Goal: Transaction & Acquisition: Purchase product/service

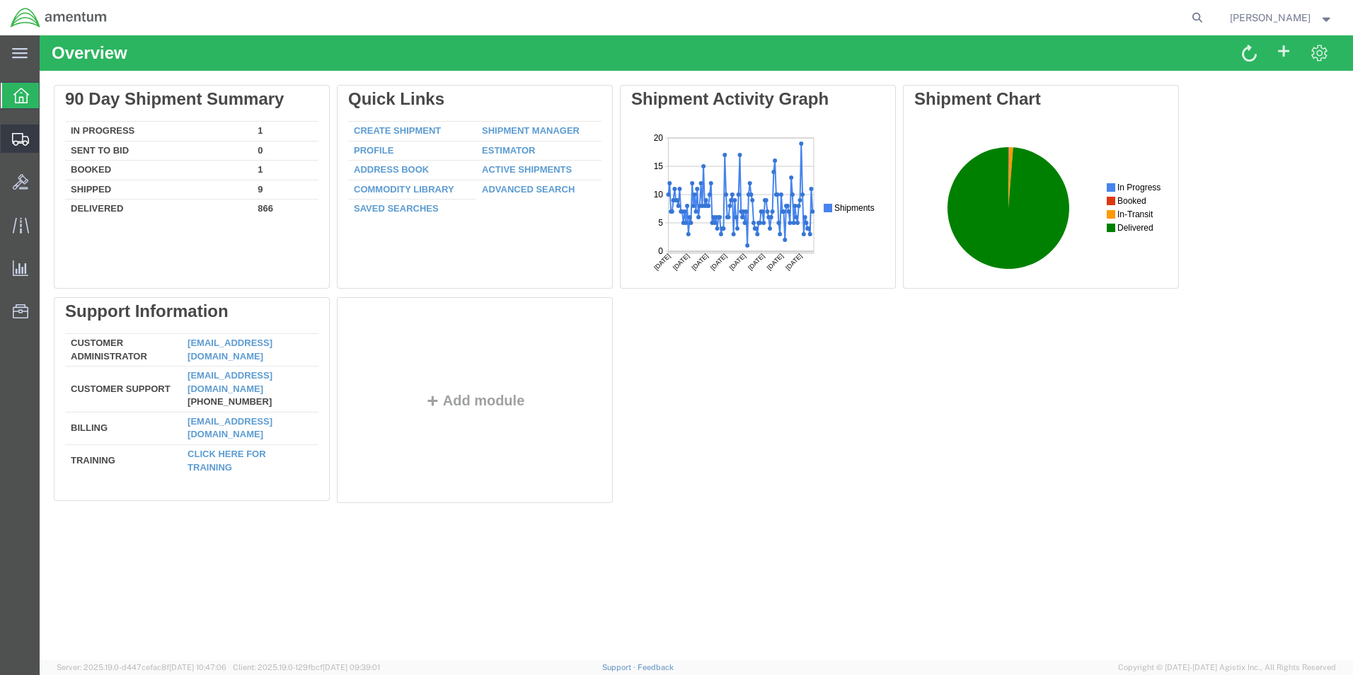
click at [0, 0] on span "Create Shipment" at bounding box center [0, 0] width 0 height 0
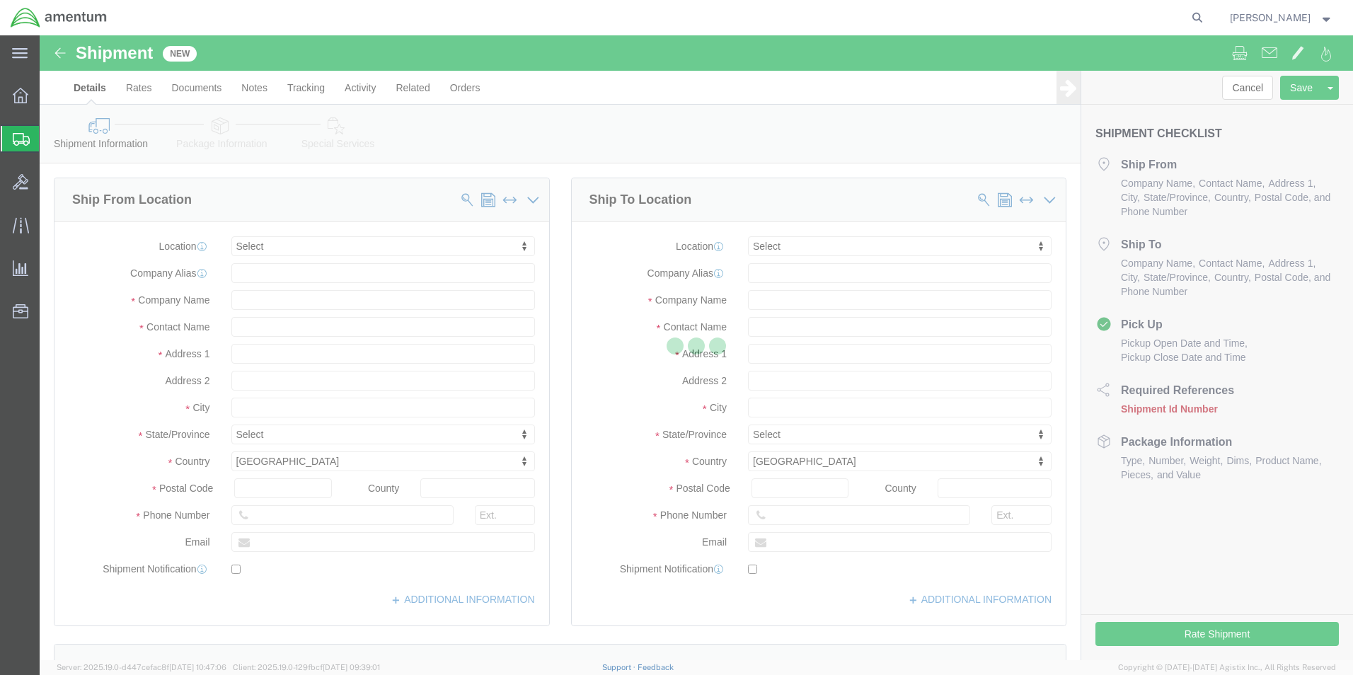
select select
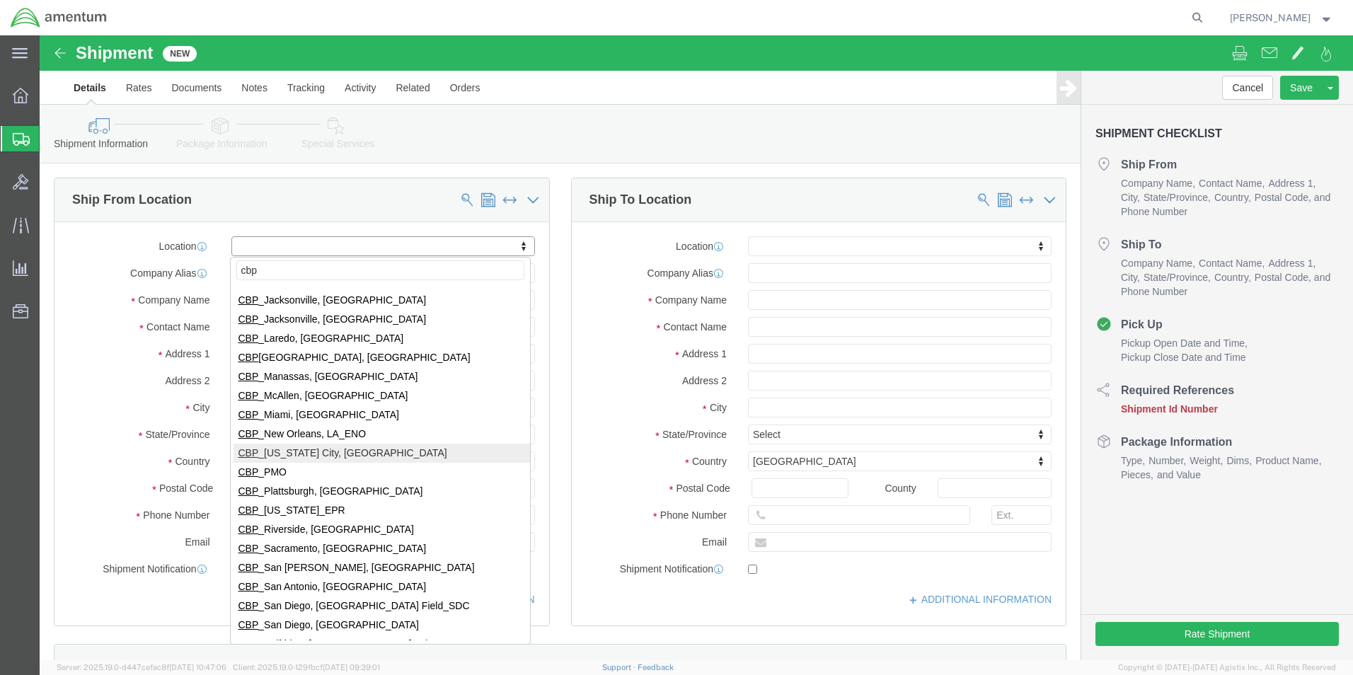
scroll to position [283, 0]
type input "cbp"
select select "49945"
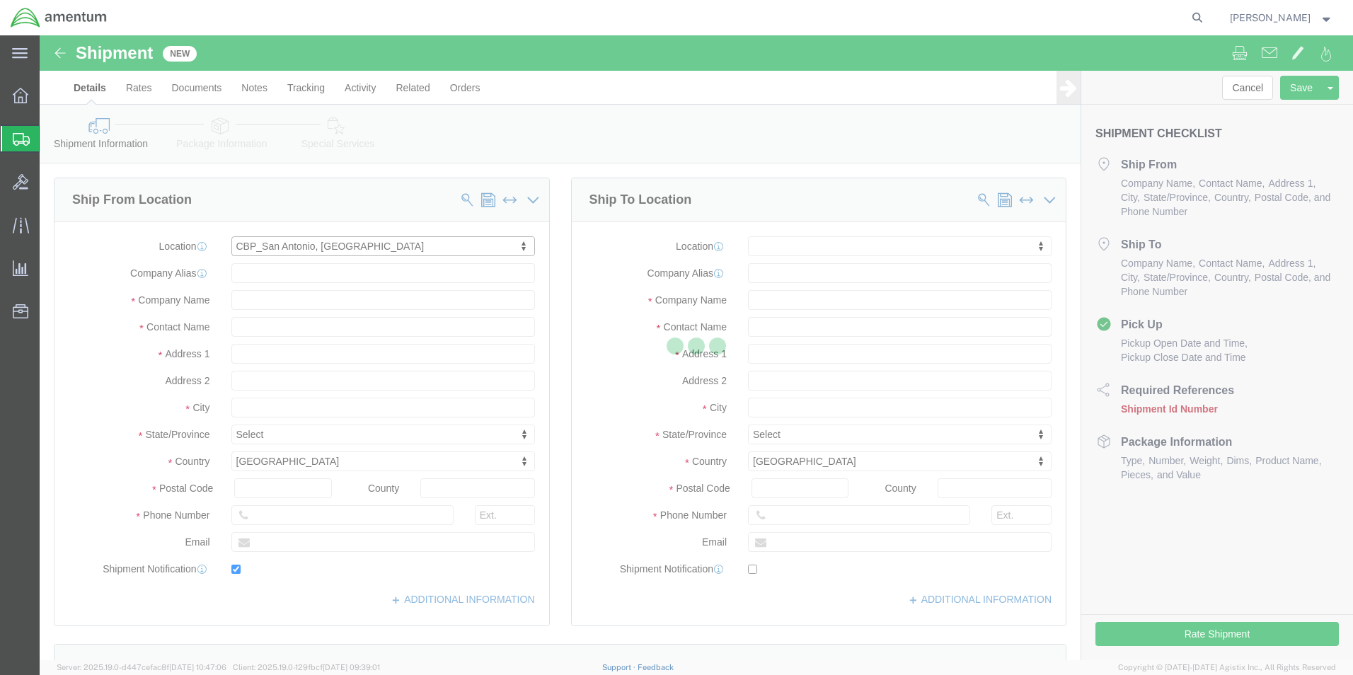
type input "[STREET_ADDRESS][PERSON_NAME]"
type input "Bldg. #2"
type input "78216"
type input "[PHONE_NUMBER]"
type input "[PERSON_NAME][EMAIL_ADDRESS][PERSON_NAME][DOMAIN_NAME]"
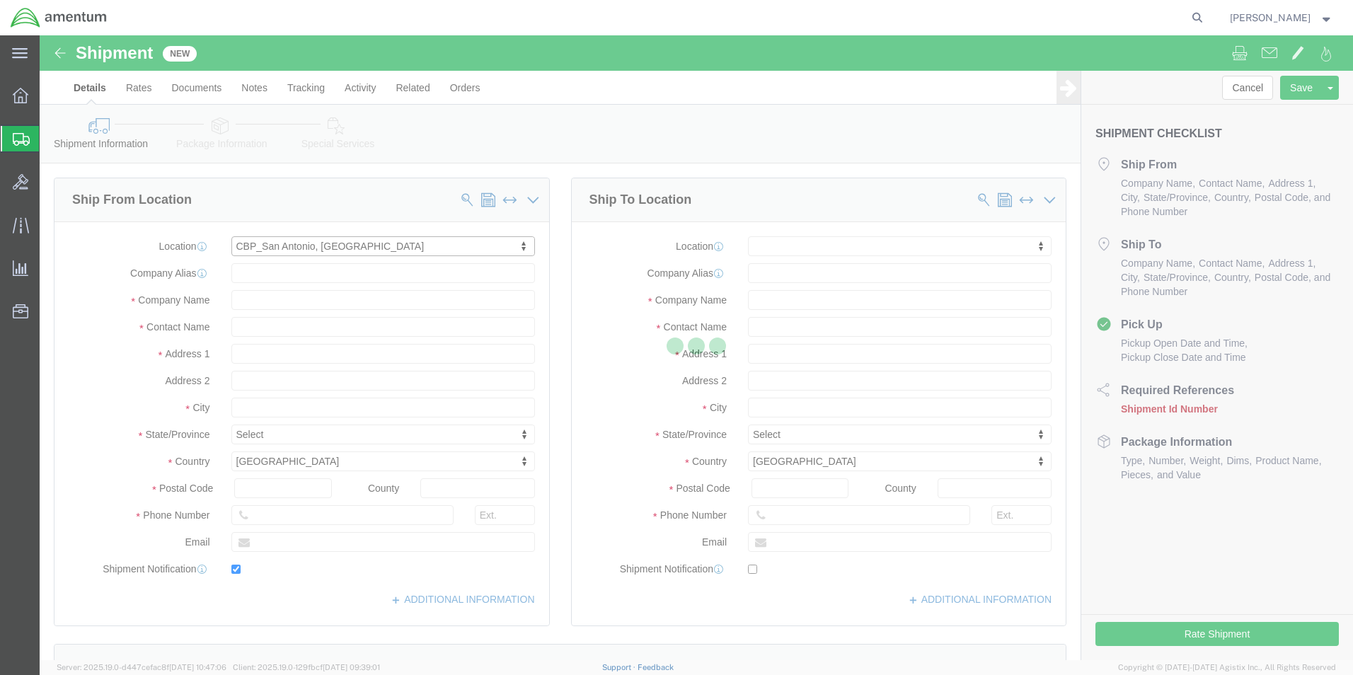
checkbox input "true"
type input "Amentum Services, Inc"
type input "[PERSON_NAME]"
type input "San Antonio"
select select "[GEOGRAPHIC_DATA]"
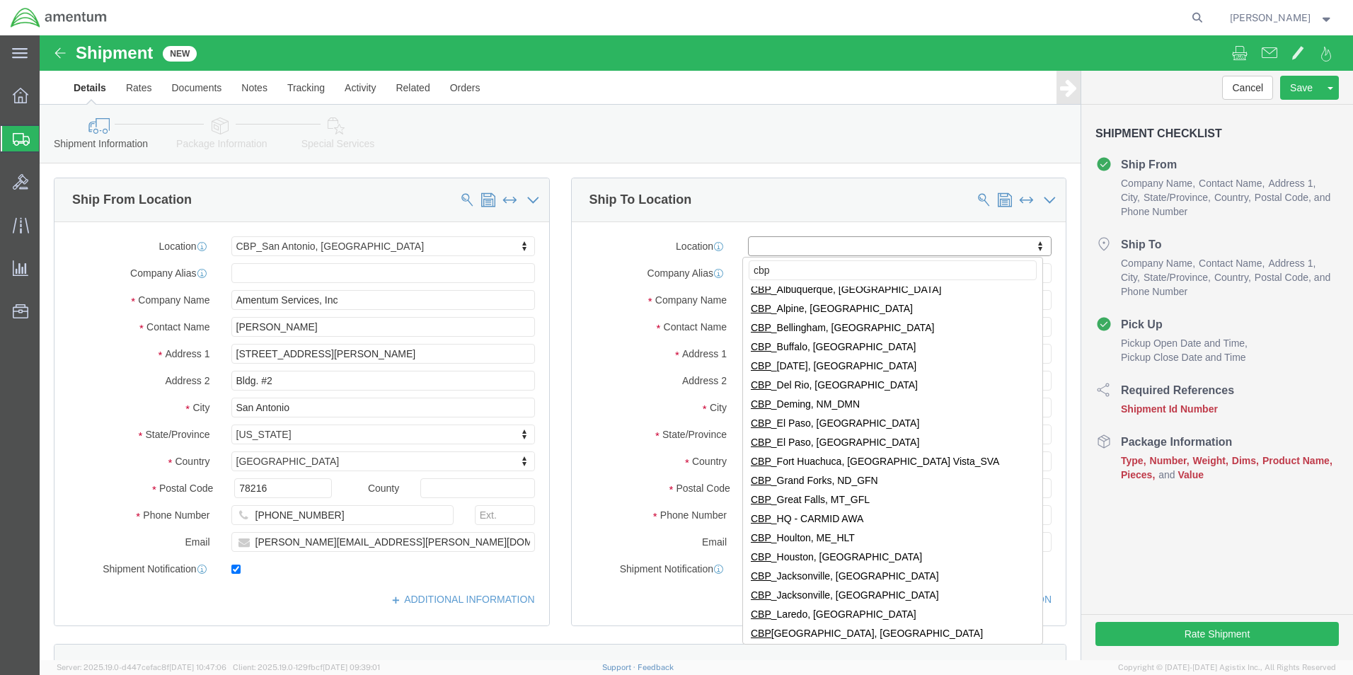
scroll to position [0, 0]
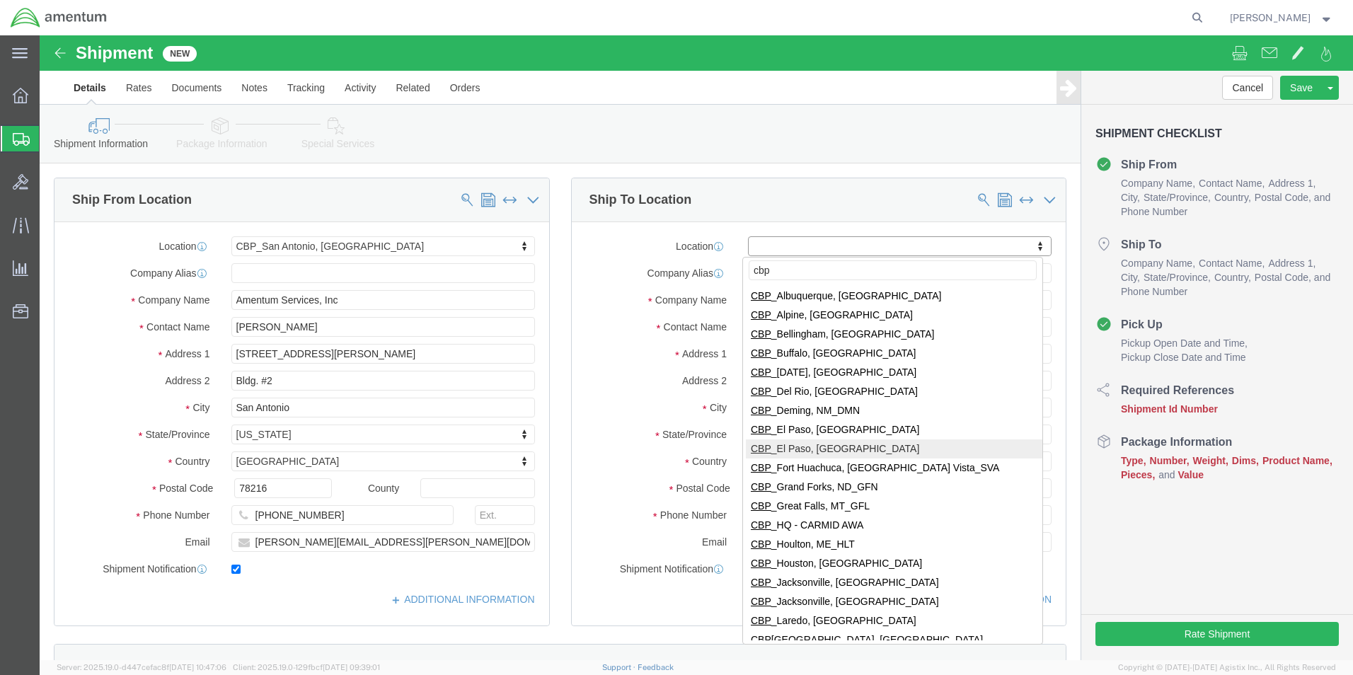
type input "cbp"
select select "49939"
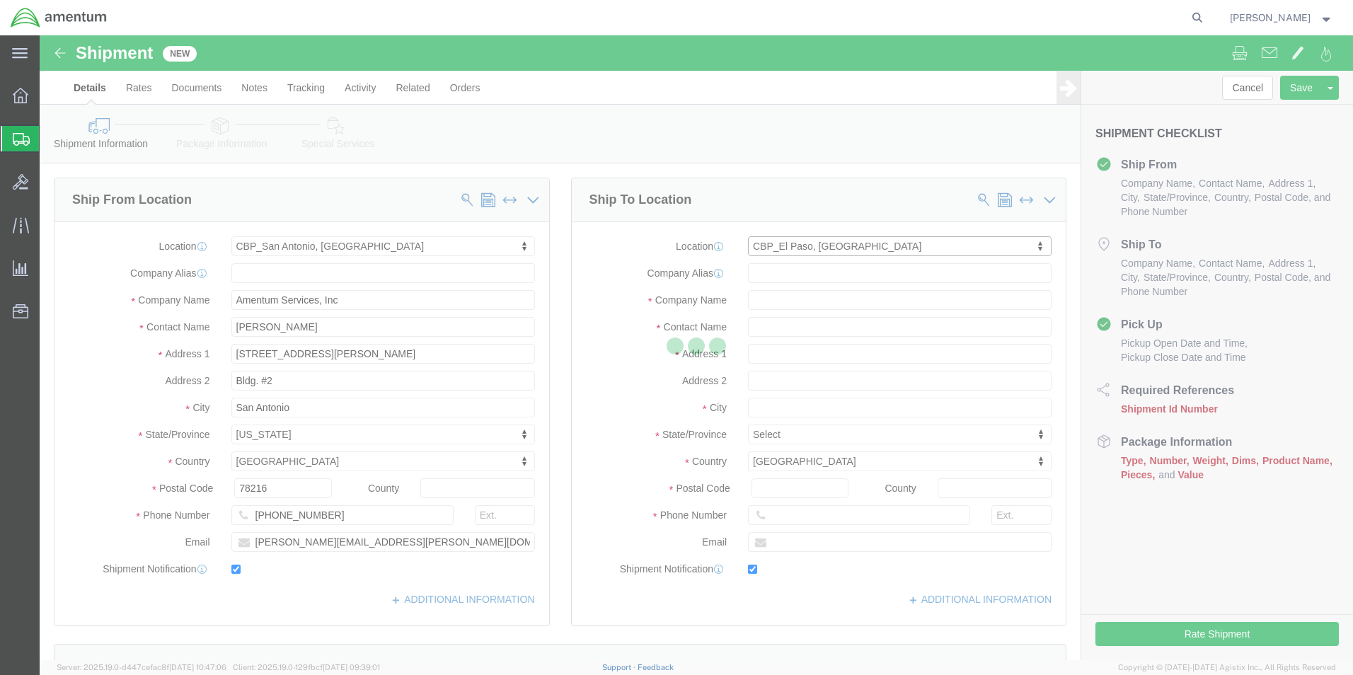
type input "[STREET_ADDRESS][PERSON_NAME]"
type input "79925"
type input "[PHONE_NUMBER]"
type input "[DATE][EMAIL_ADDRESS][PERSON_NAME][DOMAIN_NAME]"
checkbox input "true"
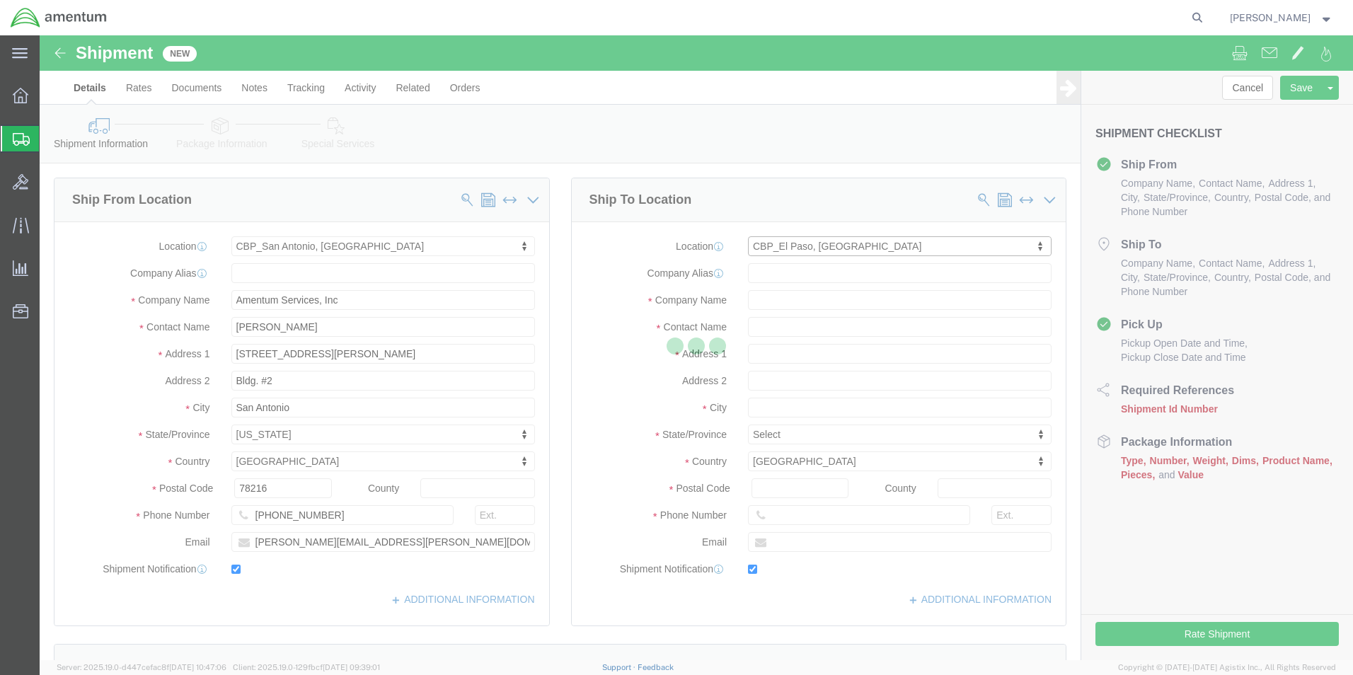
type input "Amentum Services, Inc"
type input "[DATE][PERSON_NAME]"
type input "[GEOGRAPHIC_DATA]"
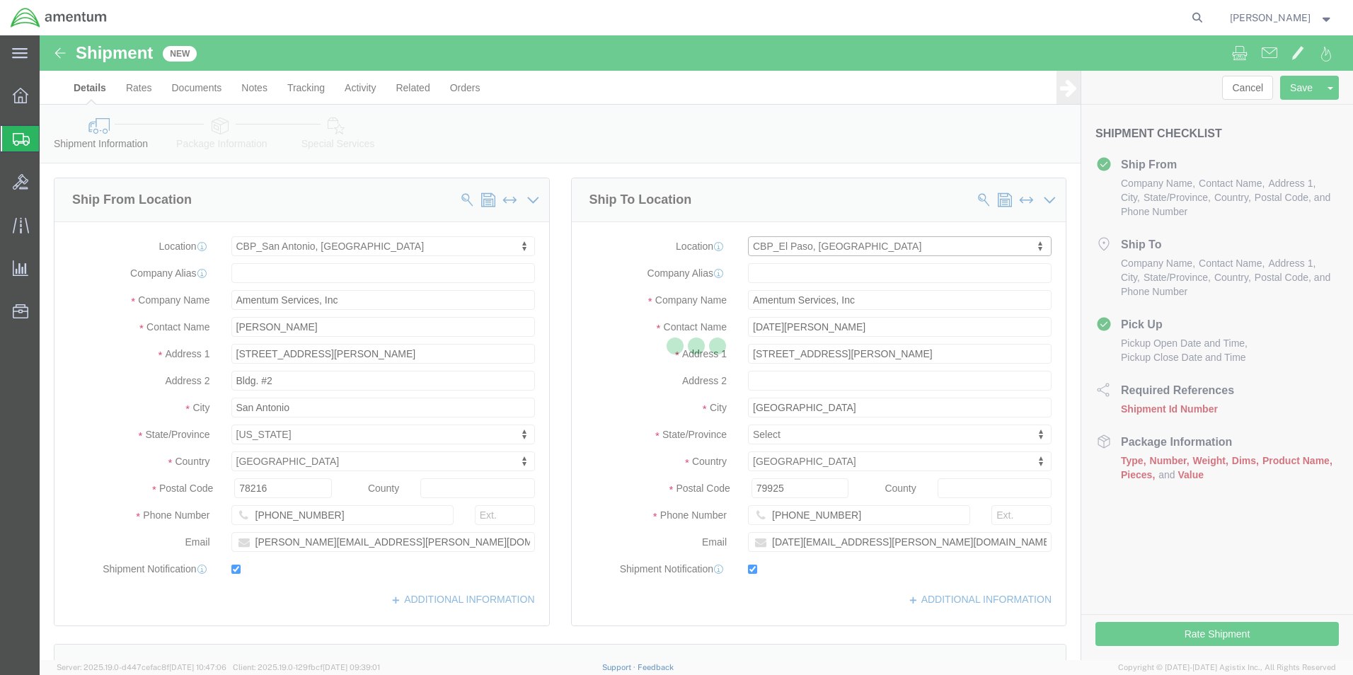
select select "[GEOGRAPHIC_DATA]"
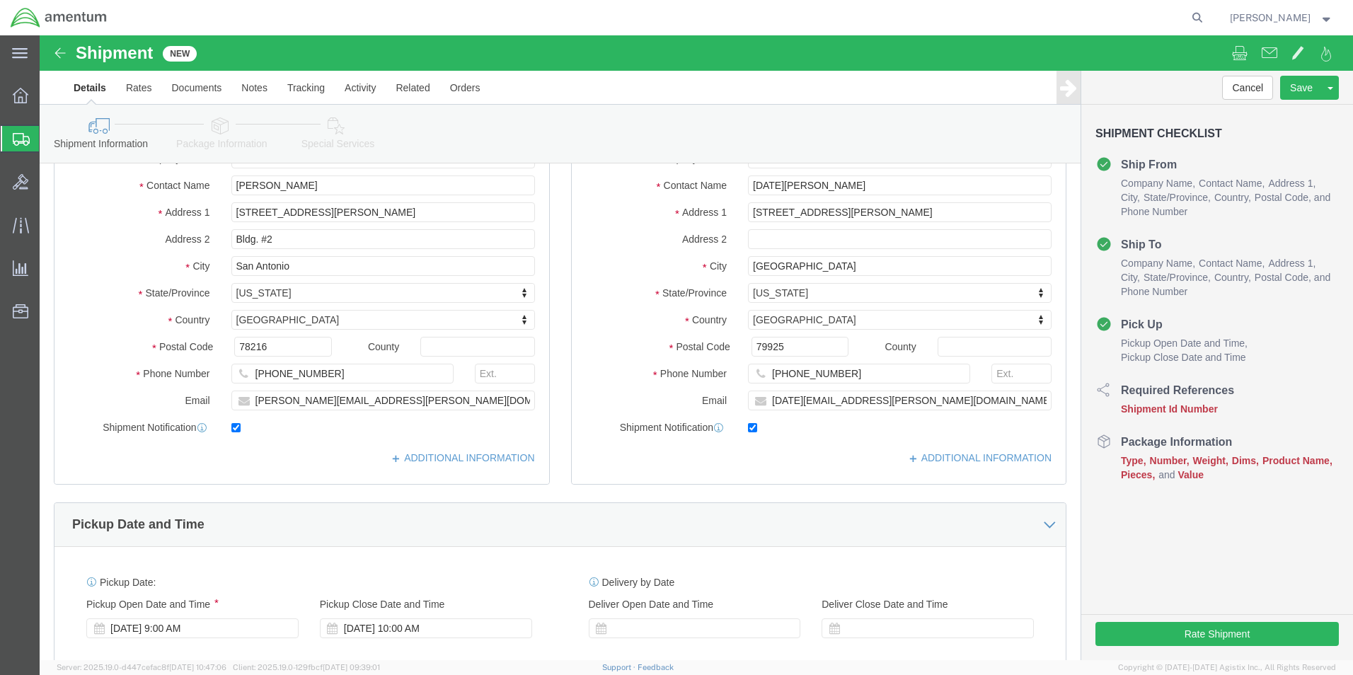
scroll to position [354, 0]
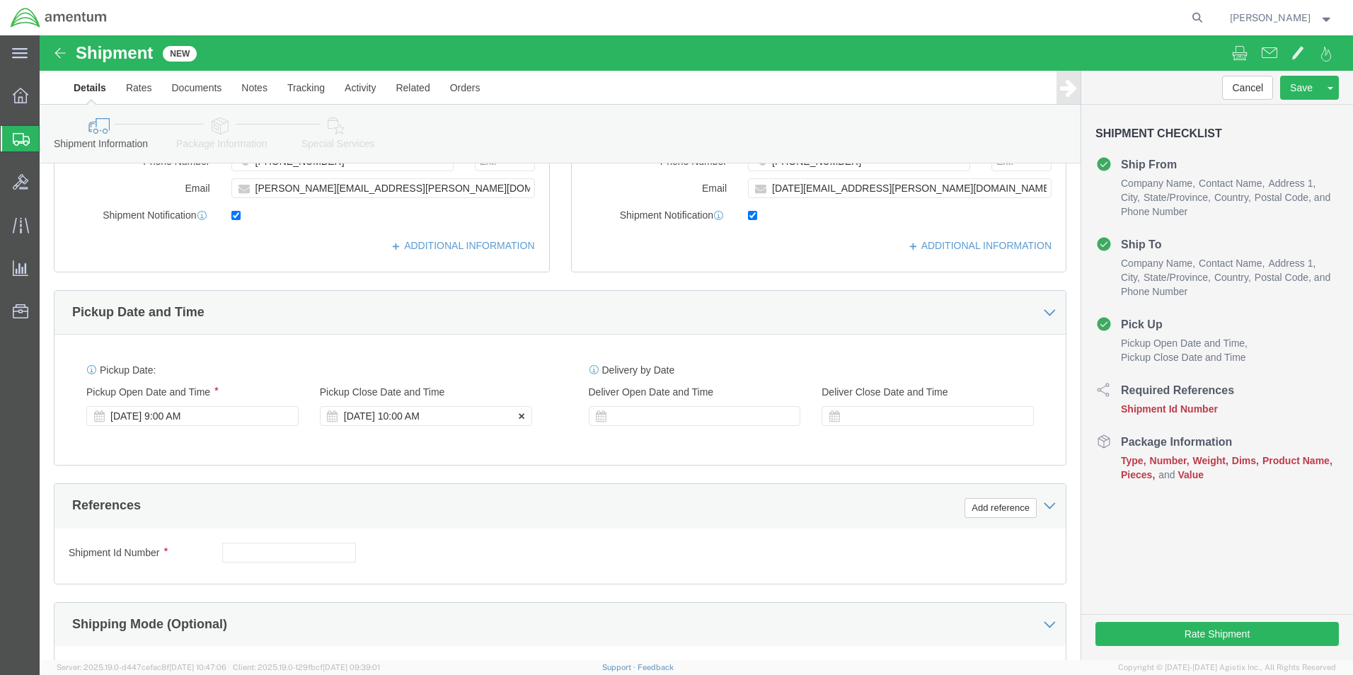
click div "[DATE] 10:00 AM"
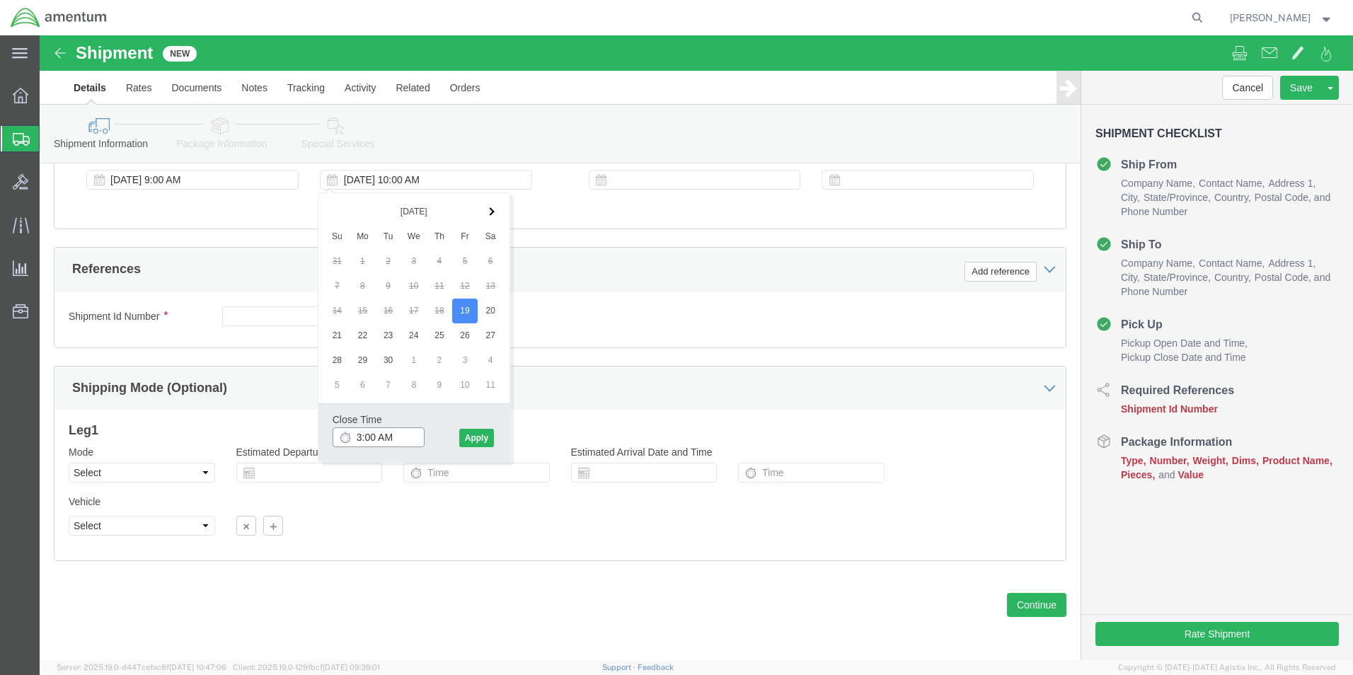
click input "3:00 AM"
type input "3:00 PM"
click button "Apply"
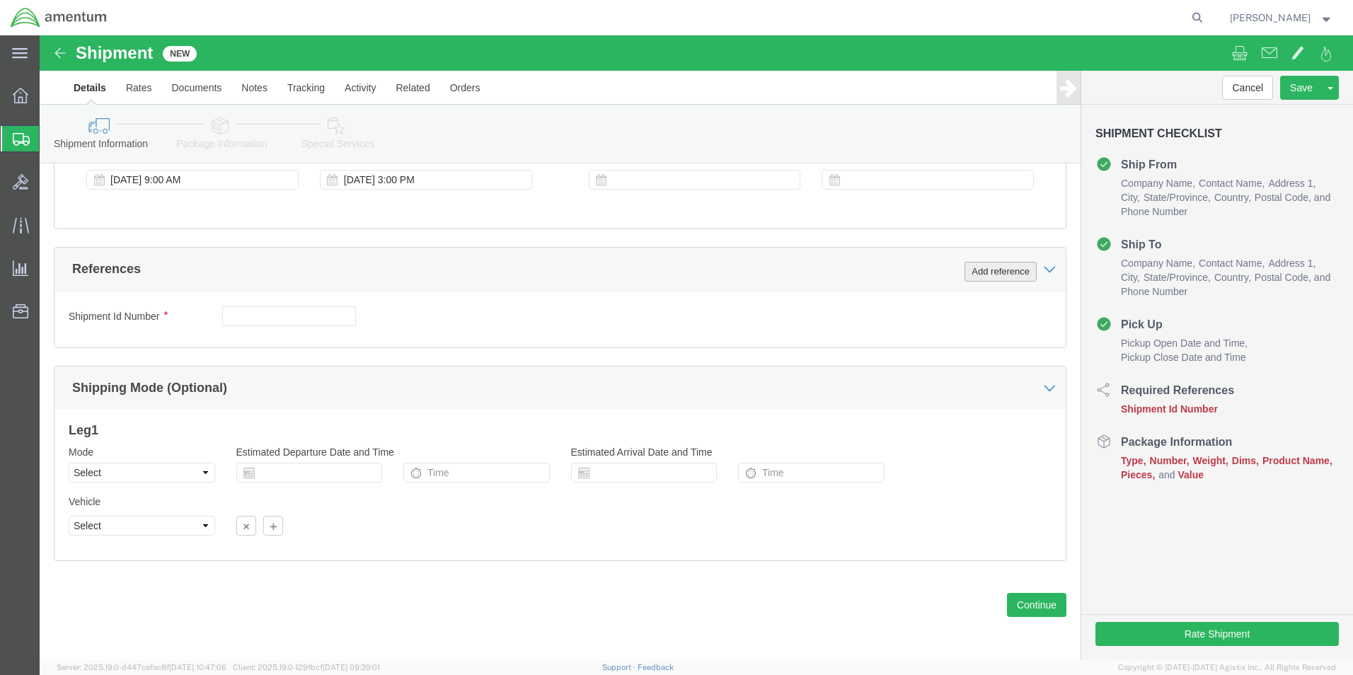
click button "Add reference"
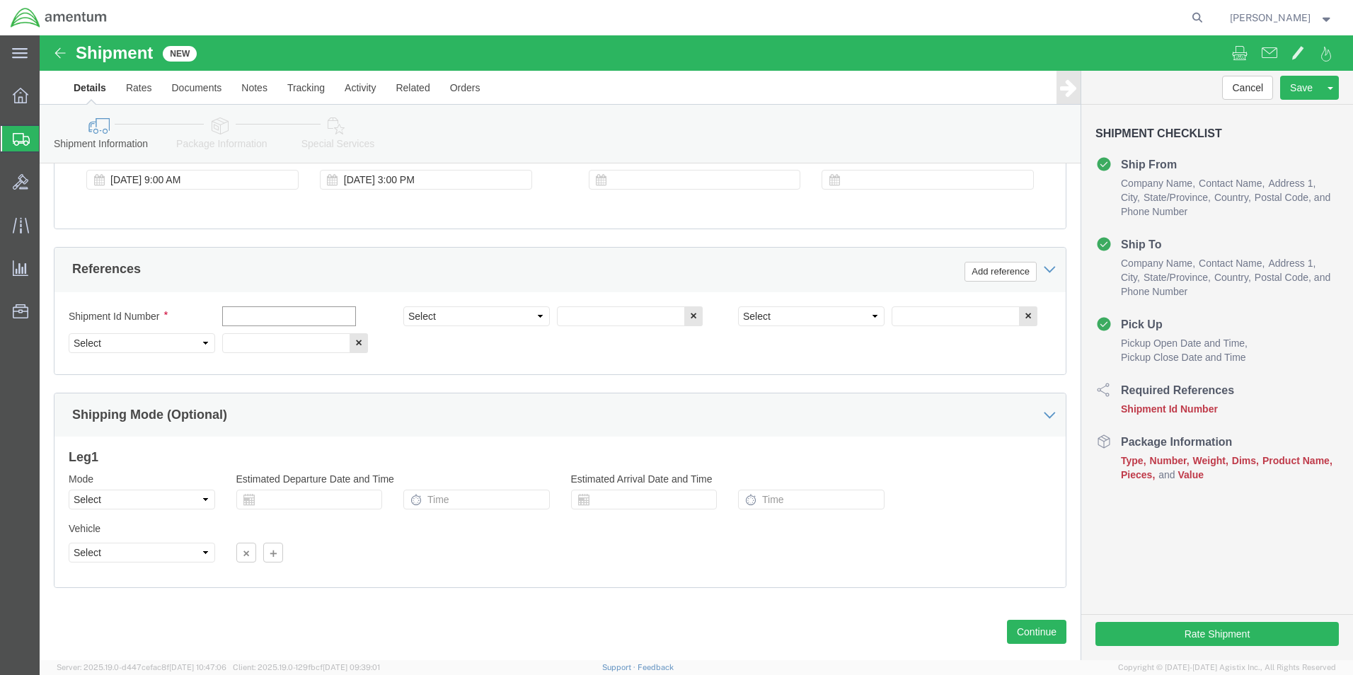
click input "text"
type input "Bolts"
click select "Select Account Type Activity ID Airline Appointment Number ASN Batch Request # …"
select select "DEPT"
click select "Select Account Type Activity ID Airline Appointment Number ASN Batch Request # …"
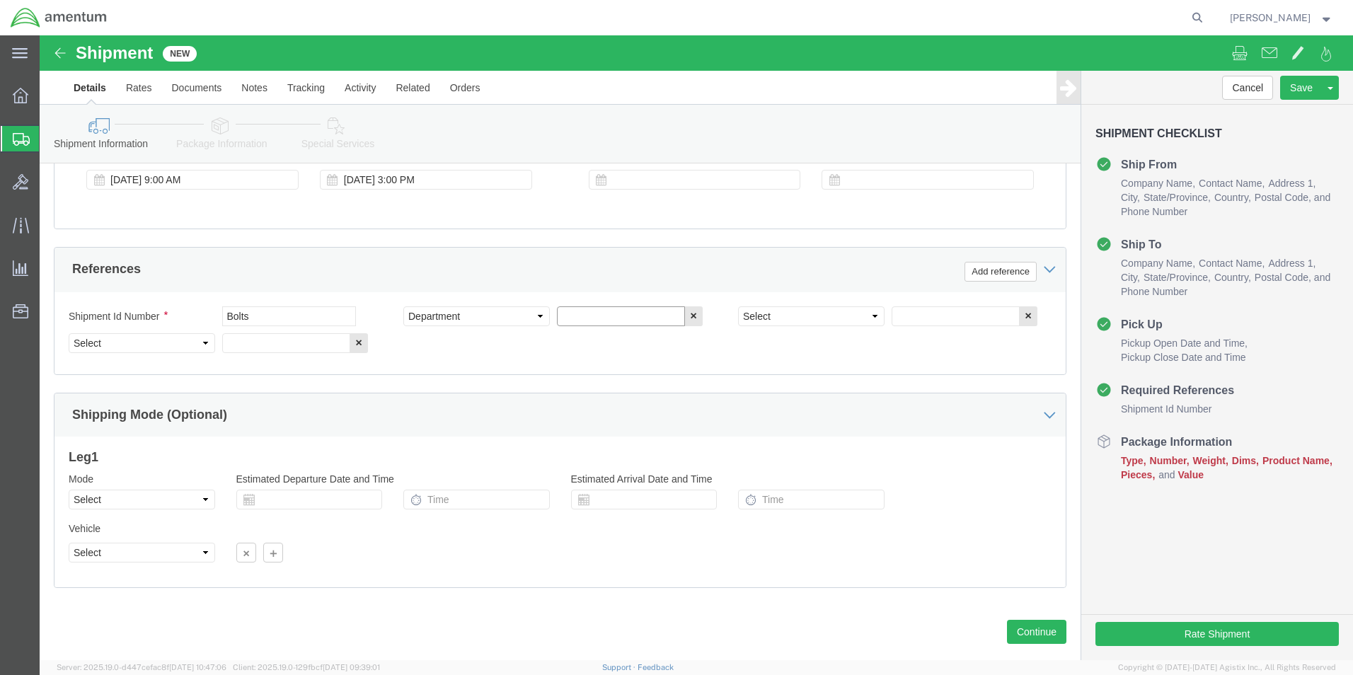
click input "text"
type input "CBP"
drag, startPoint x: 788, startPoint y: 280, endPoint x: 789, endPoint y: 289, distance: 9.3
click select "Select Account Type Activity ID Airline Appointment Number ASN Batch Request # …"
select select "PROJNUM"
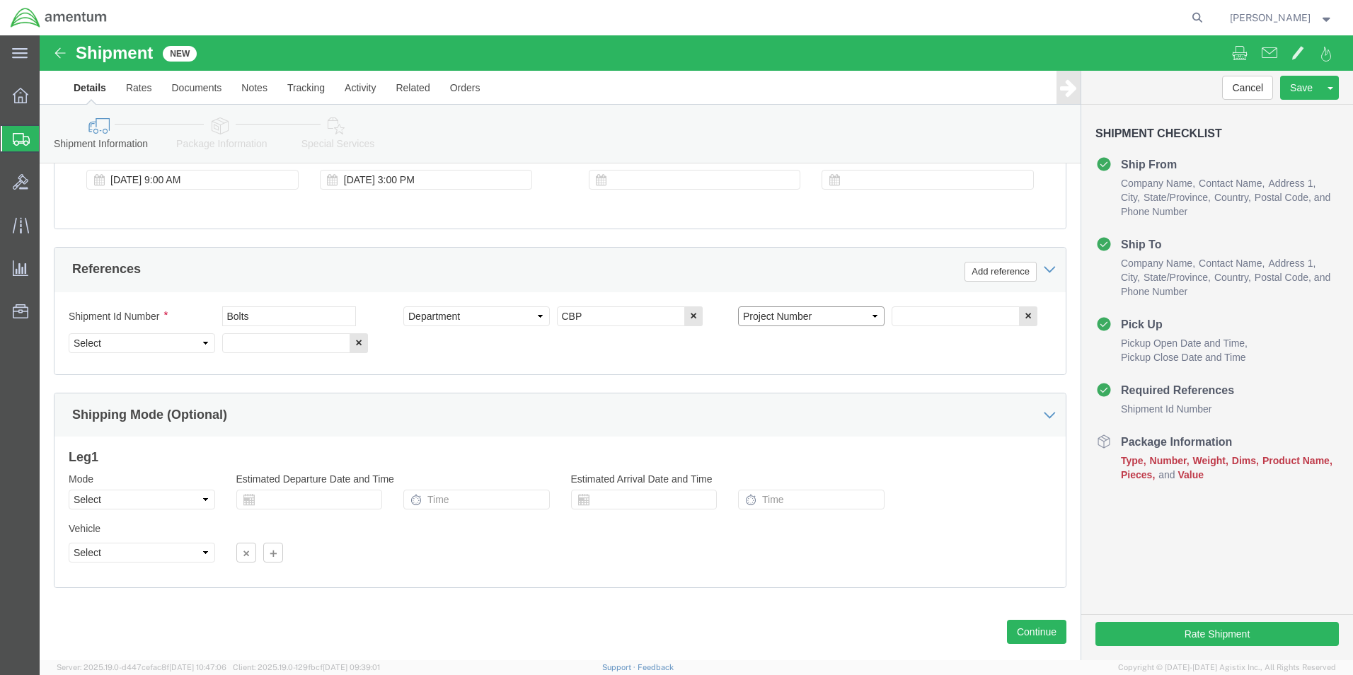
click select "Select Account Type Activity ID Airline Appointment Number ASN Batch Request # …"
click input "text"
type input "6118.03.03.2219.000.WST.0000"
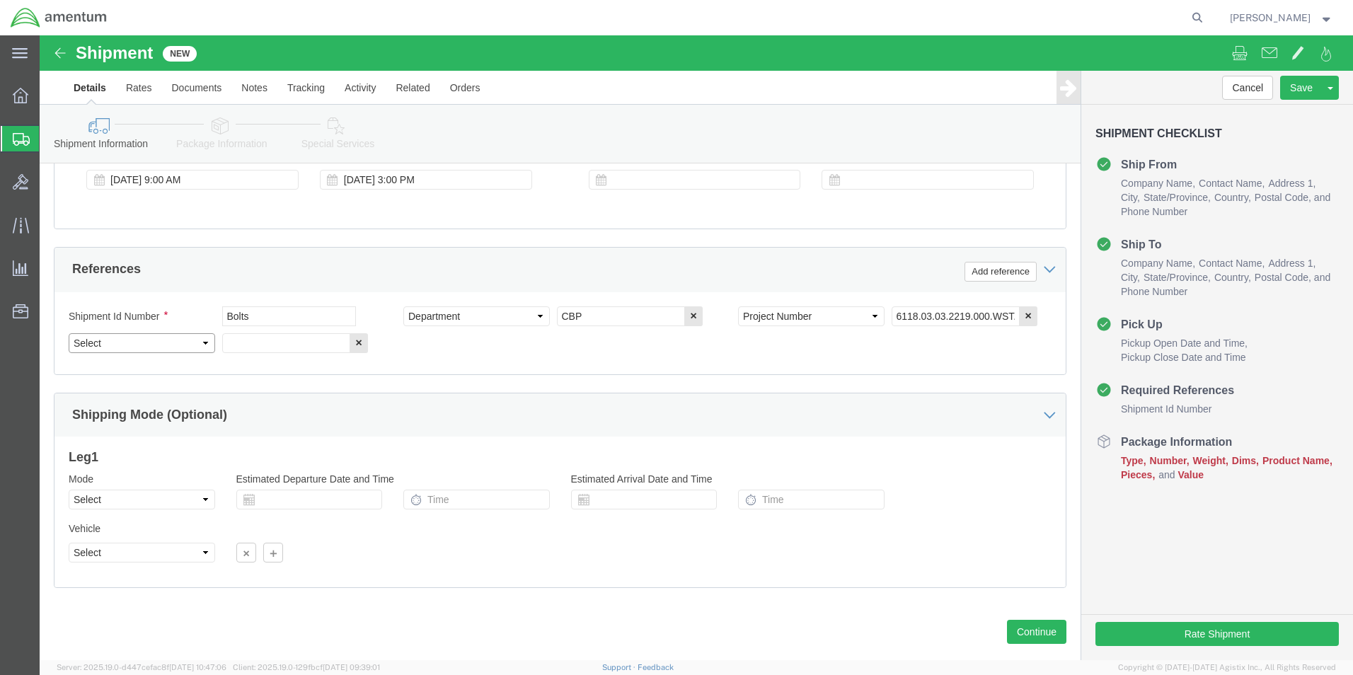
click select "Select Account Type Activity ID Airline Appointment Number ASN Batch Request # …"
select select "CUSTREF"
click select "Select Account Type Activity ID Airline Appointment Number ASN Batch Request # …"
click input "text"
type input "b"
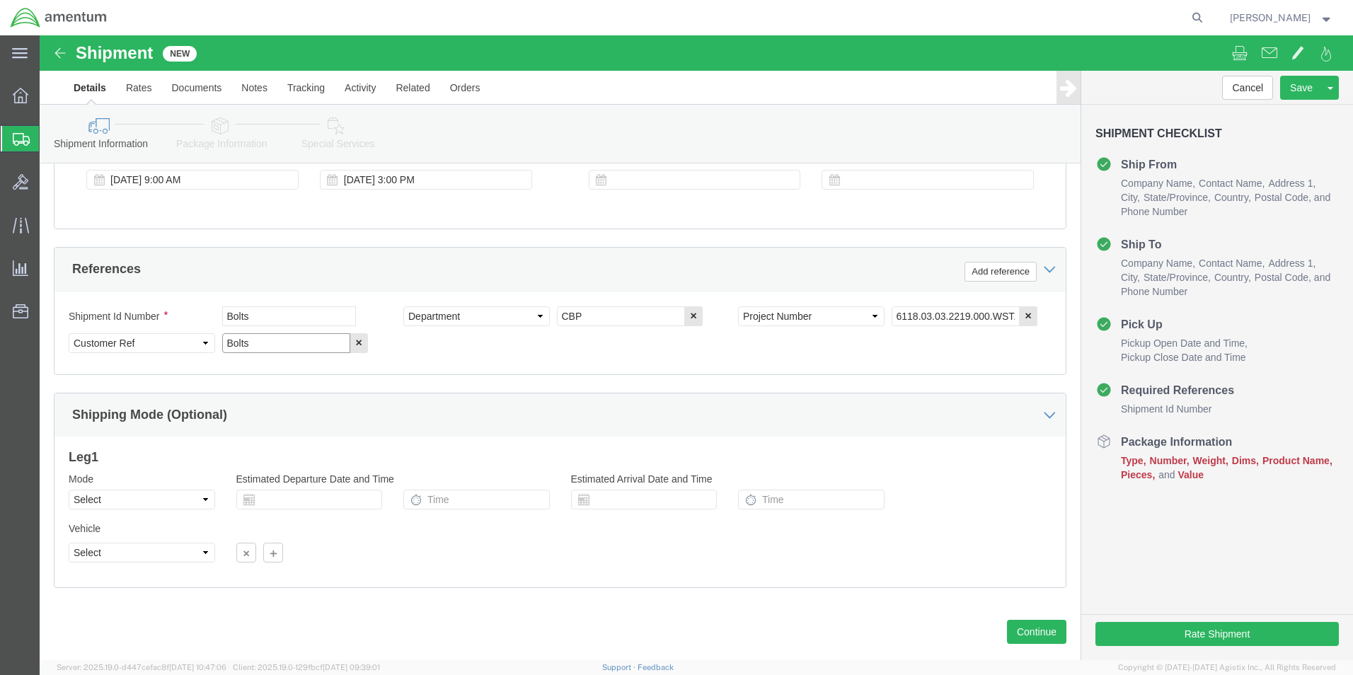
type input "Bolts"
drag, startPoint x: 150, startPoint y: 458, endPoint x: 150, endPoint y: 471, distance: 13.4
click select "Select Air Less than Truckload Multi-Leg Ocean Freight Rail Small Parcel Truckl…"
select select "SMAL"
click select "Select Air Less than Truckload Multi-Leg Ocean Freight Rail Small Parcel Truckl…"
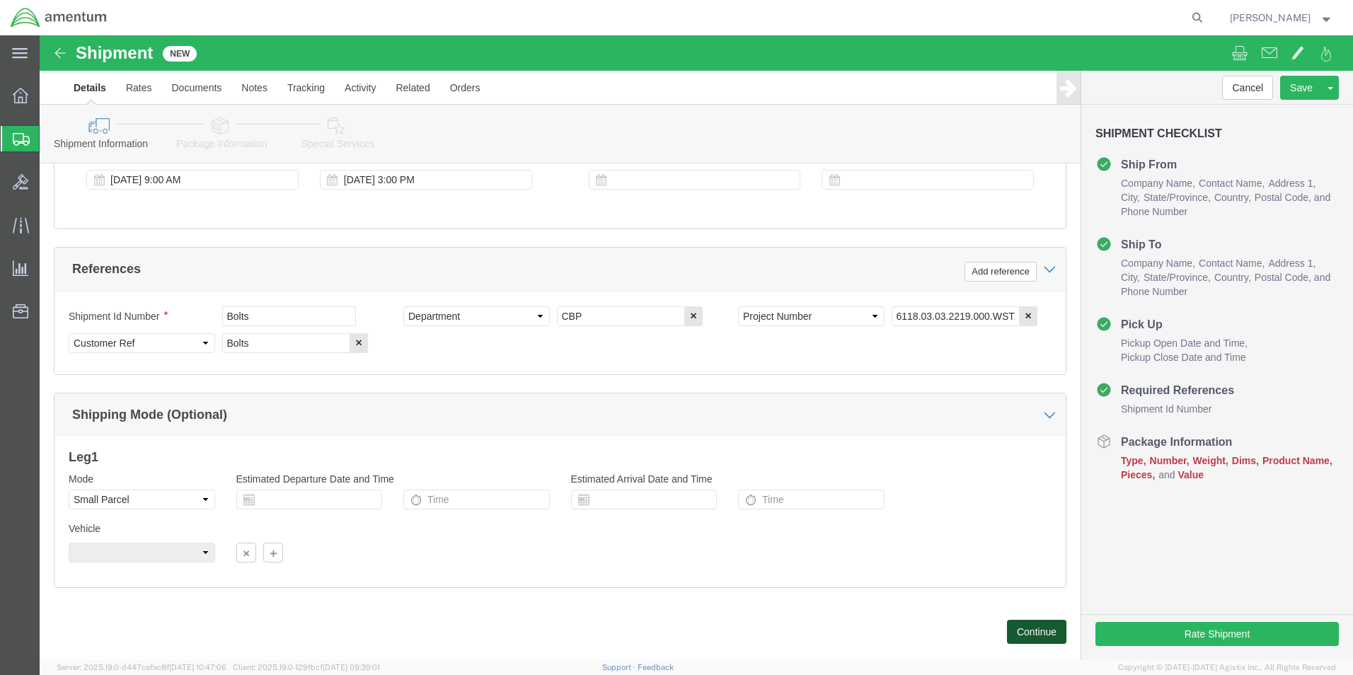
click button "Continue"
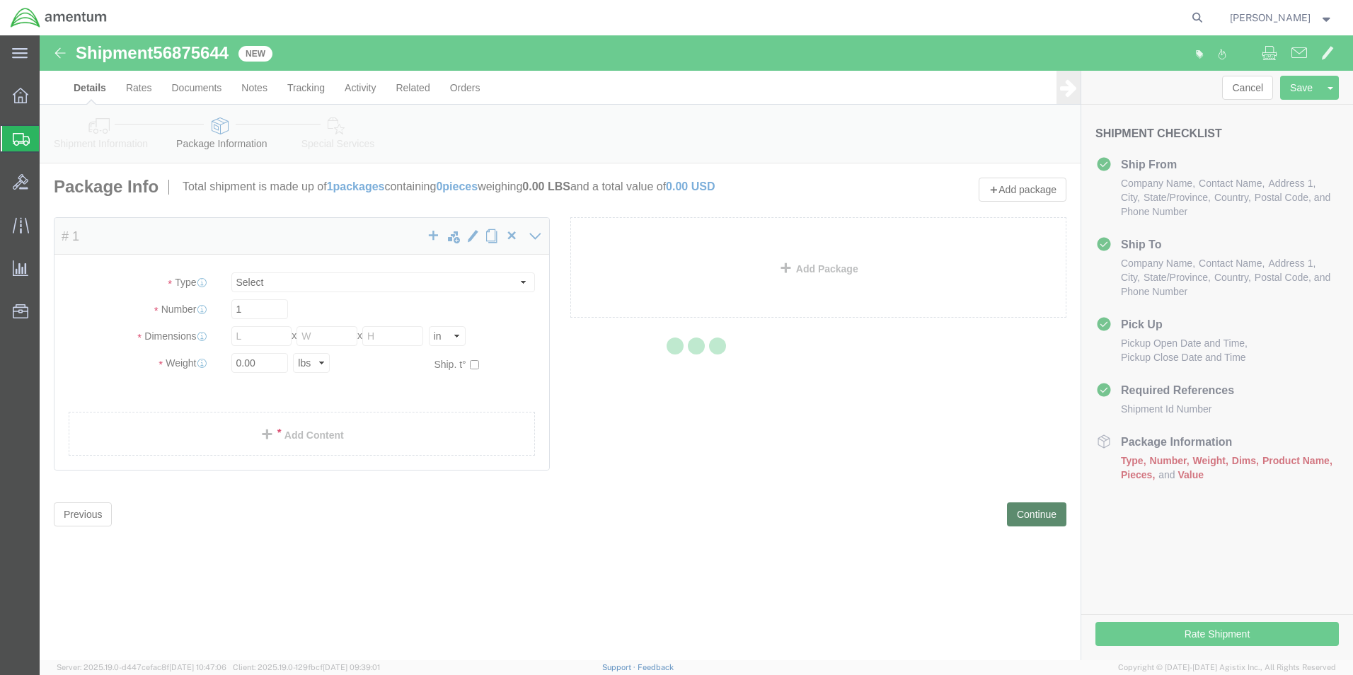
select select "YRPK"
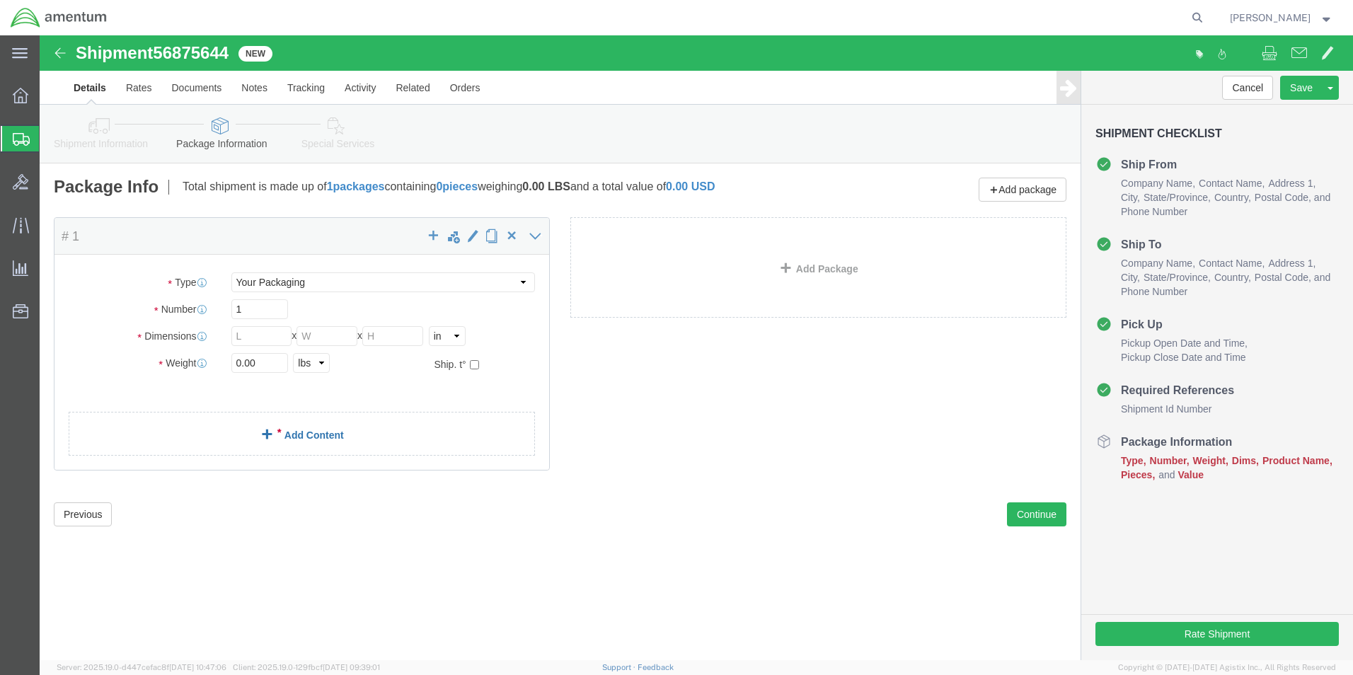
click link "Add Content"
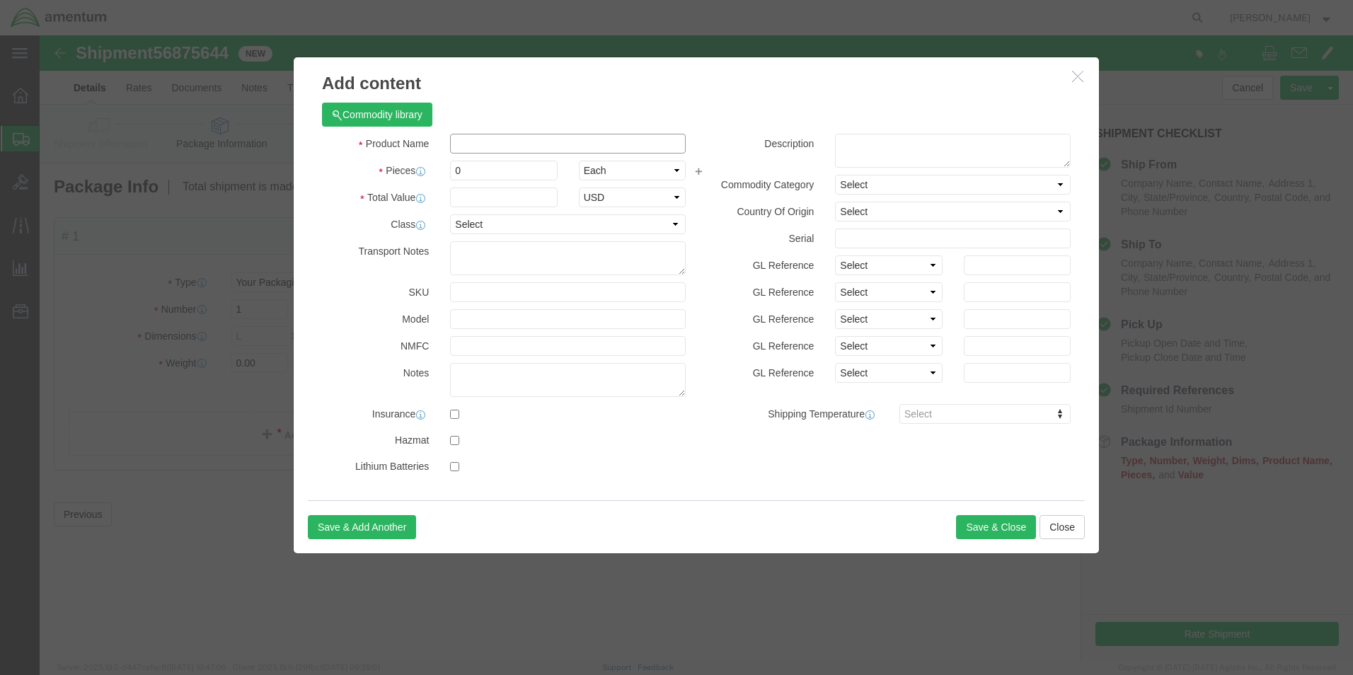
click input "text"
type input "Spherical thrust bolt 350A31-1854-21"
drag, startPoint x: 430, startPoint y: 138, endPoint x: 403, endPoint y: 137, distance: 27.6
click div "0"
type input "6"
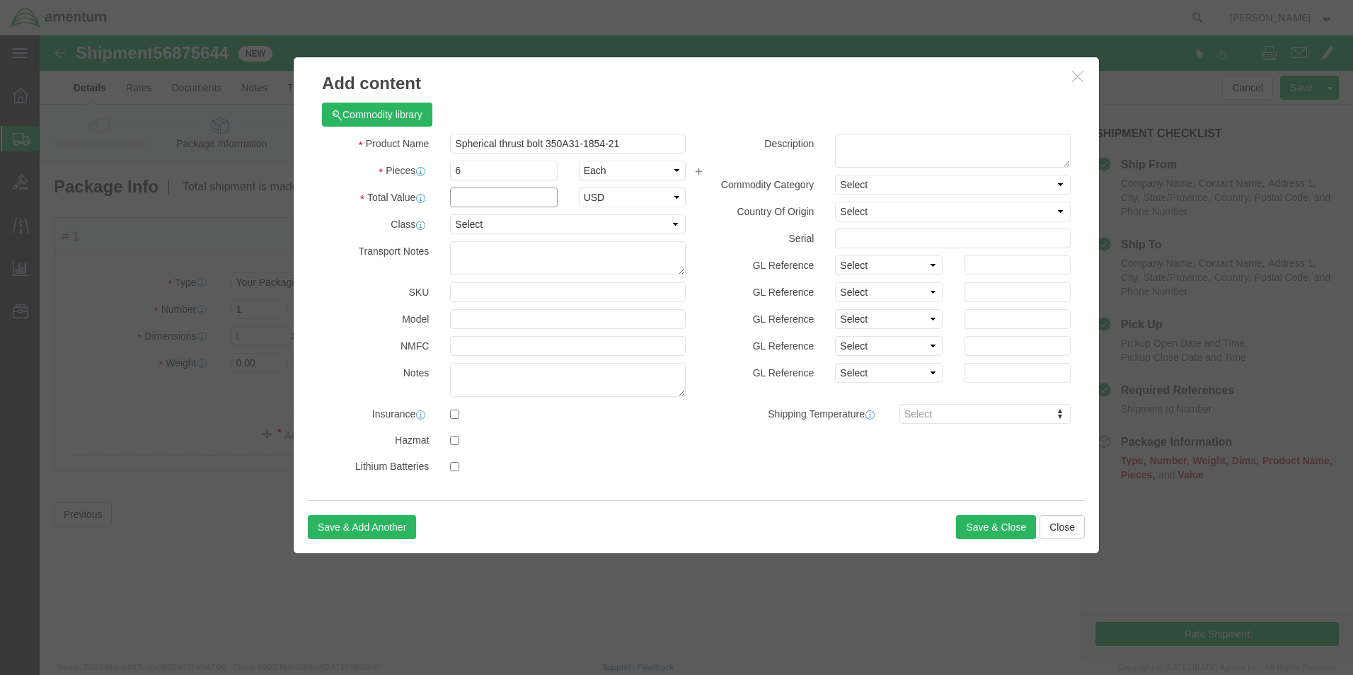
click input "text"
type input "800.00"
click button "Save & Close"
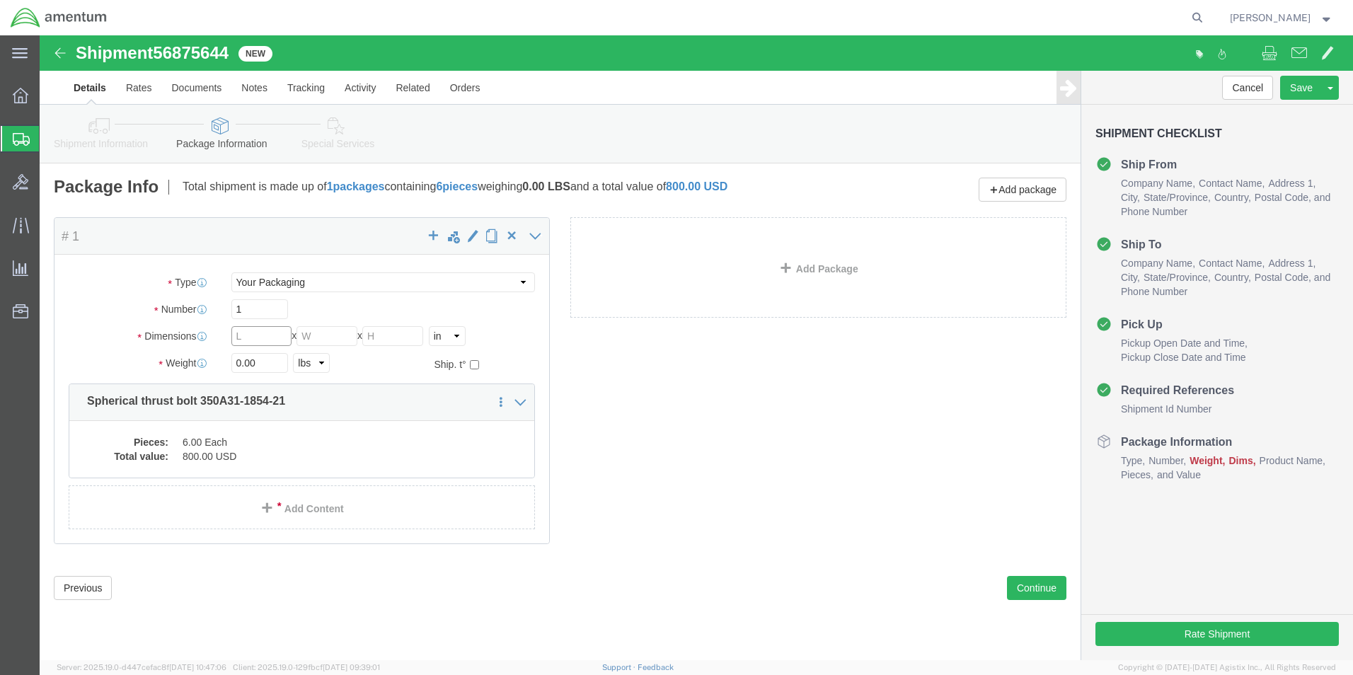
click input "text"
type input "14"
type input "10"
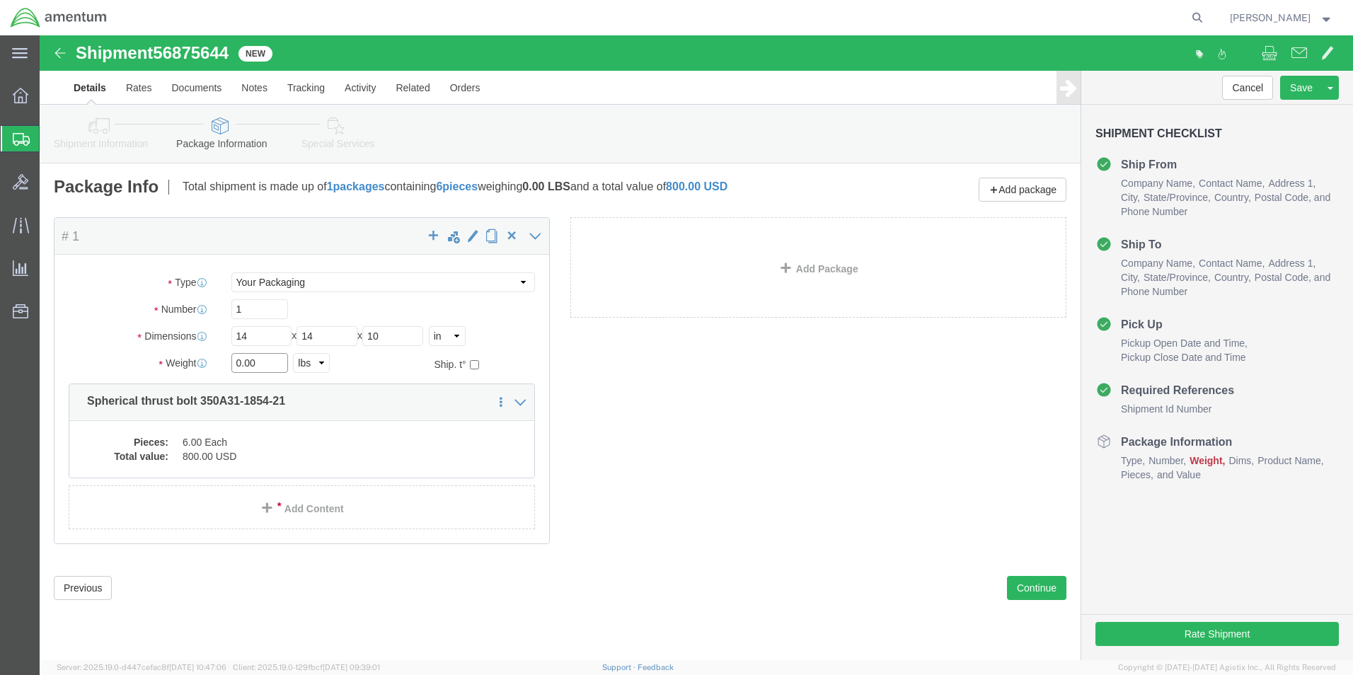
drag, startPoint x: 229, startPoint y: 333, endPoint x: 100, endPoint y: 321, distance: 128.6
click div "Weight 0.00 Select kgs lbs Ship. t°"
type input "10.0"
click div "Package Content # 1 x Package Type Select Bale(s) Basket(s) Bolt(s) Bottle(s) B…"
click button "Continue"
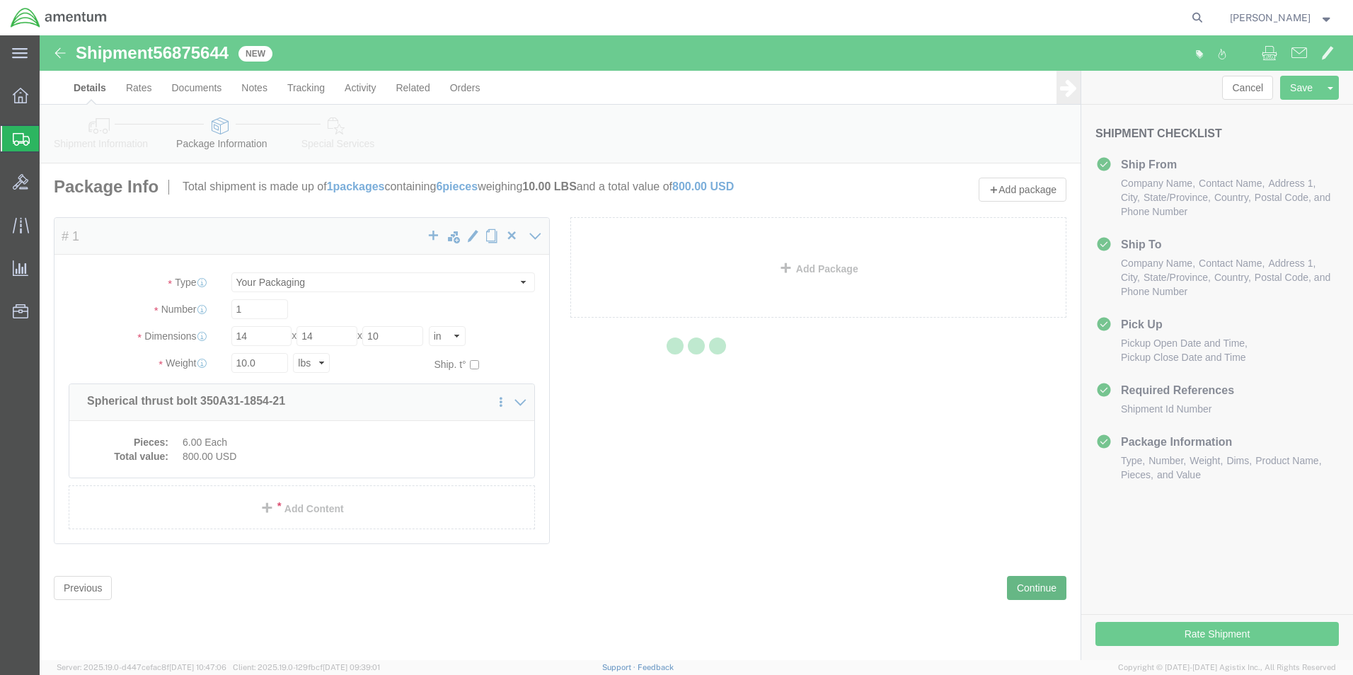
select select
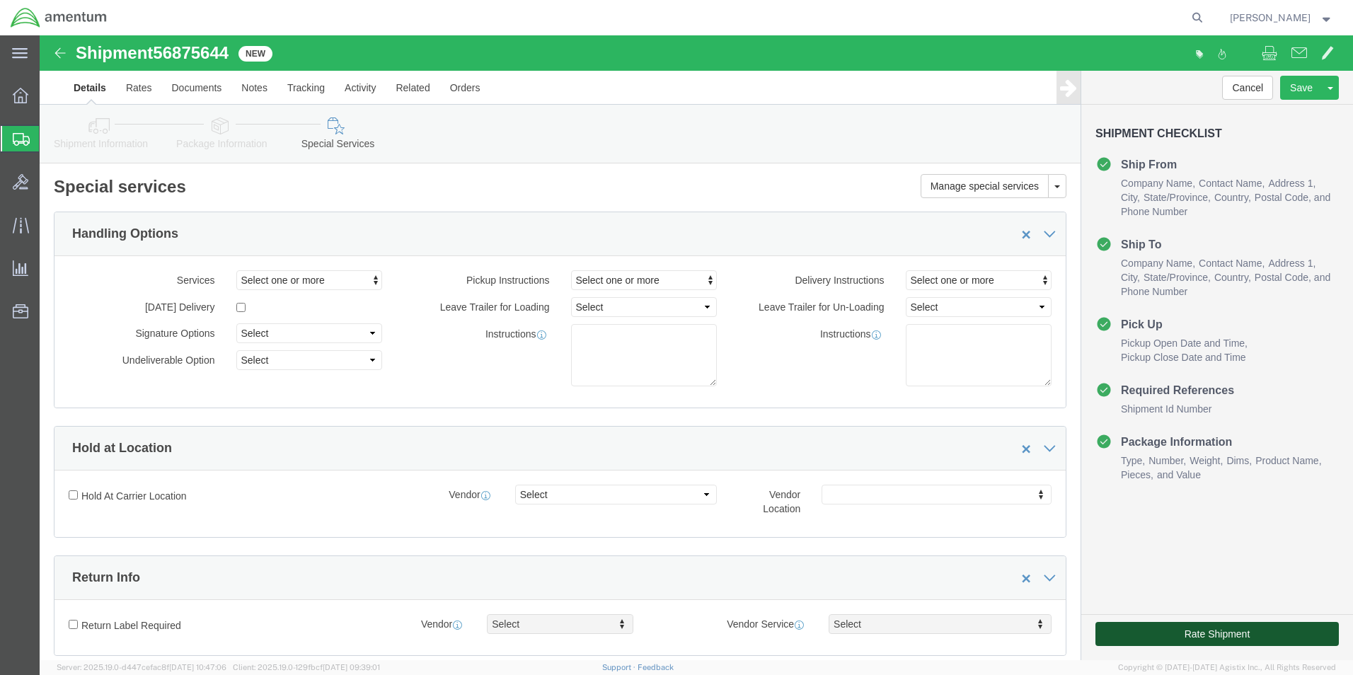
click button "Rate Shipment"
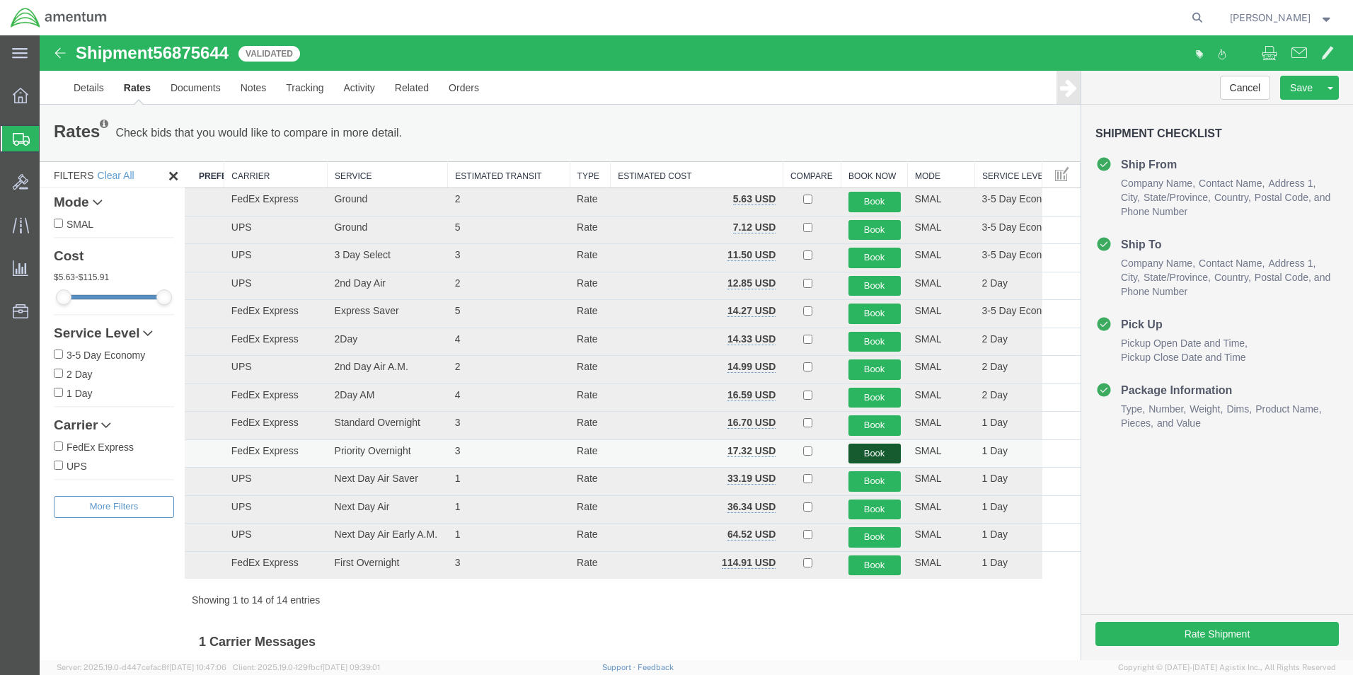
click at [855, 451] on button "Book" at bounding box center [874, 454] width 52 height 21
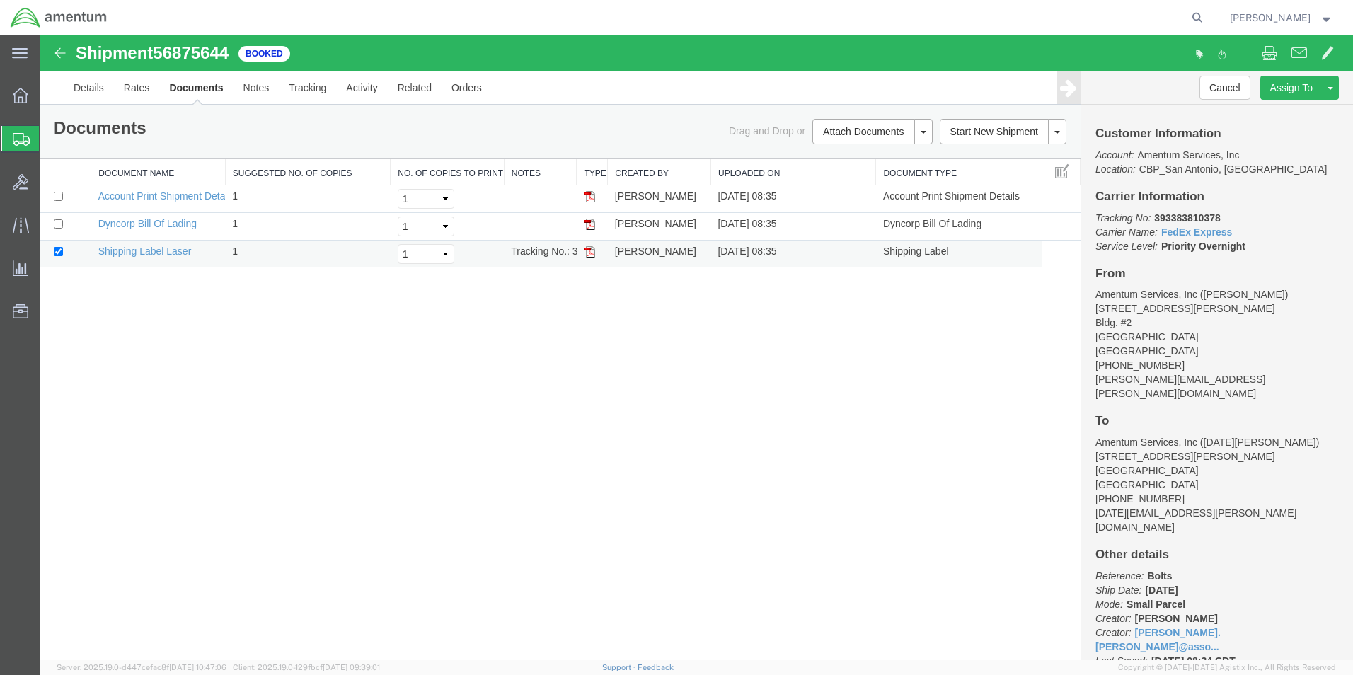
click at [589, 251] on img at bounding box center [589, 251] width 11 height 11
drag, startPoint x: 105, startPoint y: 87, endPoint x: 116, endPoint y: 125, distance: 39.9
click at [105, 86] on link "Details" at bounding box center [89, 88] width 50 height 34
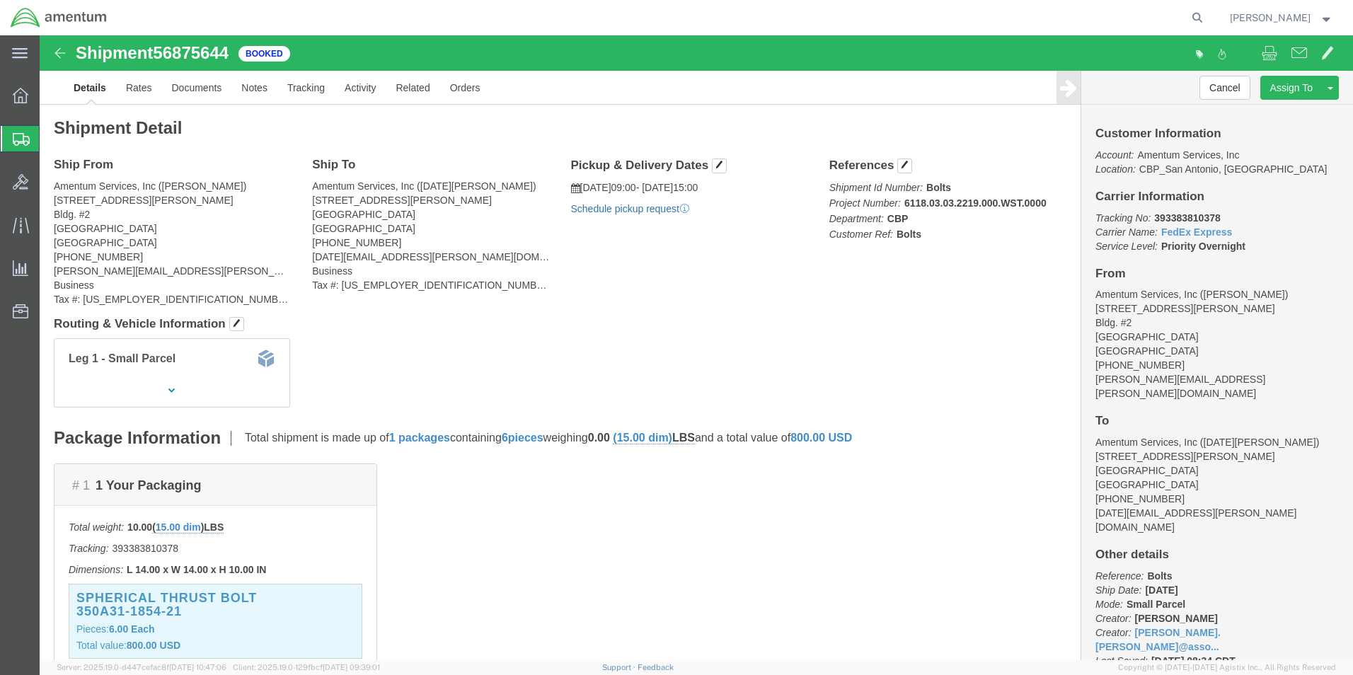
click link "Schedule pickup request"
click at [0, 0] on span "Create Shipment" at bounding box center [0, 0] width 0 height 0
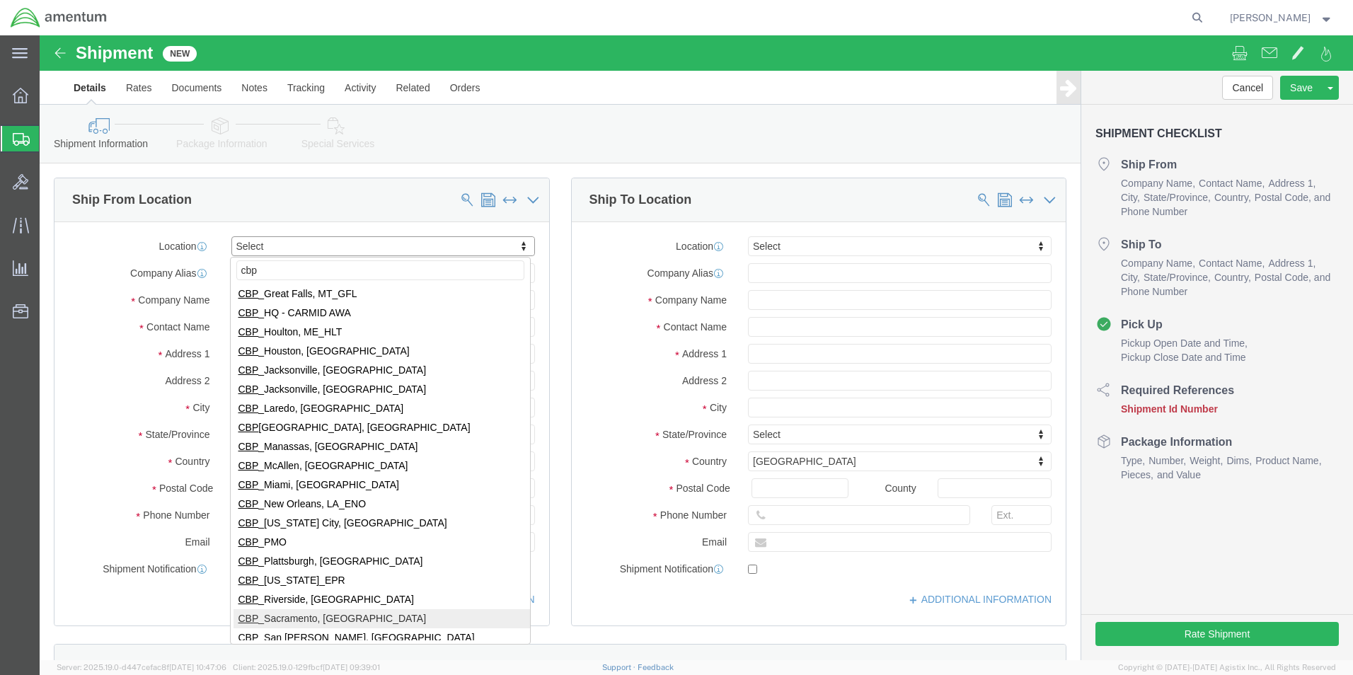
scroll to position [283, 0]
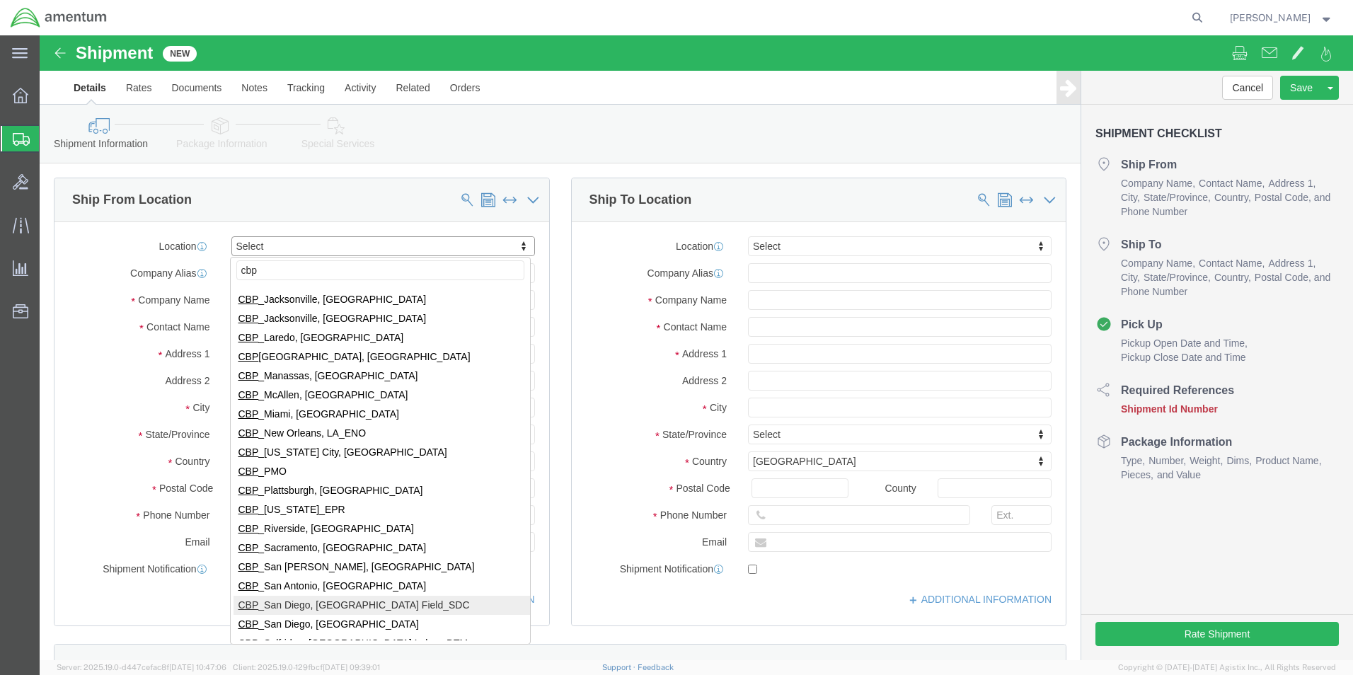
type input "cbp"
select select "49945"
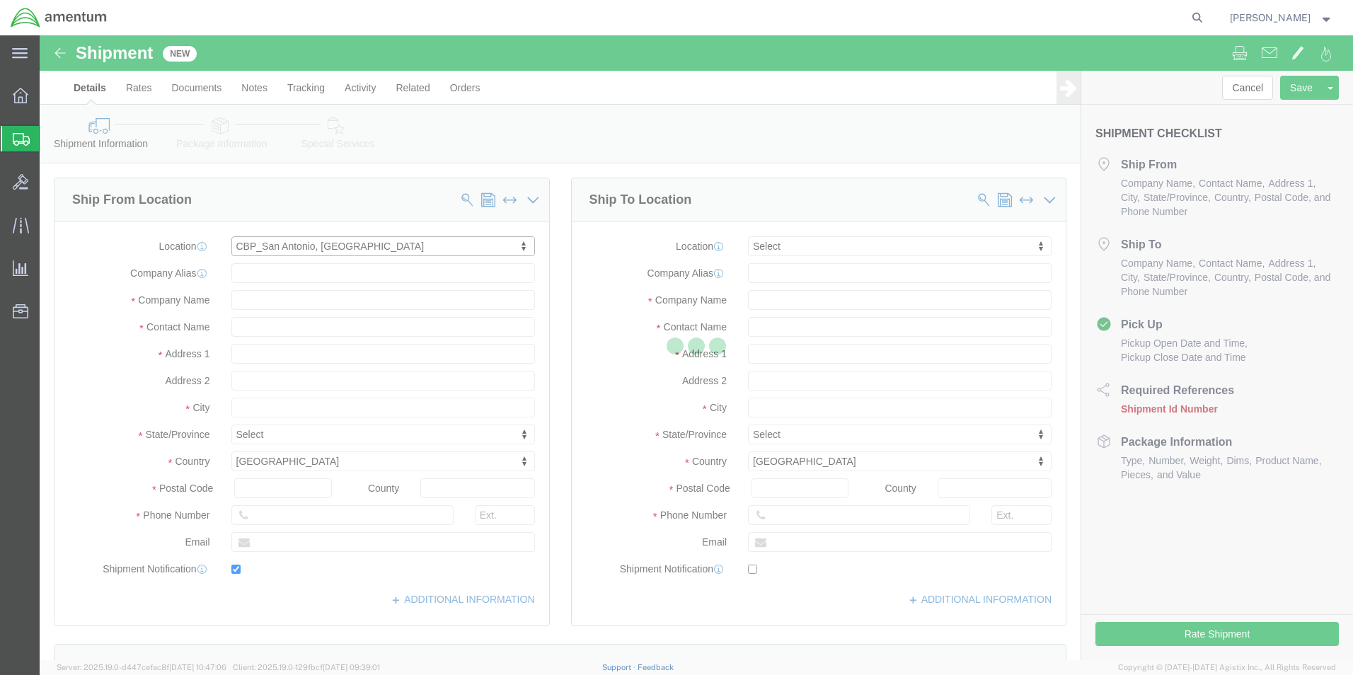
type input "[STREET_ADDRESS][PERSON_NAME]"
type input "Bldg. #2"
type input "78216"
type input "[PHONE_NUMBER]"
type input "[PERSON_NAME][EMAIL_ADDRESS][PERSON_NAME][DOMAIN_NAME]"
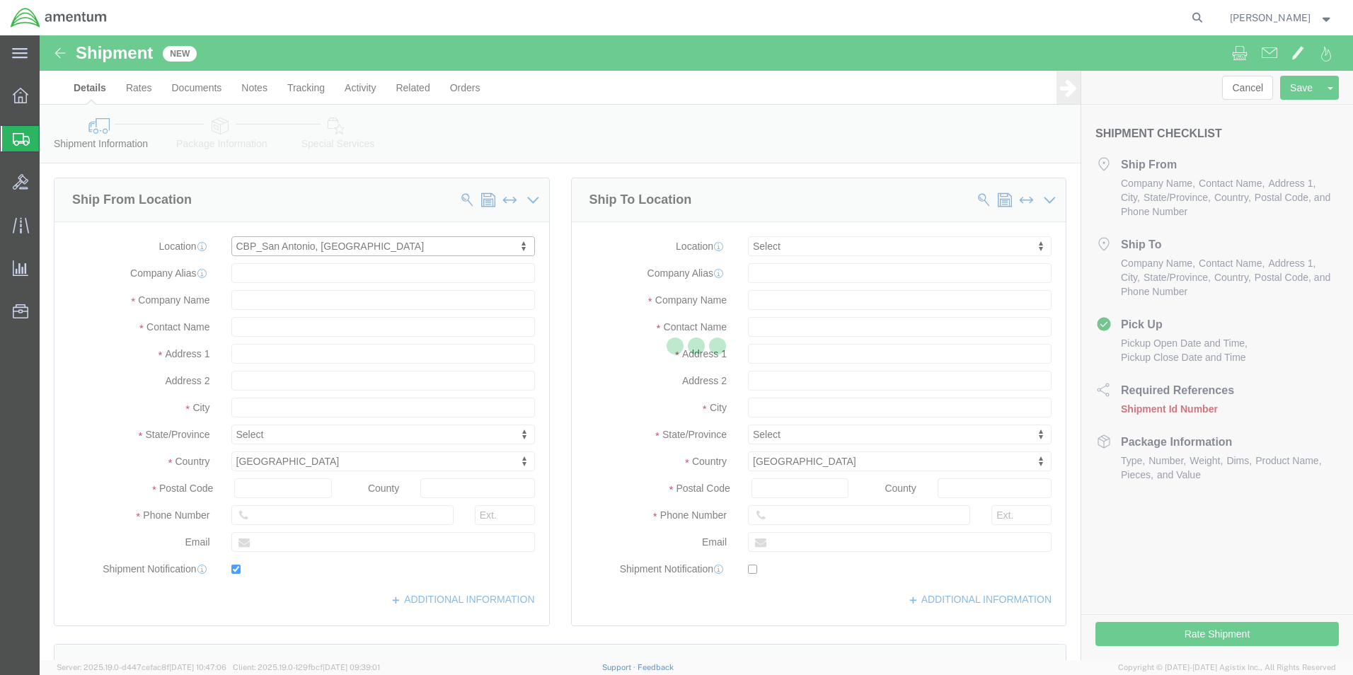
checkbox input "true"
type input "Amentum Services, Inc"
type input "[PERSON_NAME]"
type input "San Antonio"
select select "[GEOGRAPHIC_DATA]"
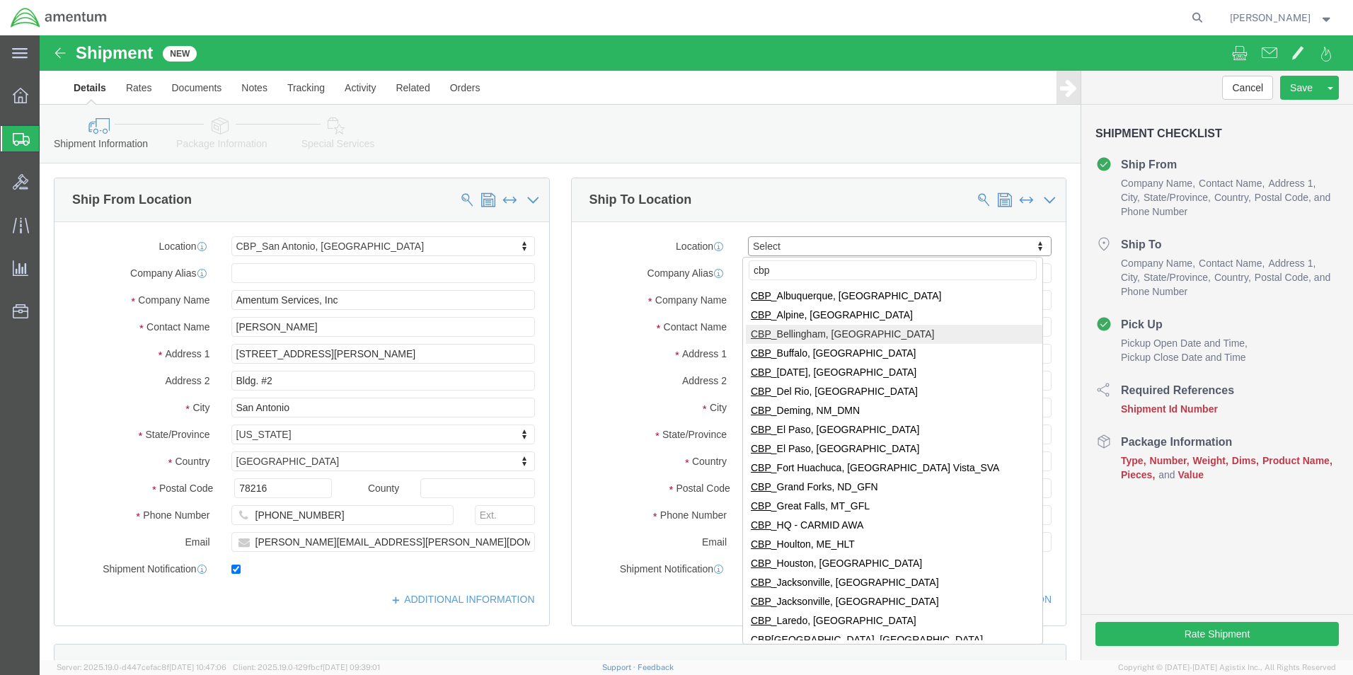
type input "cbp"
select select "49918"
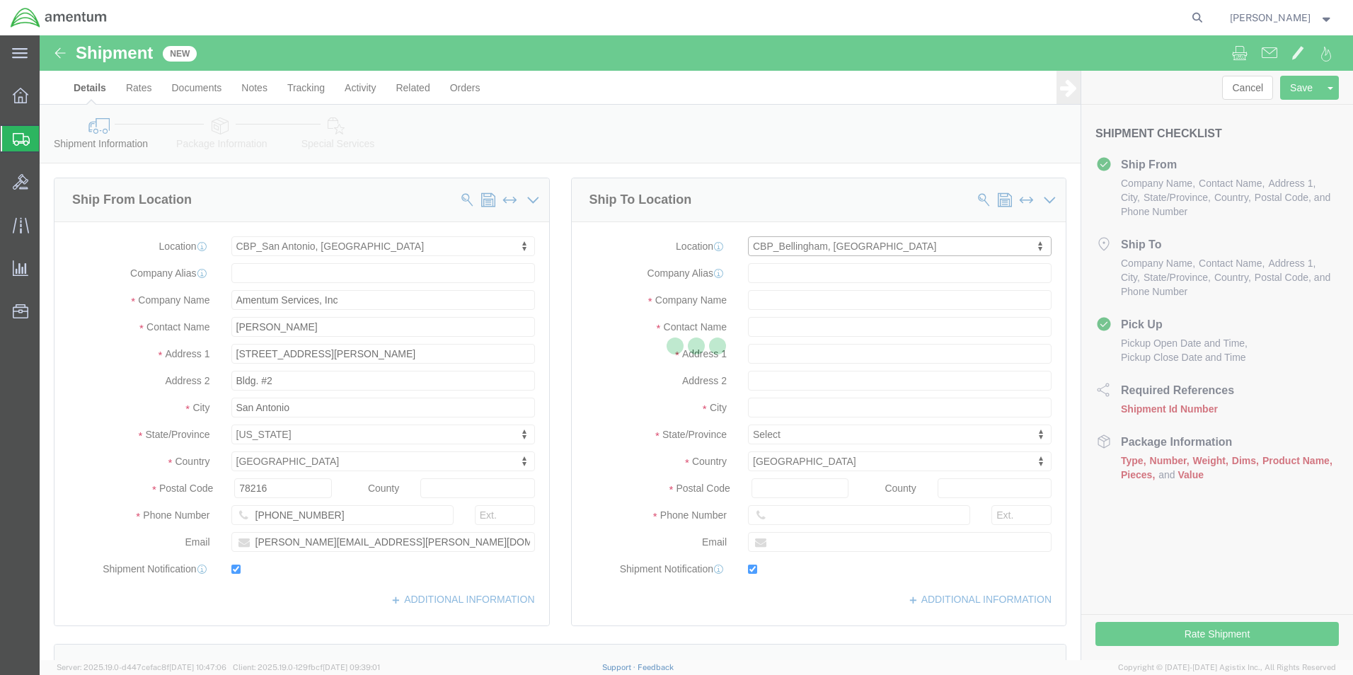
type input "[STREET_ADDRESS]"
type input "98226"
type input "[PHONE_NUMBER]"
type input "[PERSON_NAME][EMAIL_ADDRESS][PERSON_NAME][DOMAIN_NAME]"
checkbox input "true"
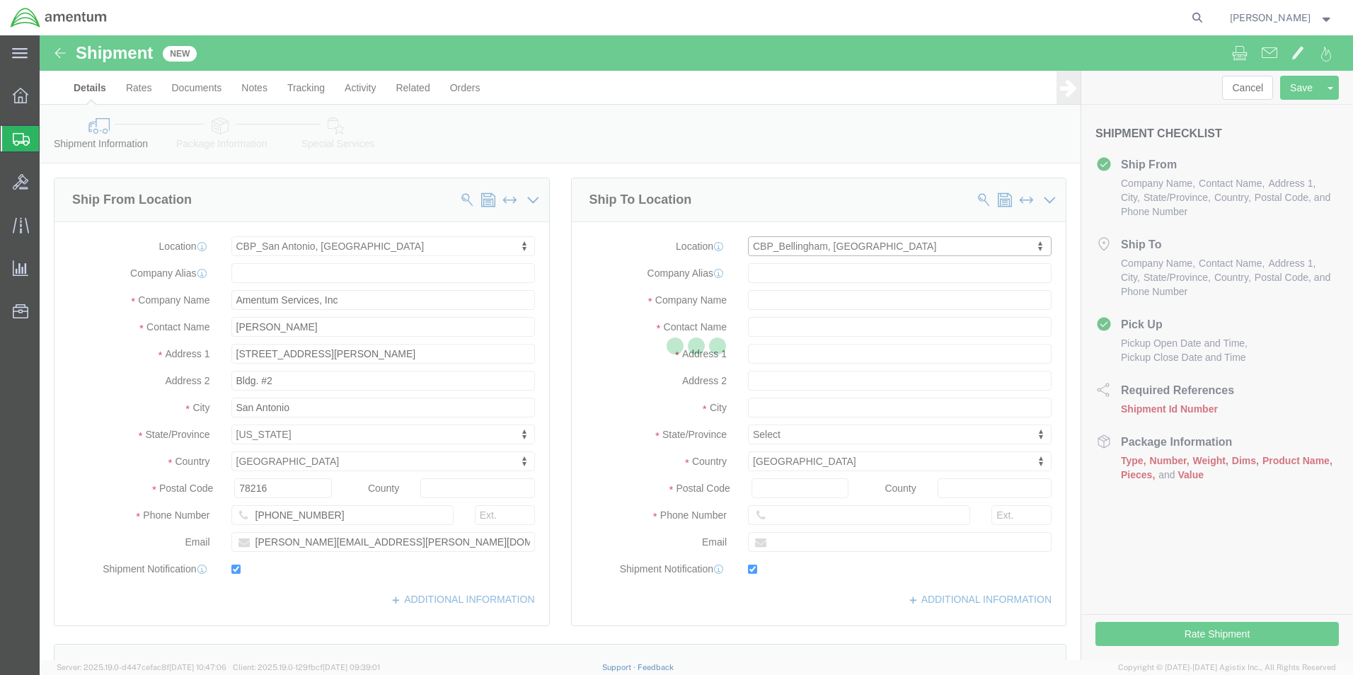
type input "Amentum Services, Inc"
type input "[PERSON_NAME]"
type input "Bellingham"
select select "WA"
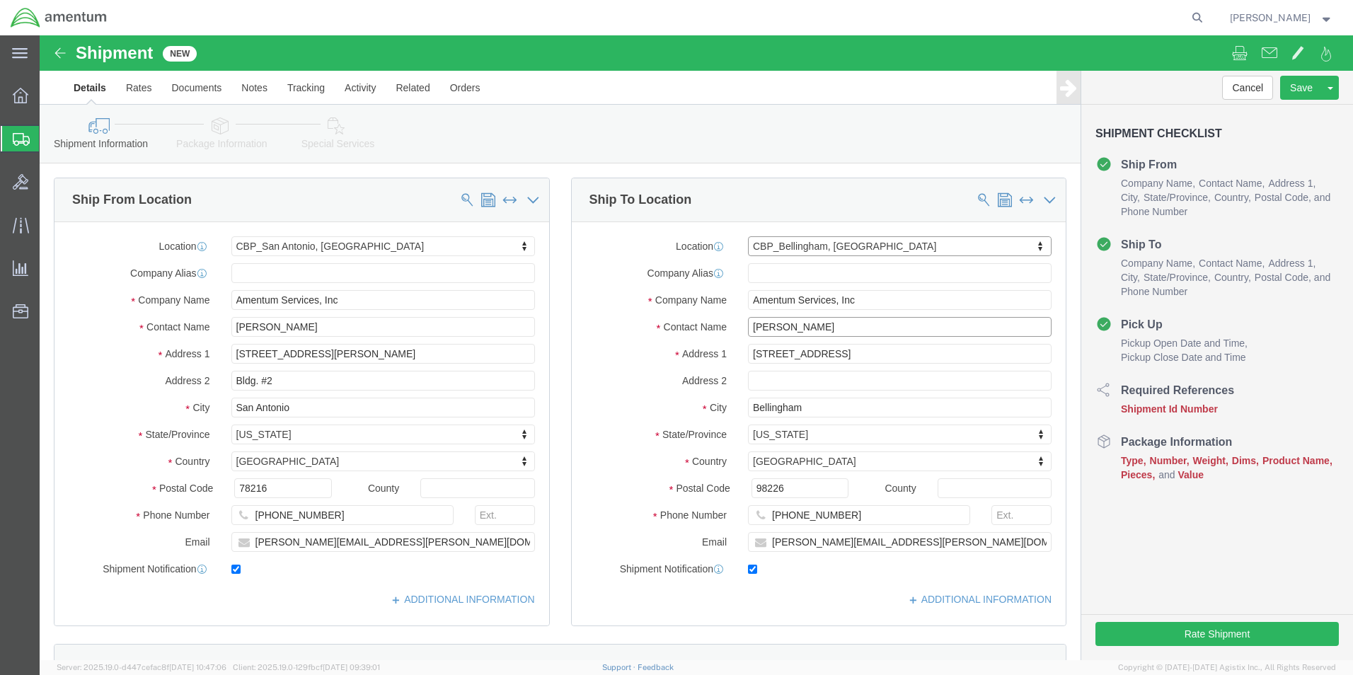
drag, startPoint x: 801, startPoint y: 290, endPoint x: 655, endPoint y: 294, distance: 145.8
click div "Contact Name [PERSON_NAME]"
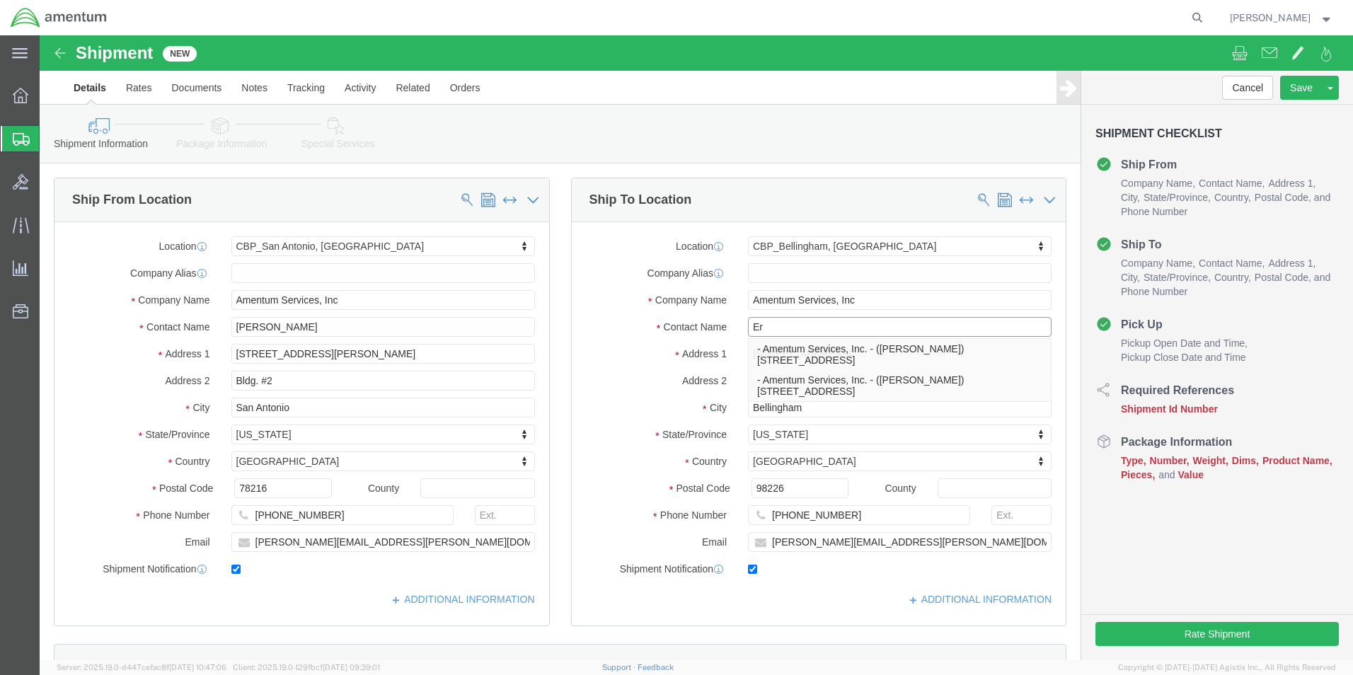
type input "E"
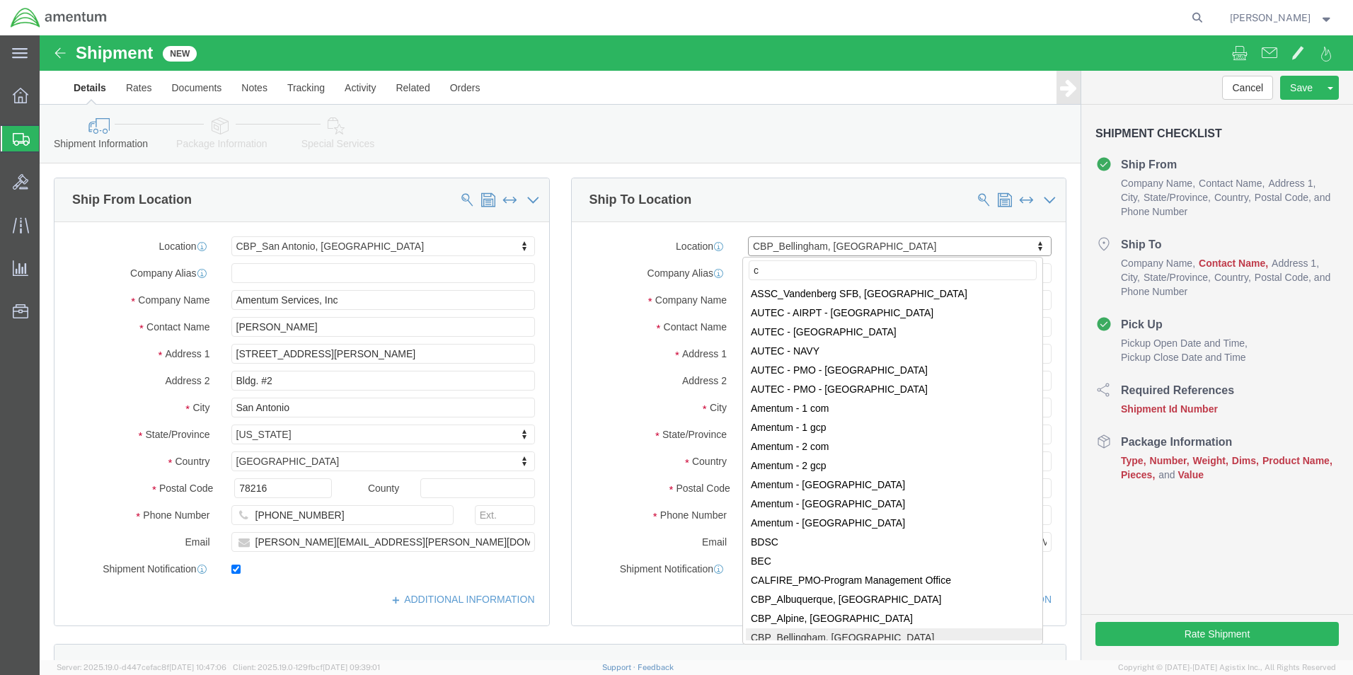
scroll to position [0, 0]
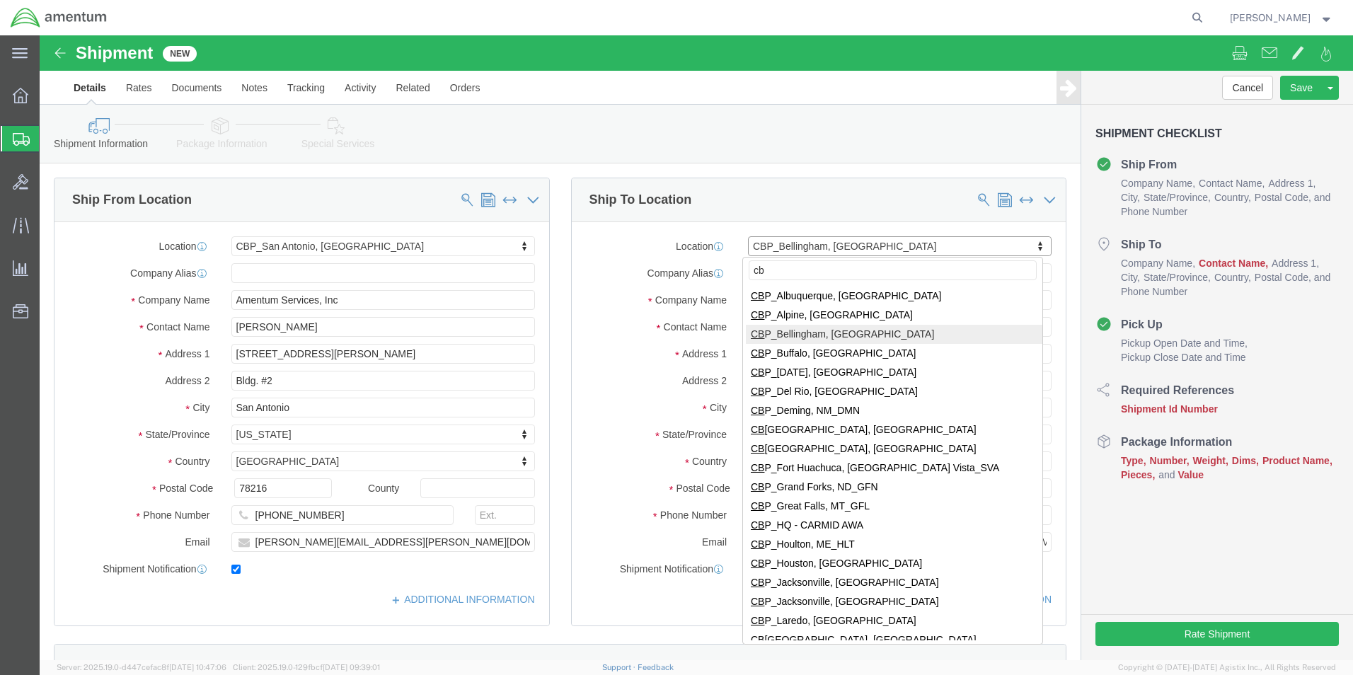
type input "cb"
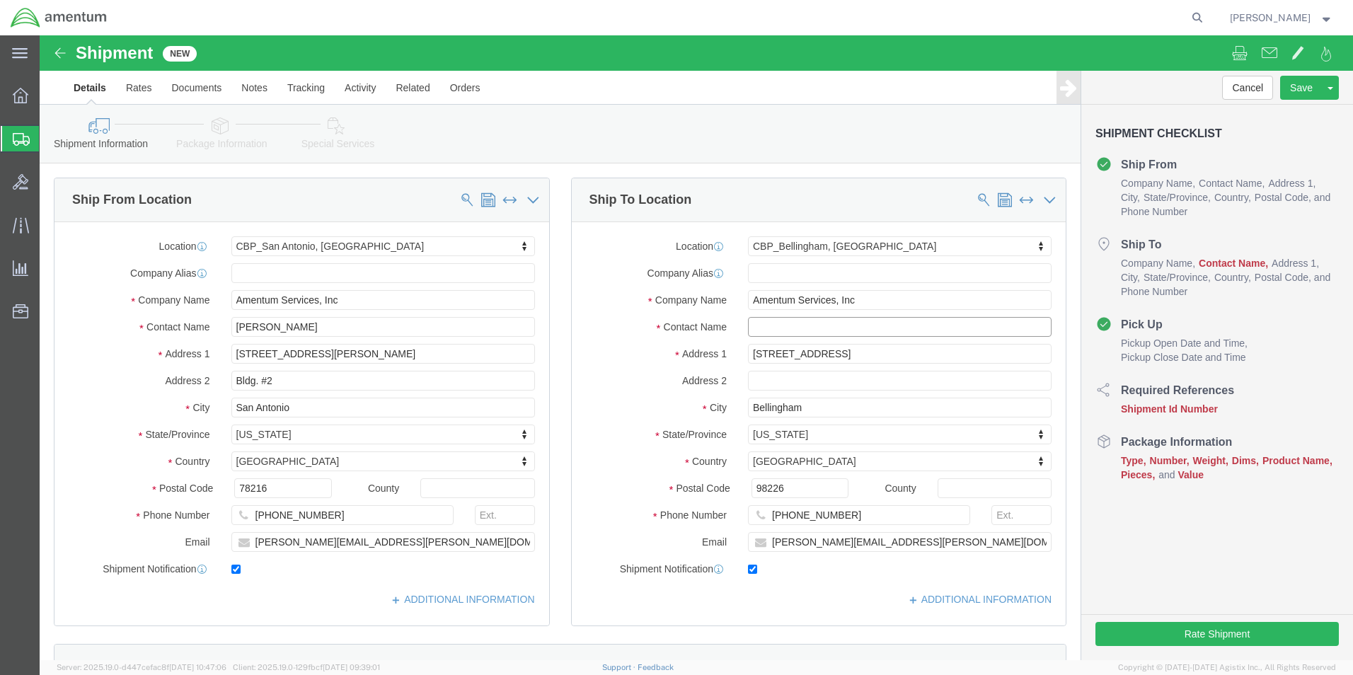
click input "text"
type input "[PERSON_NAME]"
click div "Ship To Location"
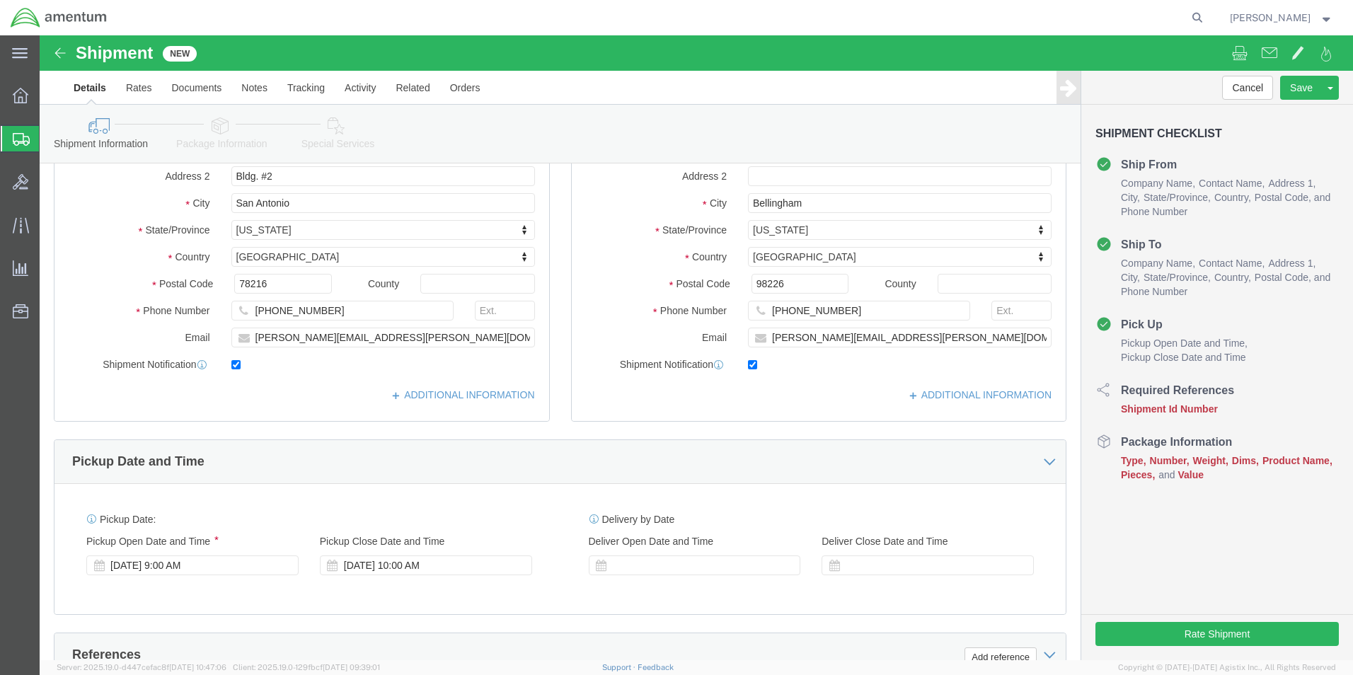
scroll to position [212, 0]
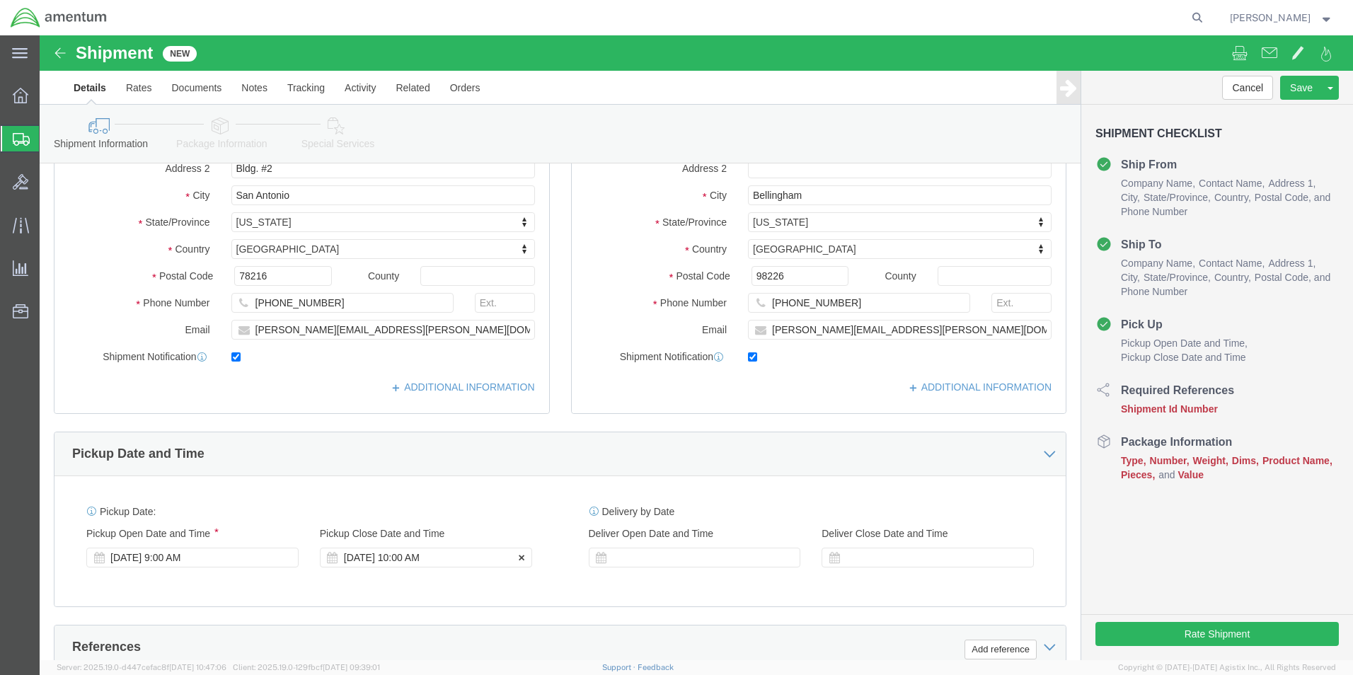
click div "[DATE] 10:00 AM"
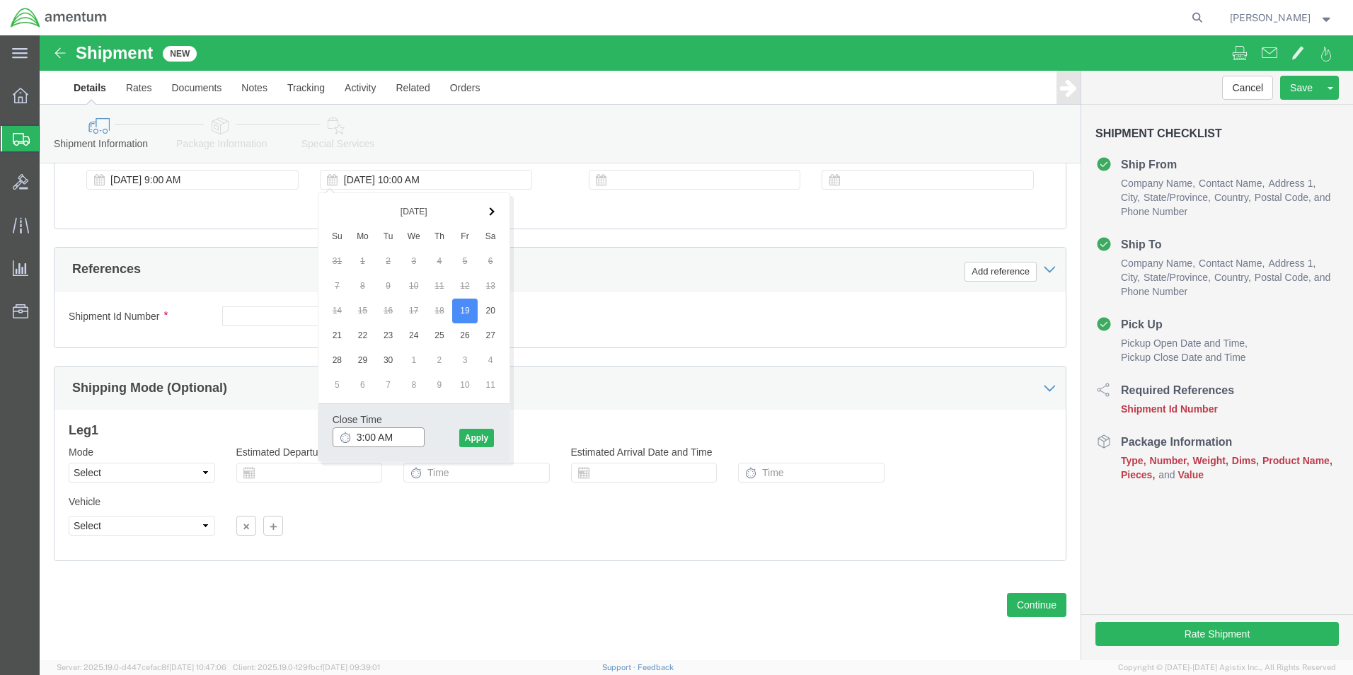
click input "3:00 AM"
type input "3:00 PM"
click button "Apply"
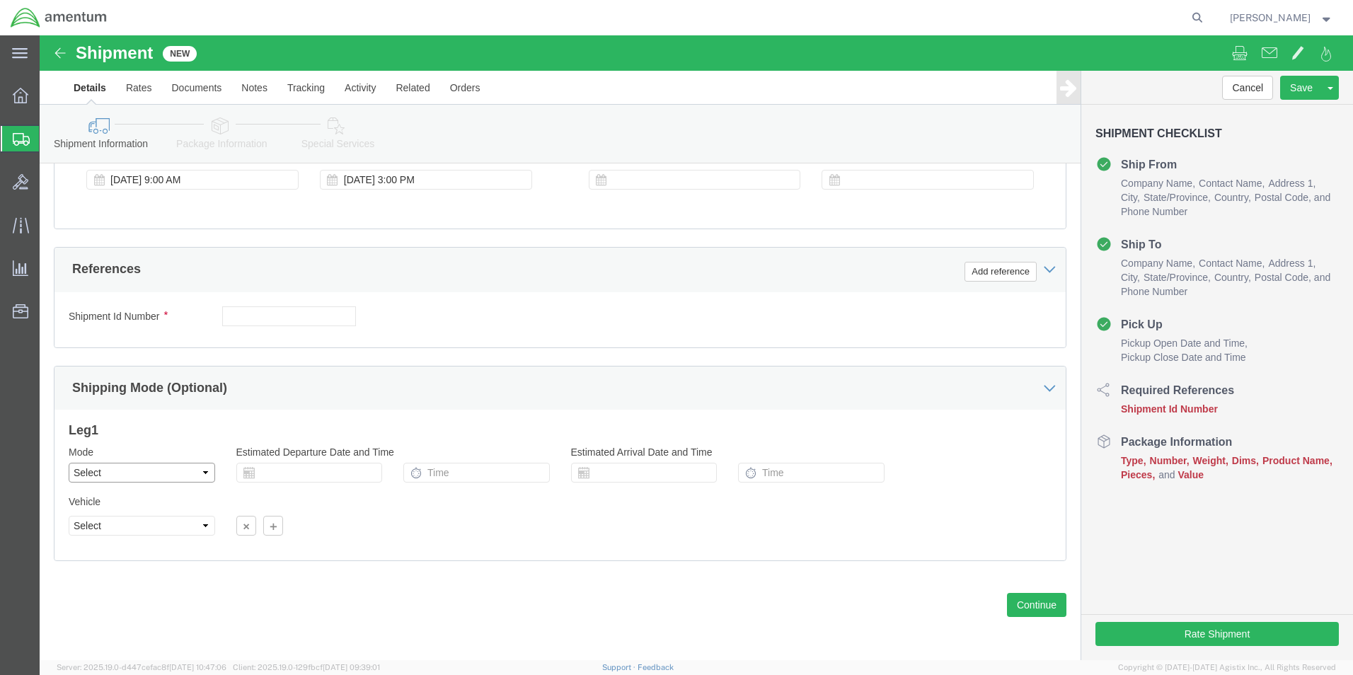
click select "Select Air Less than Truckload Multi-Leg Ocean Freight Rail Small Parcel Truckl…"
select select "SMAL"
click select "Select Air Less than Truckload Multi-Leg Ocean Freight Rail Small Parcel Truckl…"
click button "Add reference"
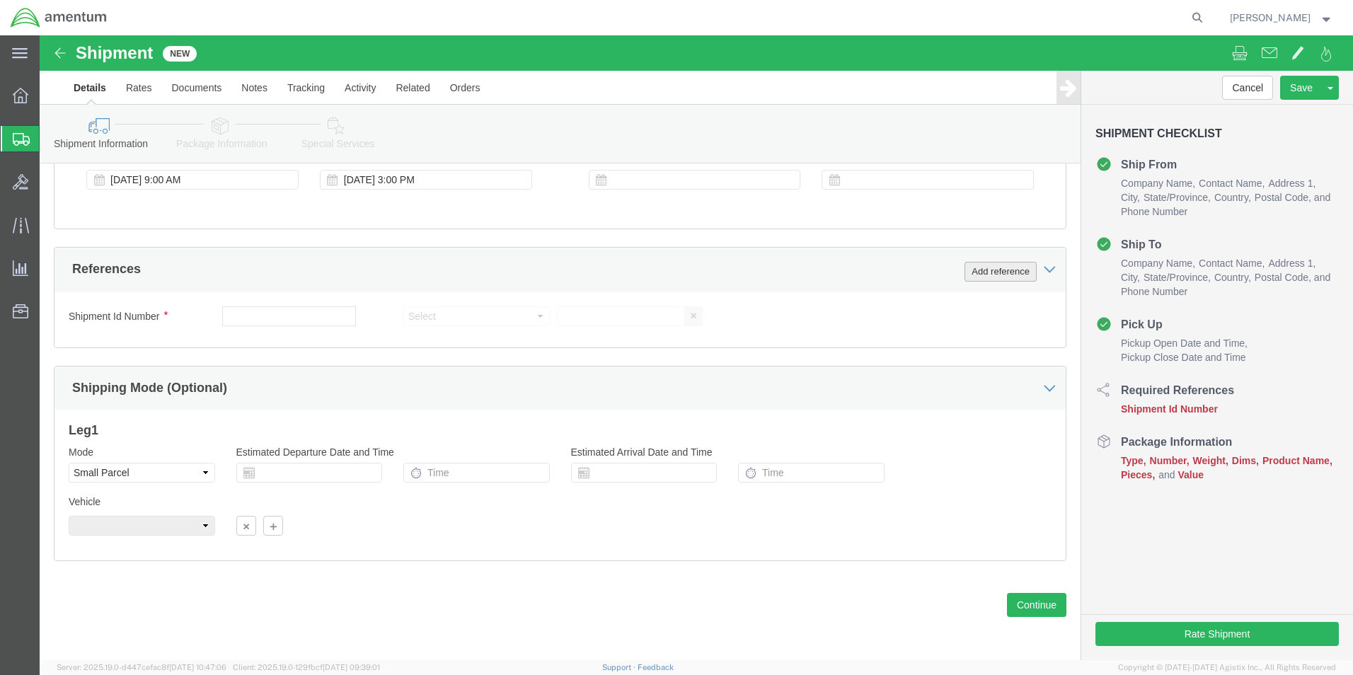
click button "Add reference"
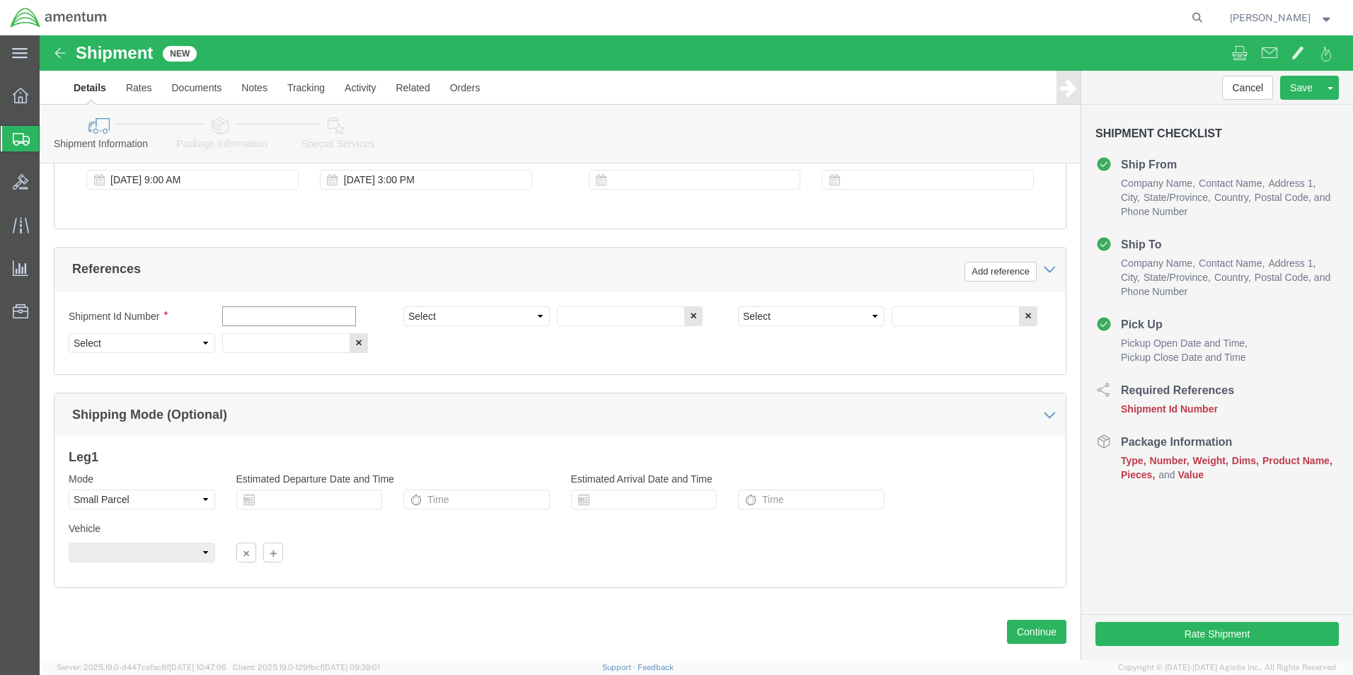
click input "text"
type input "TDY Tool Box"
click select "Select Account Type Activity ID Airline Appointment Number ASN Batch Request # …"
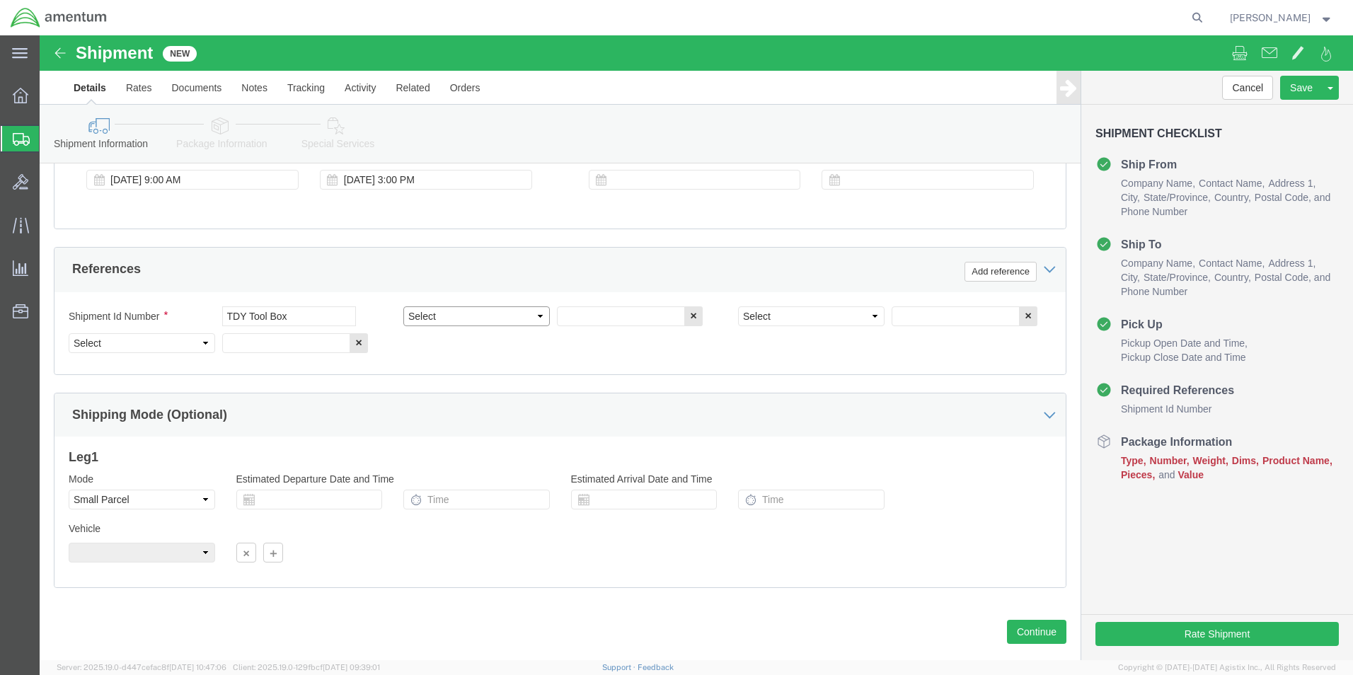
select select "DEPT"
click select "Select Account Type Activity ID Airline Appointment Number ASN Batch Request # …"
click input "text"
type input "CBP"
click select "Select Account Type Activity ID Airline Appointment Number ASN Batch Request # …"
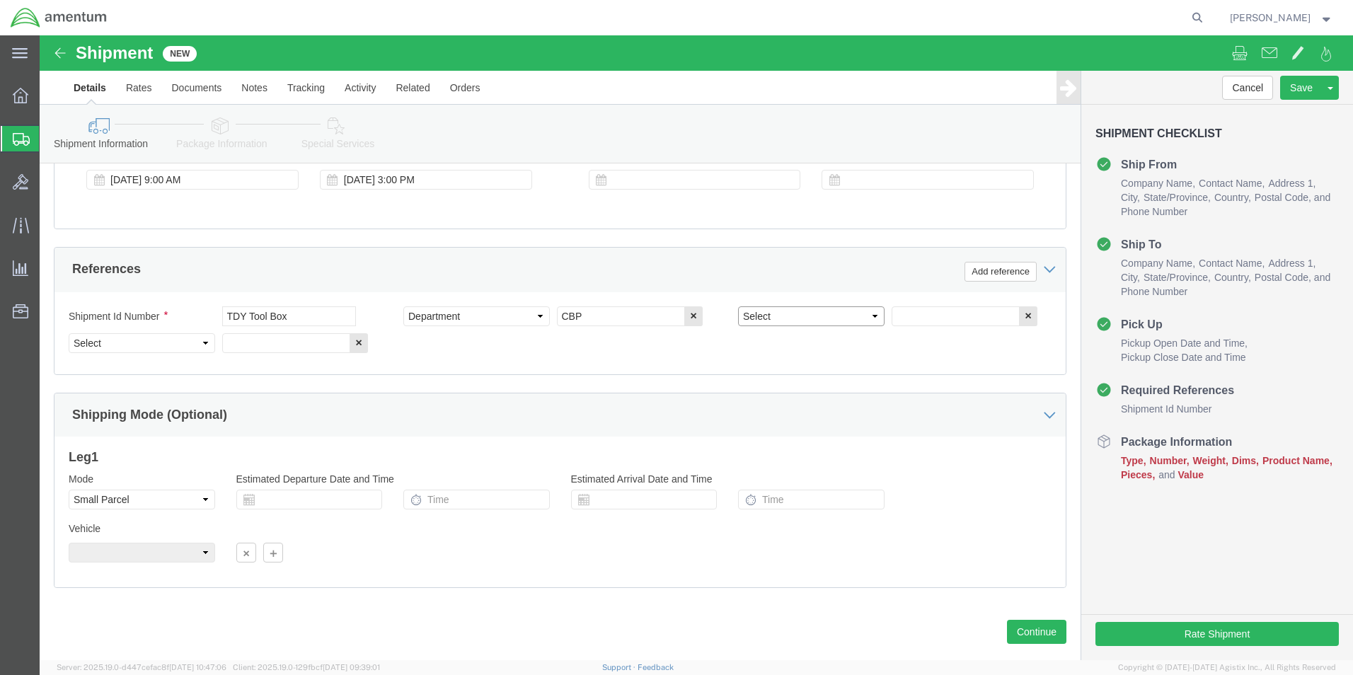
scroll to position [617, 0]
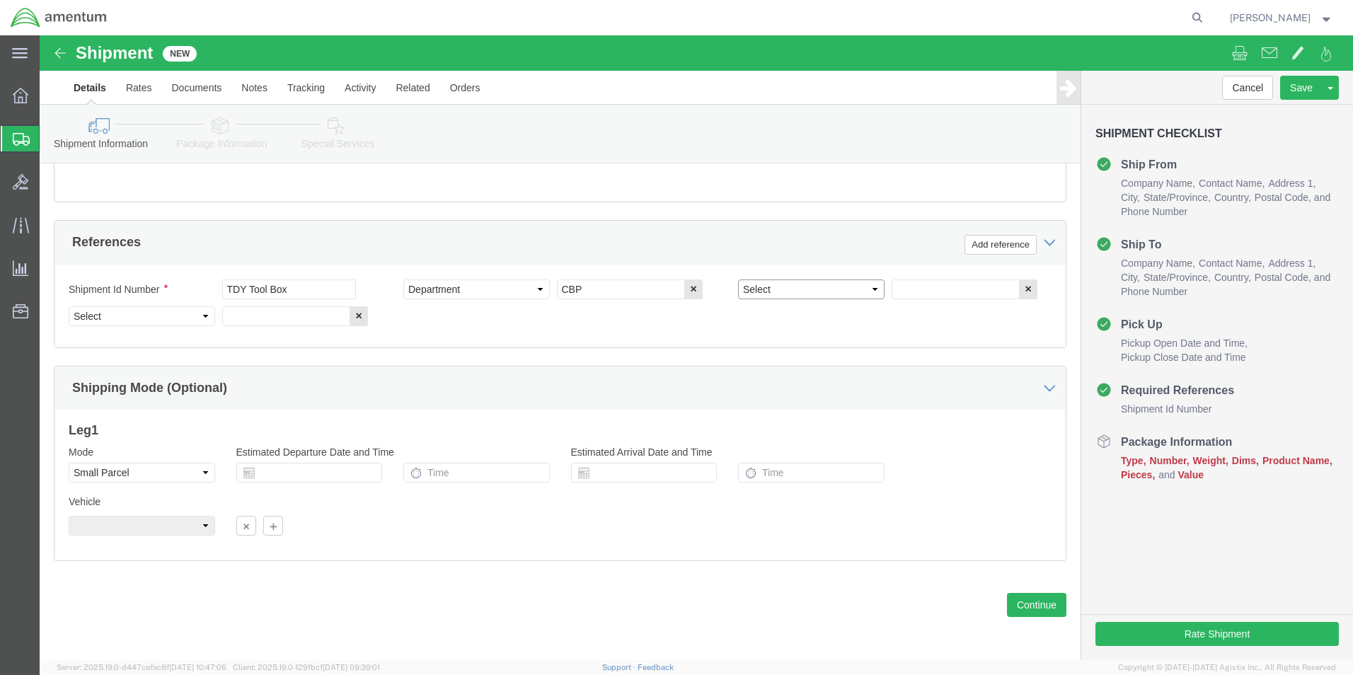
click select "Select Account Type Activity ID Airline Appointment Number ASN Batch Request # …"
select select "PROJNUM"
click select "Select Account Type Activity ID Airline Appointment Number ASN Batch Request # …"
drag, startPoint x: 159, startPoint y: 270, endPoint x: 167, endPoint y: 292, distance: 23.5
click select "Select Account Type Activity ID Airline Appointment Number ASN Batch Request # …"
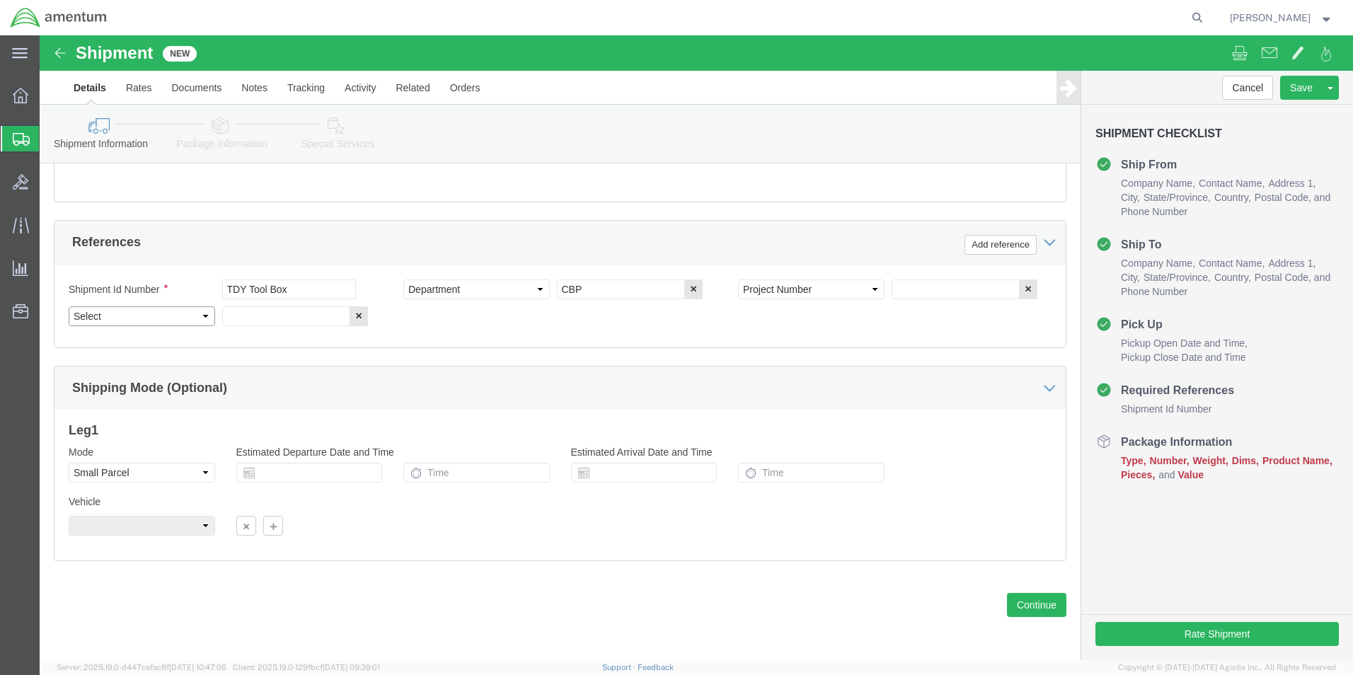
select select "CUSTREF"
click select "Select Account Type Activity ID Airline Appointment Number ASN Batch Request # …"
click input "text"
type input "t"
type input "TDY Tool Box"
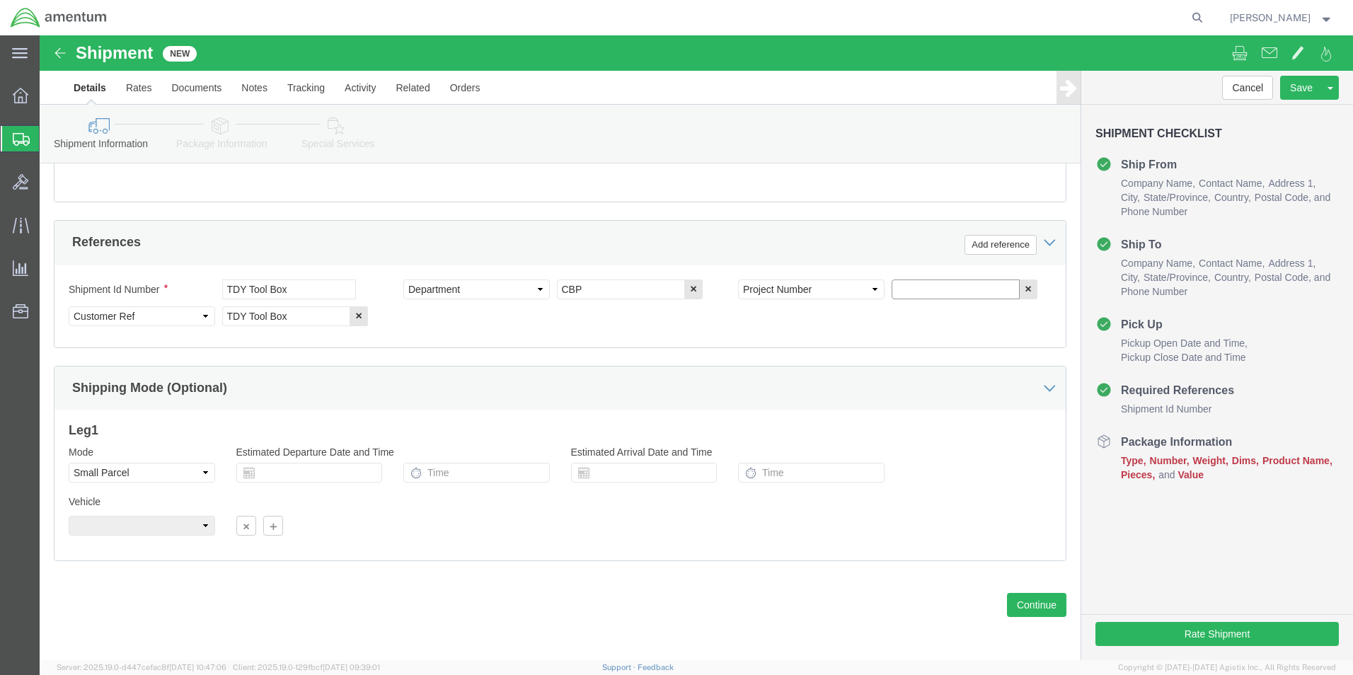
click input "text"
type input "6118.03.03.2219.000.WST.000"
click button "Continue"
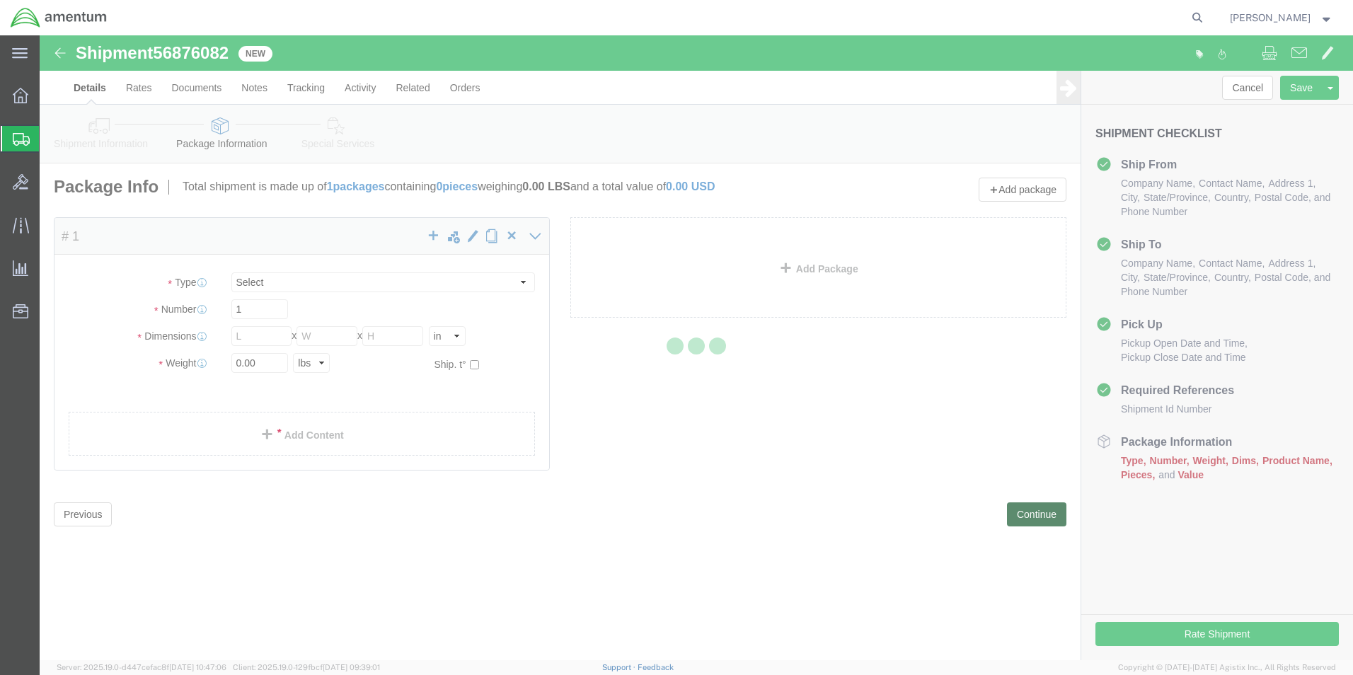
select select "YRPK"
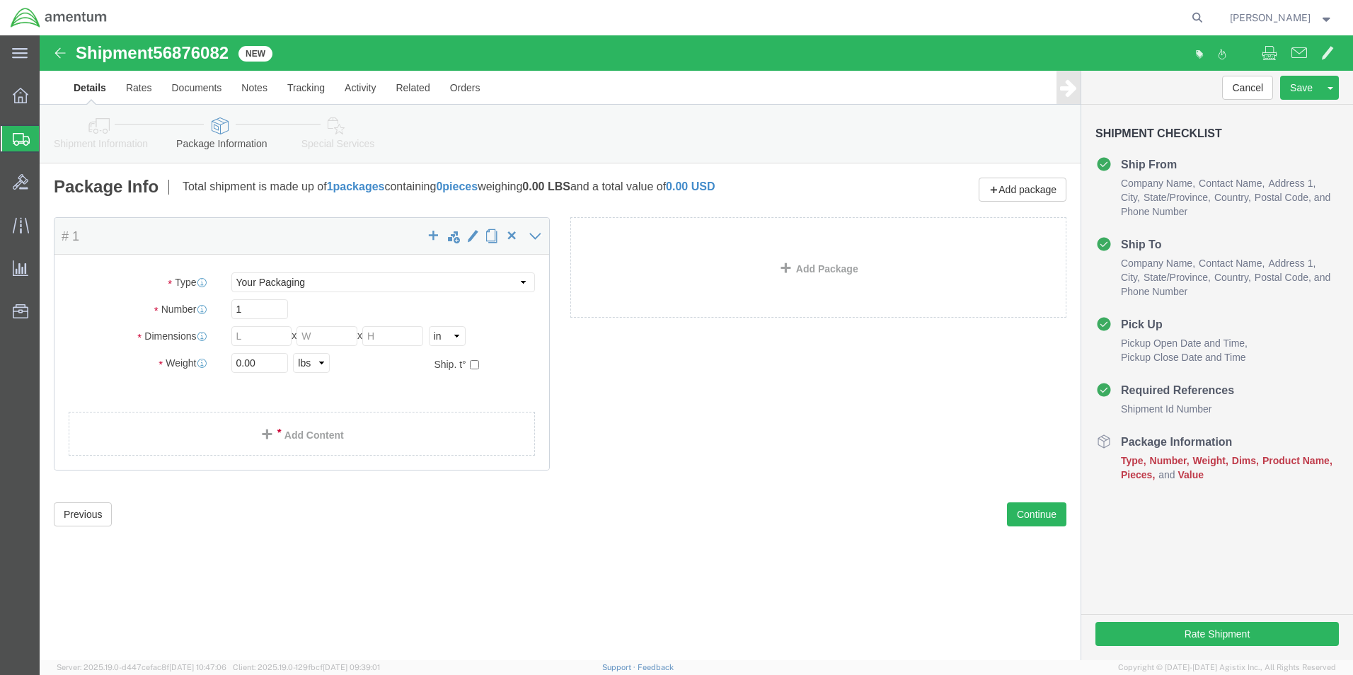
click div "Package Type Select Bale(s) Basket(s) Bolt(s) Bottle(s) Buckets Bulk Bundle(s) …"
click input "text"
type input "18"
type input "26"
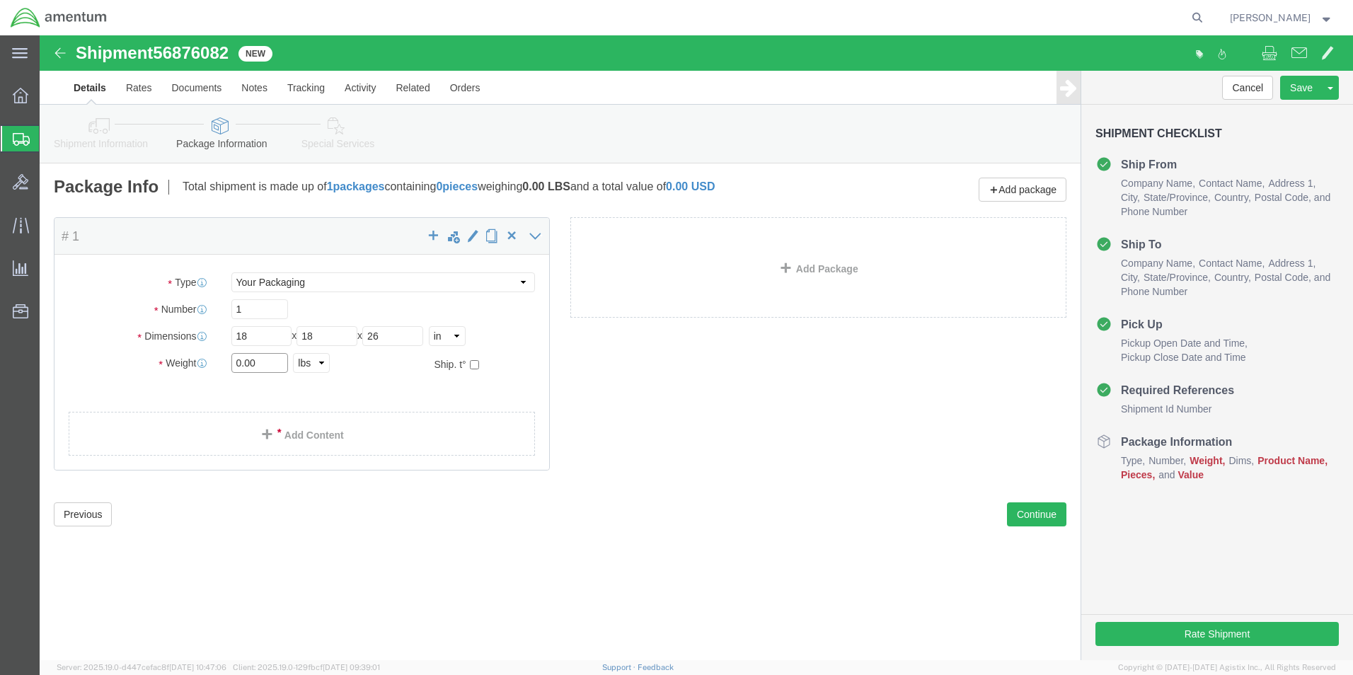
drag, startPoint x: 242, startPoint y: 326, endPoint x: 191, endPoint y: 333, distance: 51.4
click input "0.00"
type input "35.00"
click link "Add Content"
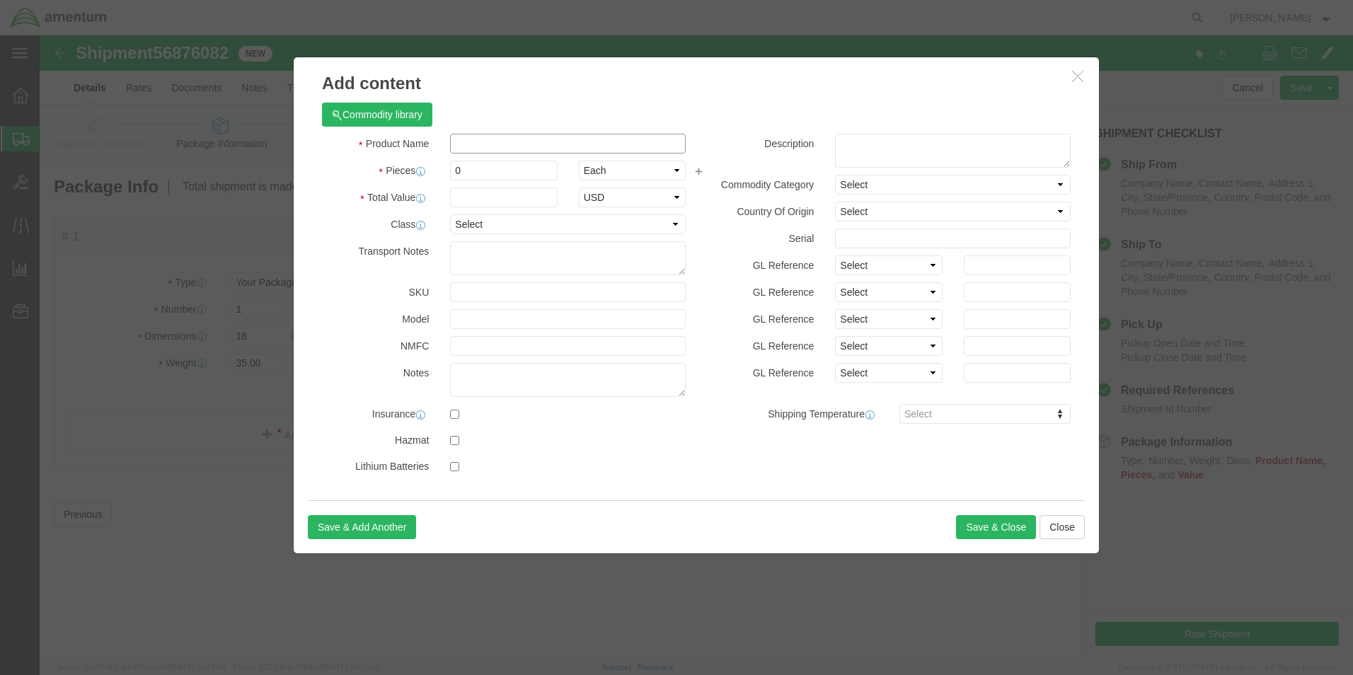
click input "text"
type input "t"
type input "[PERSON_NAME] TDY TOOL BOX"
drag, startPoint x: 454, startPoint y: 139, endPoint x: 389, endPoint y: 139, distance: 65.8
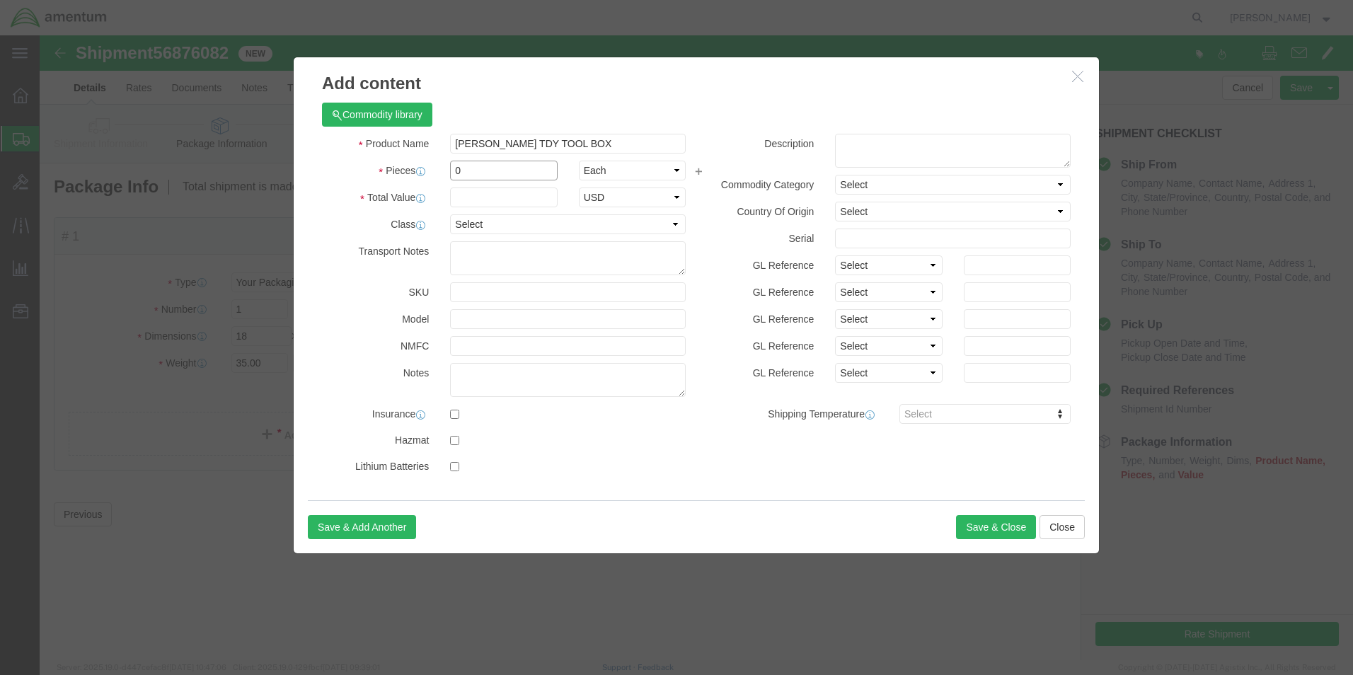
click div "Pieces 0 Select Bag Barrels 100Board Feet Bottle Box Blister Pack Carats Can Ca…"
type input "1"
click input "text"
type input "2500.00"
click input "checkbox"
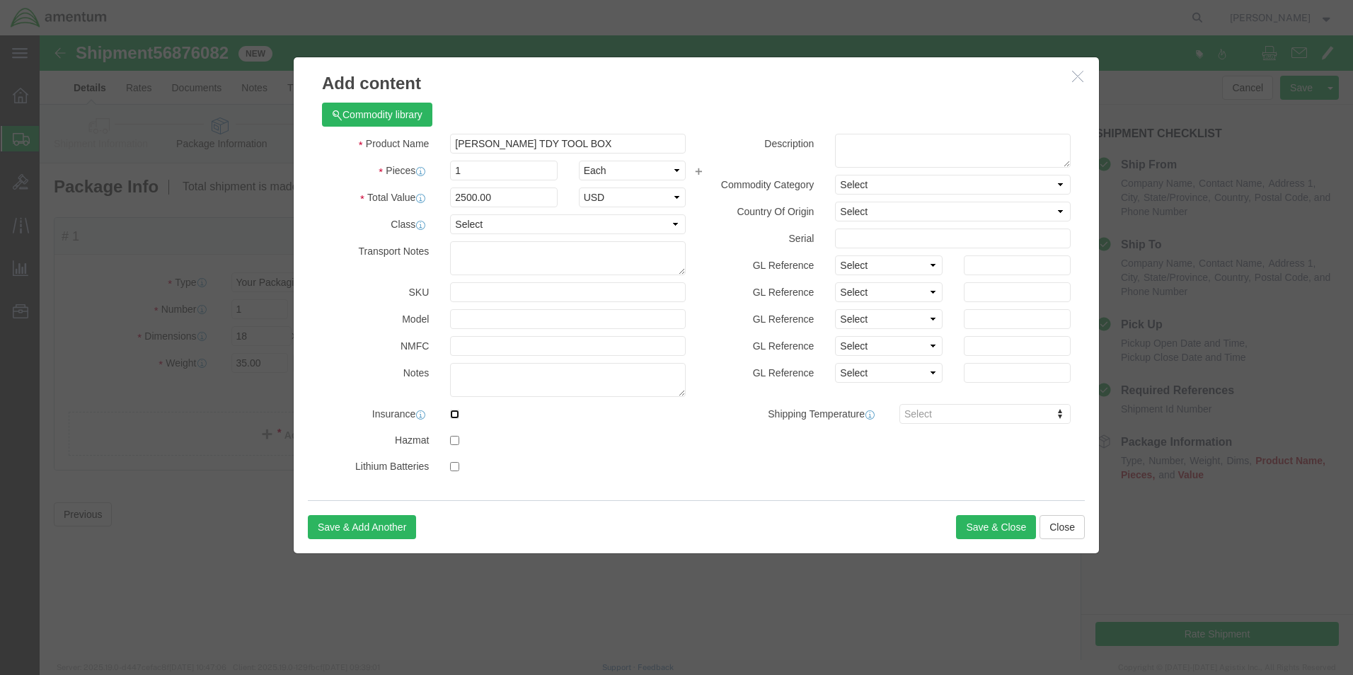
checkbox input "true"
click input "checkbox"
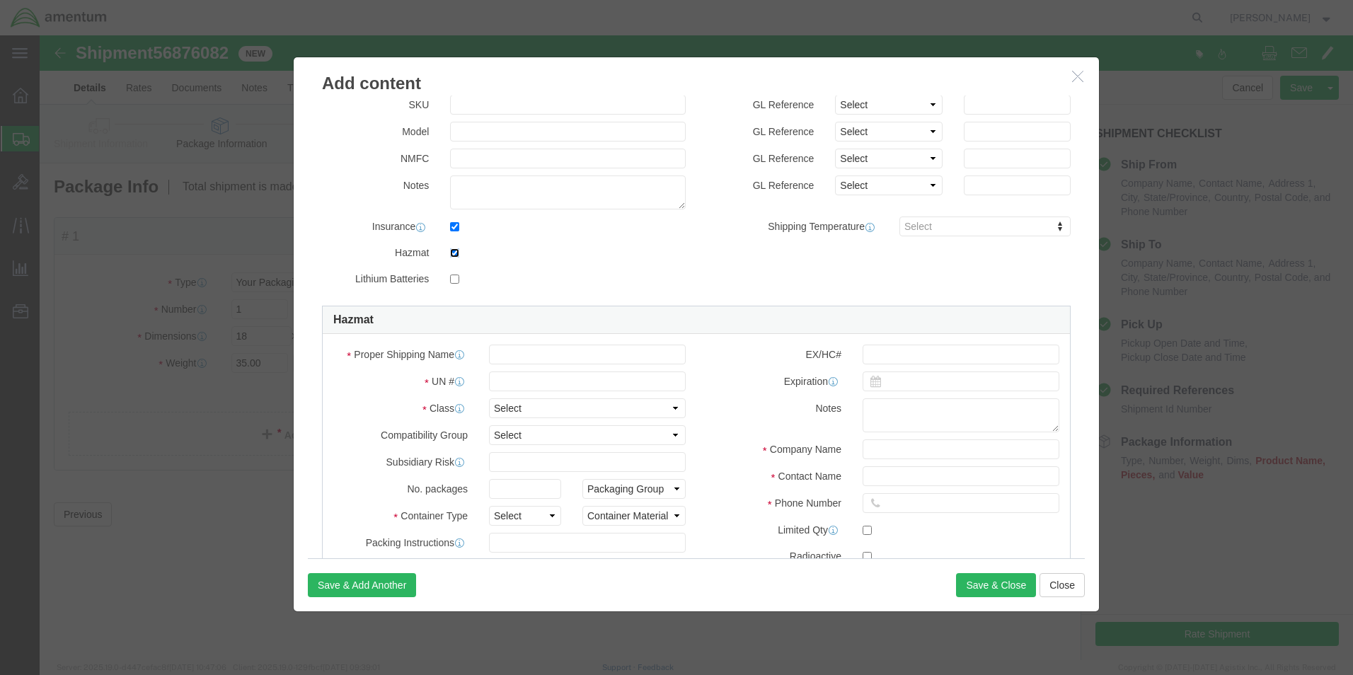
scroll to position [212, 0]
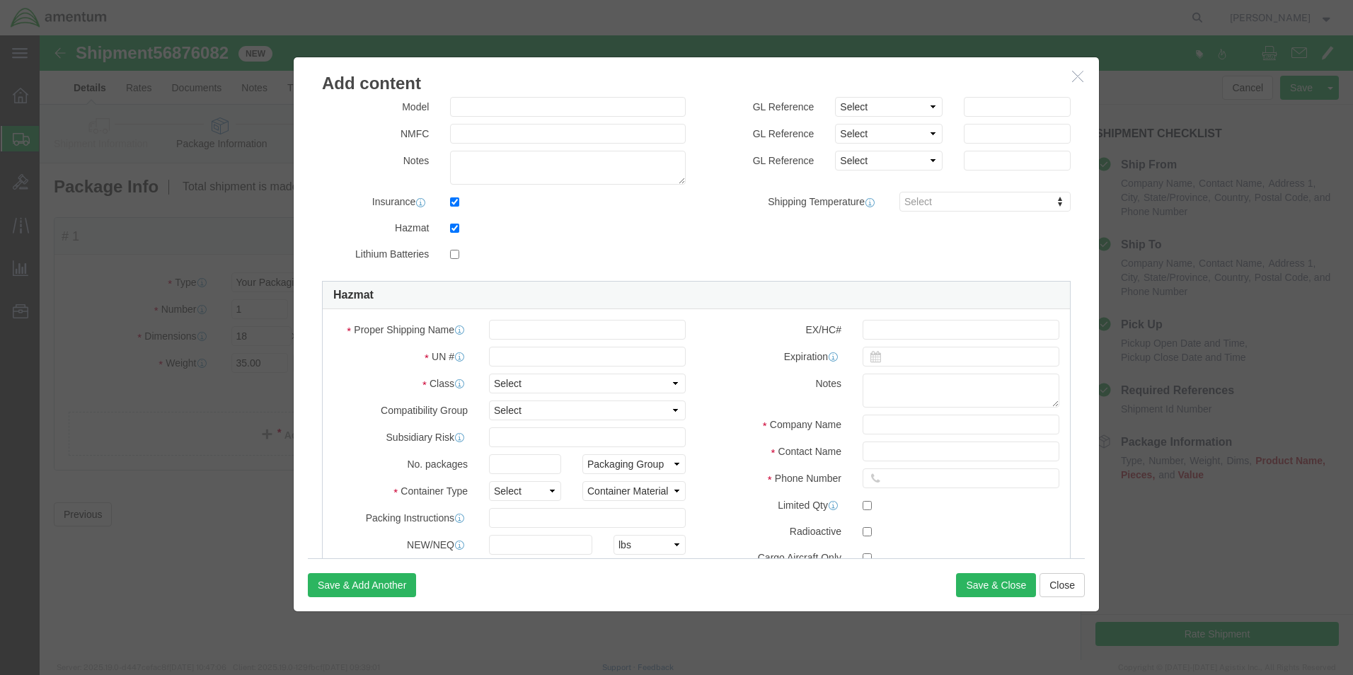
click div "Proper Shipping Name UN # Class Select 1 Explosive 1.1 Explosive 1.2 Explosive …"
click input "text"
click input "checkbox"
checkbox input "false"
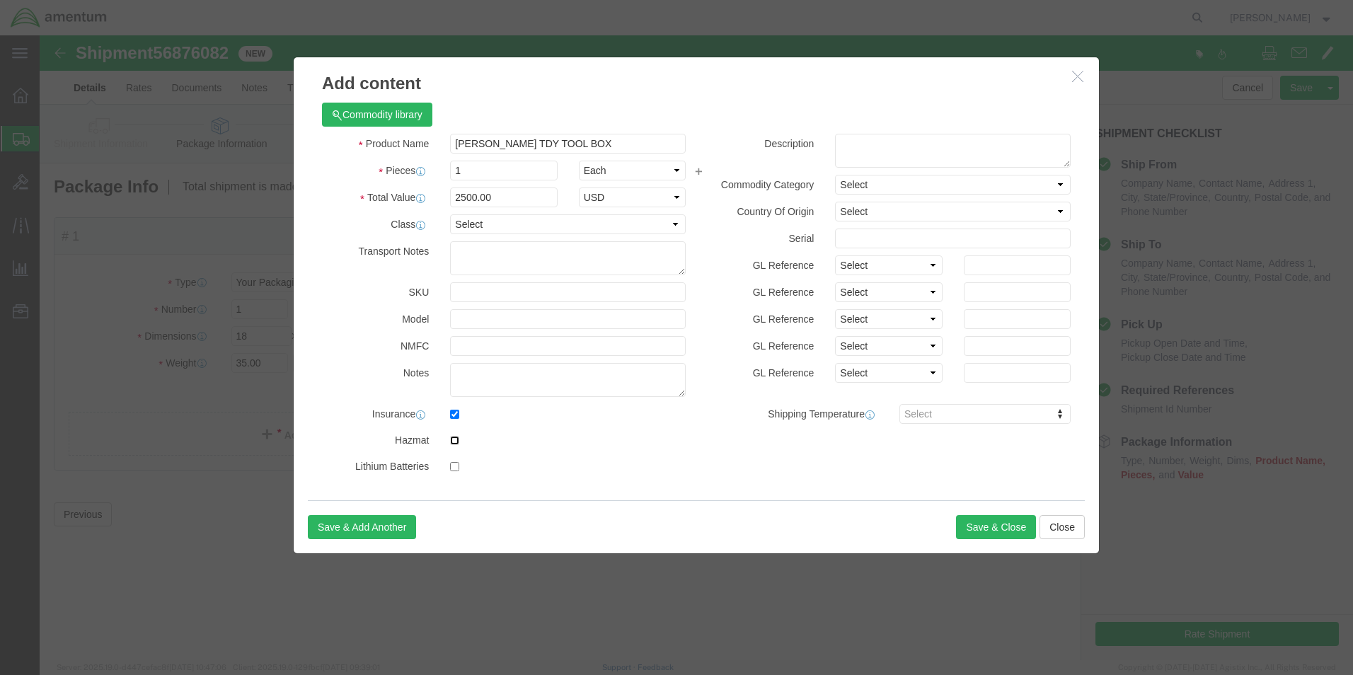
scroll to position [0, 0]
click input "checkbox"
checkbox input "true"
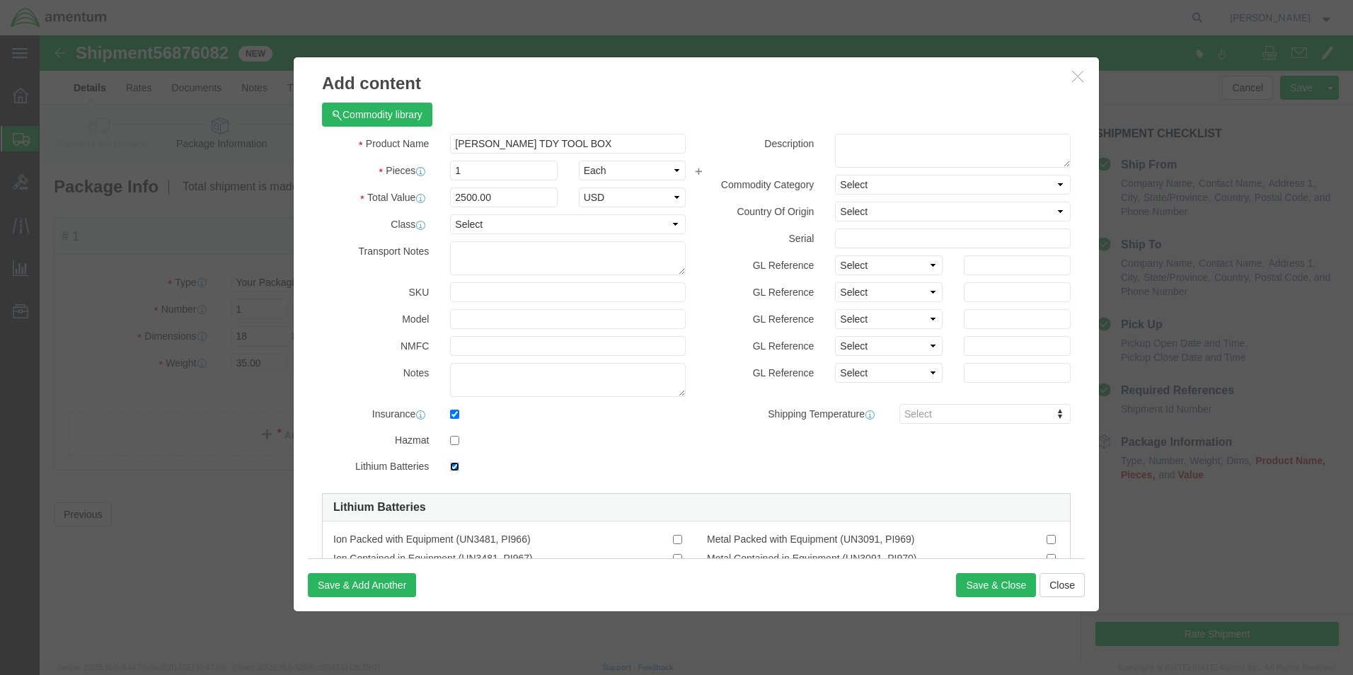
scroll to position [62, 0]
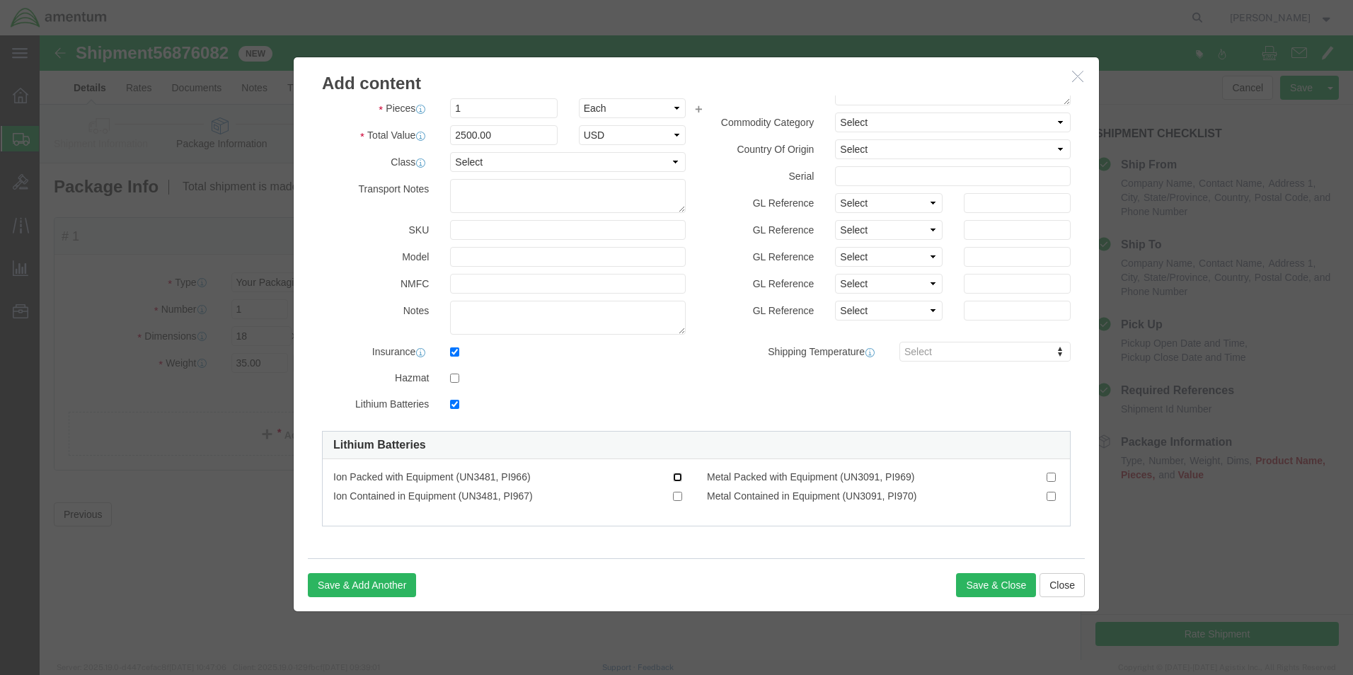
click input "Ion Packed with Equipment (UN3481, PI966)"
checkbox input "true"
click button "Save & Close"
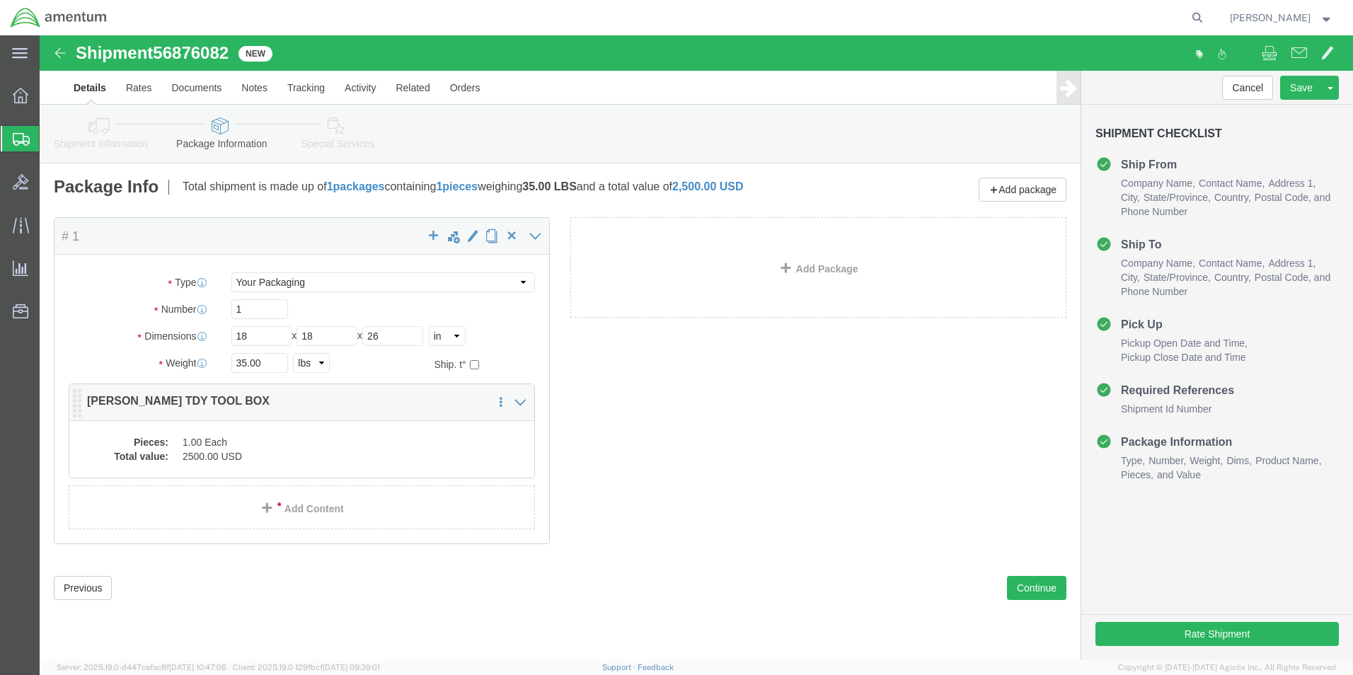
click dd "1.00 Each"
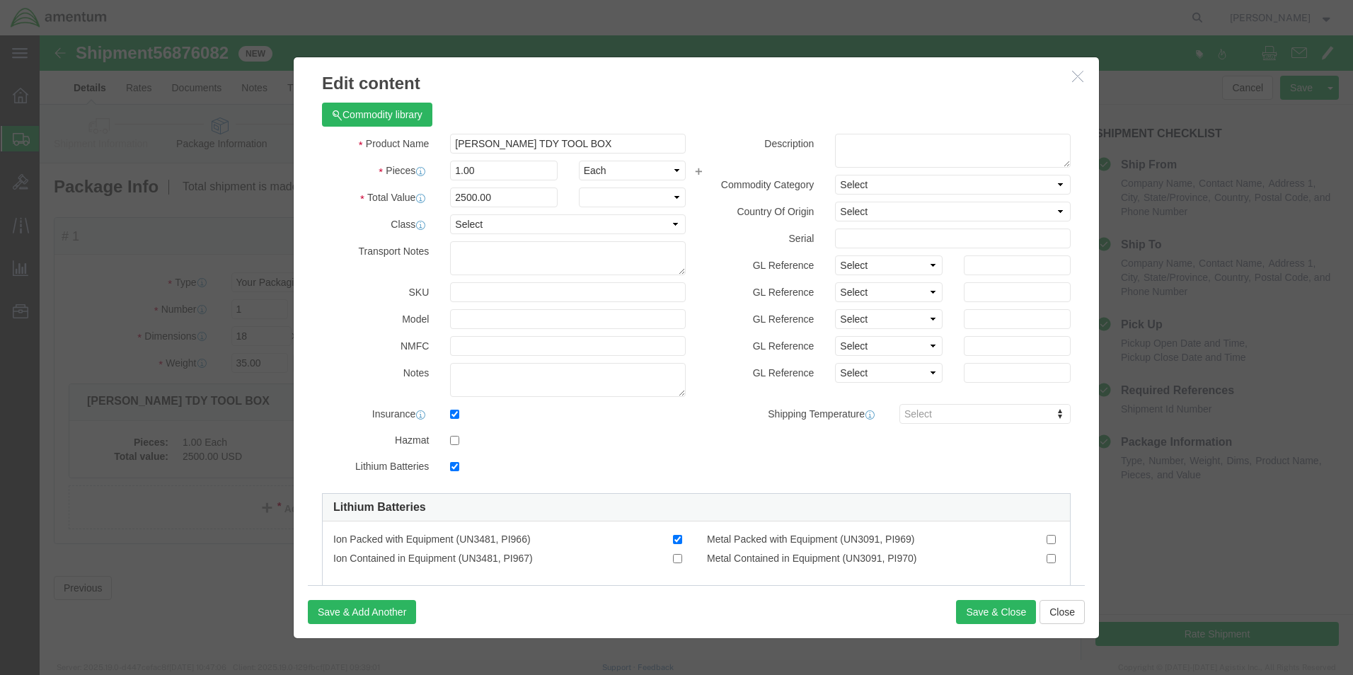
checkbox input "true"
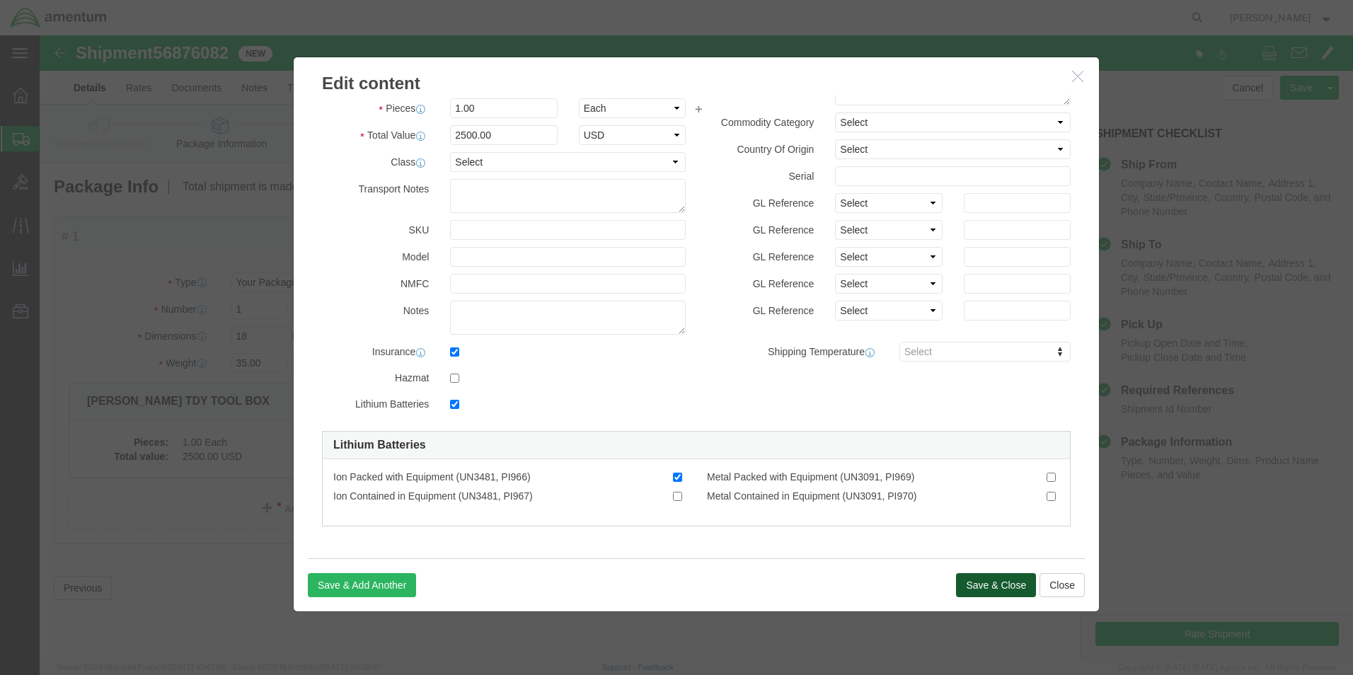
click button "Save & Close"
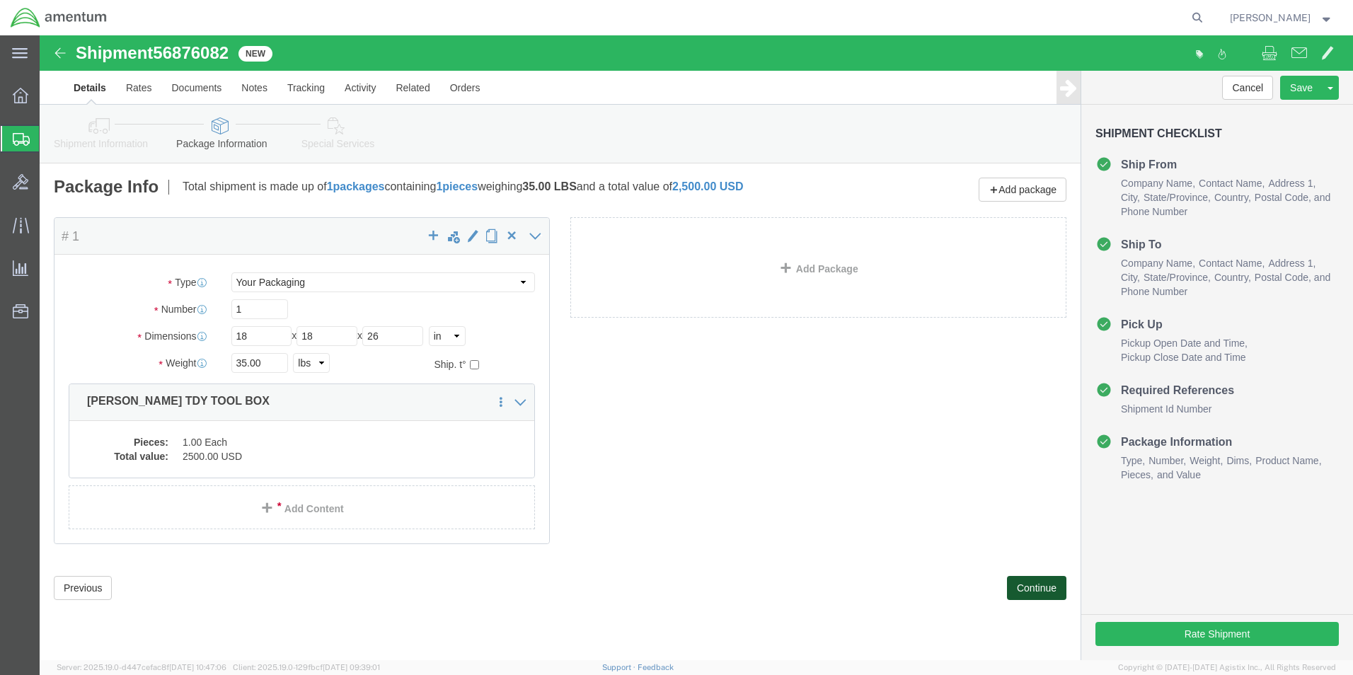
click button "Continue"
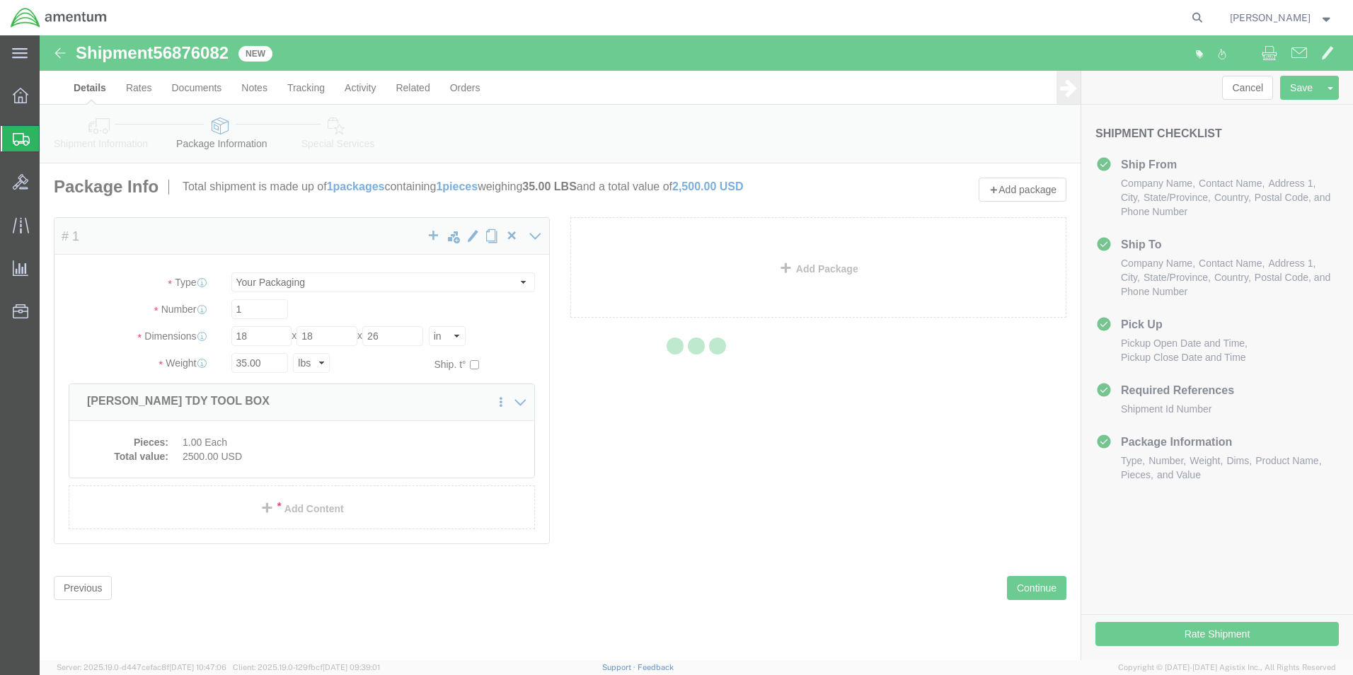
select select
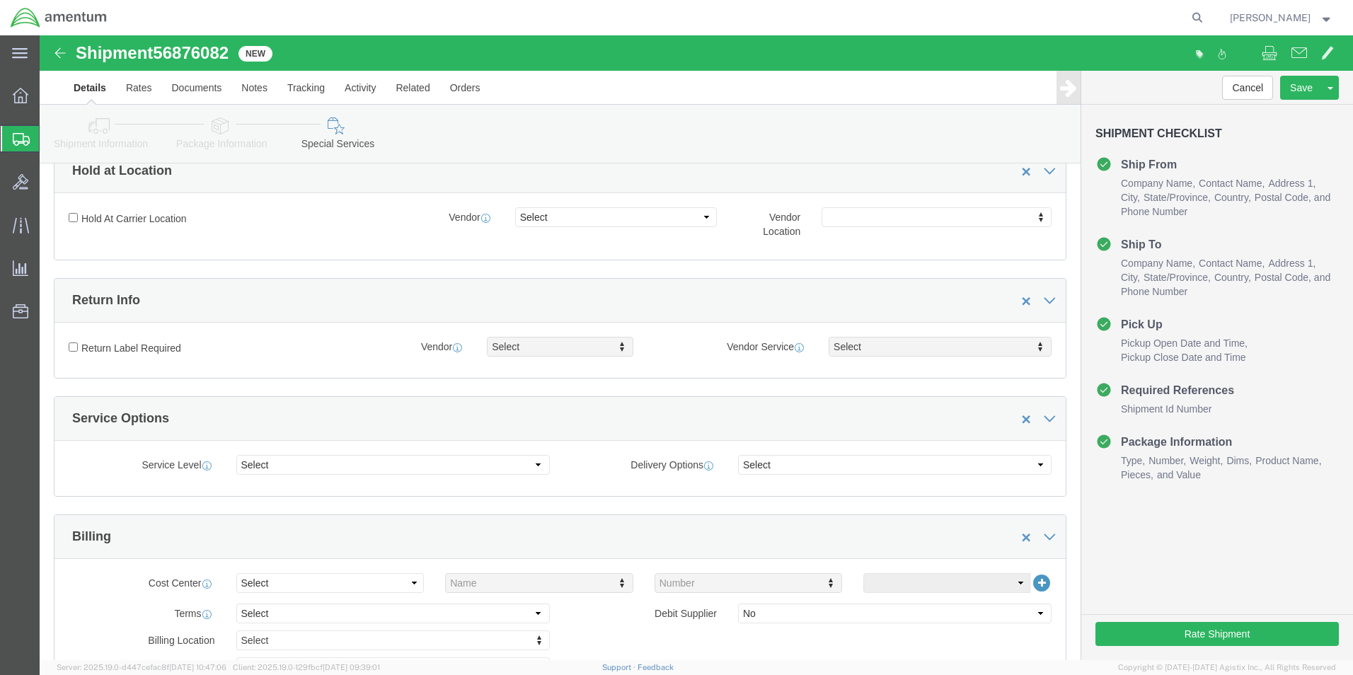
scroll to position [283, 0]
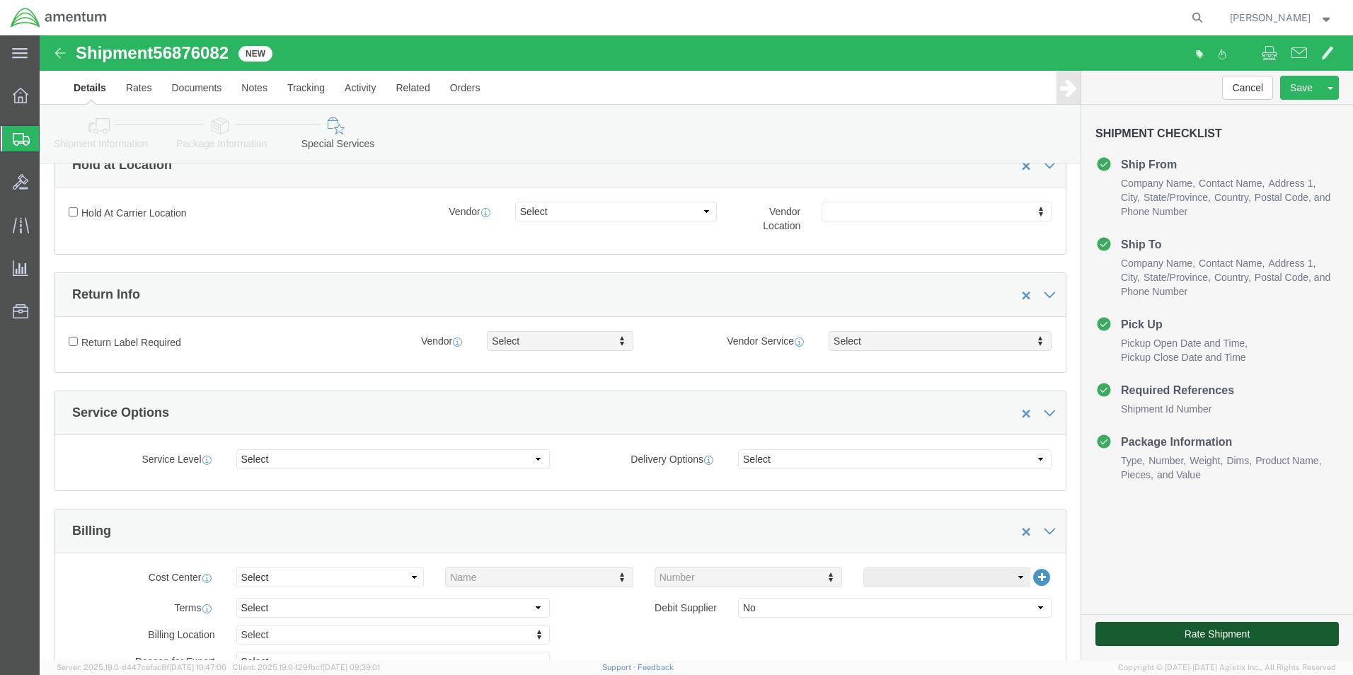
click button "Rate Shipment"
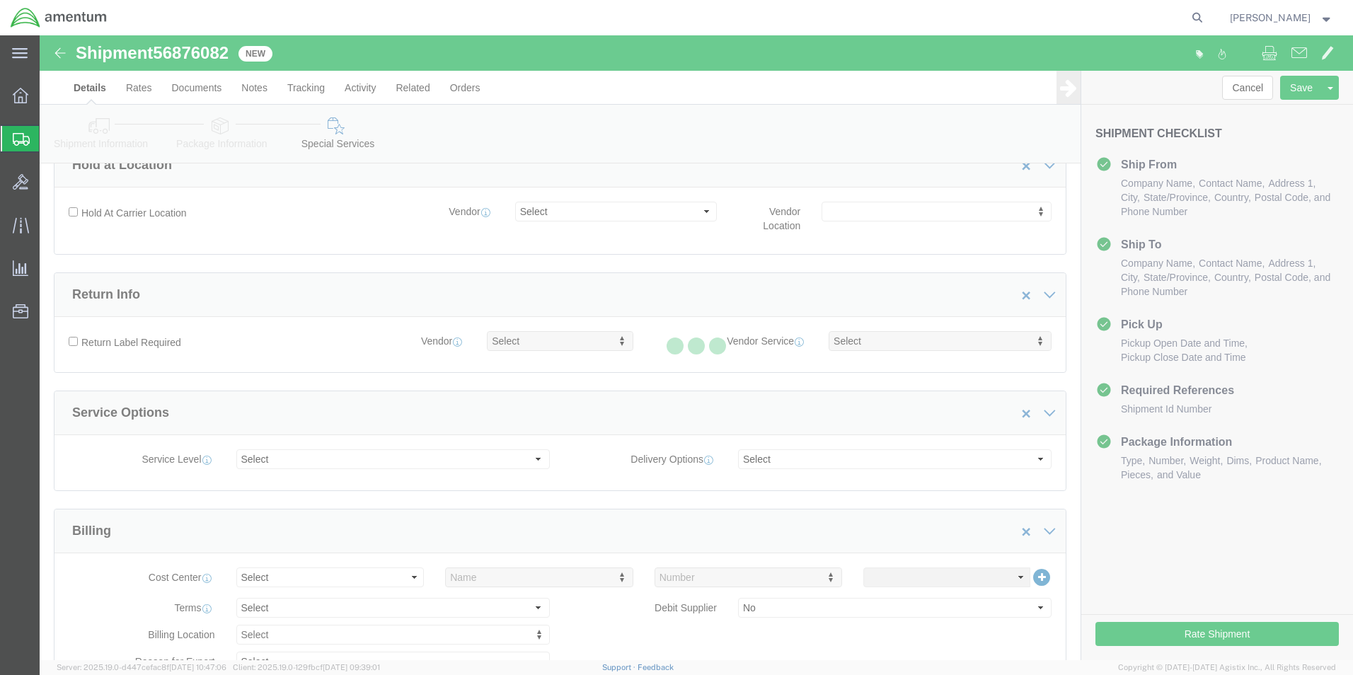
select select
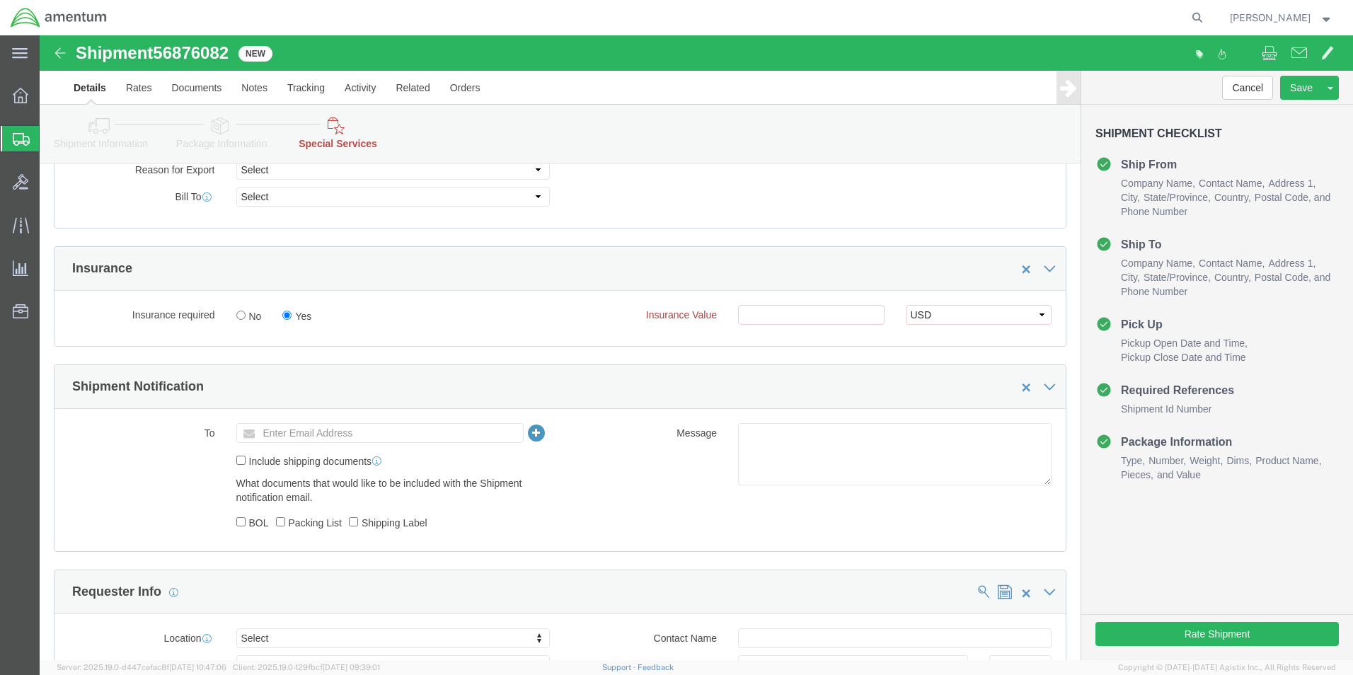
scroll to position [708, 0]
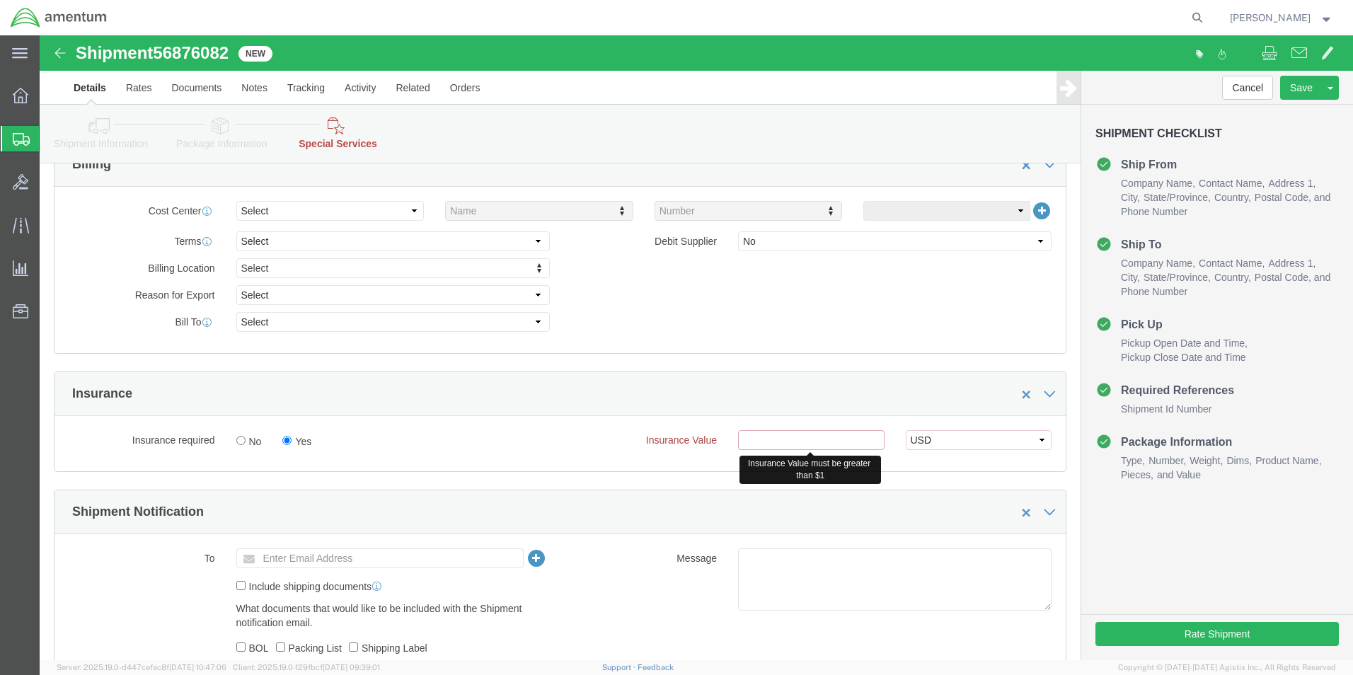
click input "text"
type input "2500.00"
click div "Insurance"
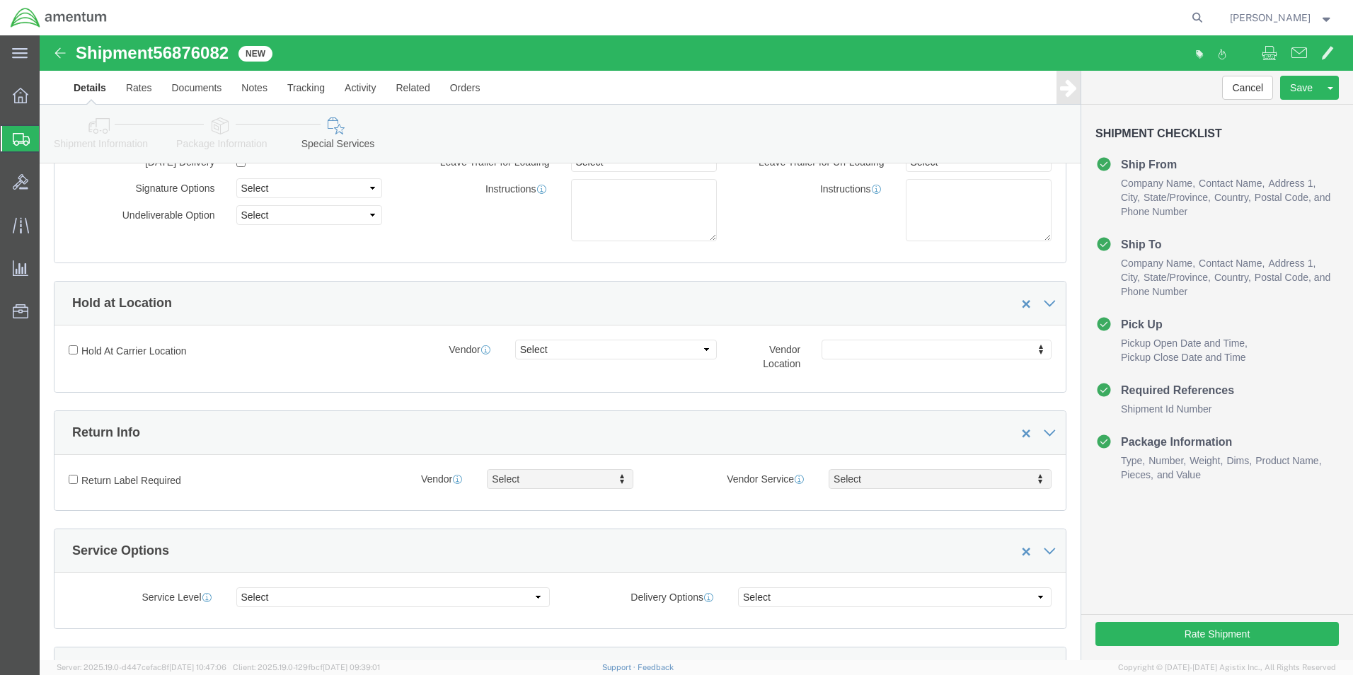
scroll to position [354, 0]
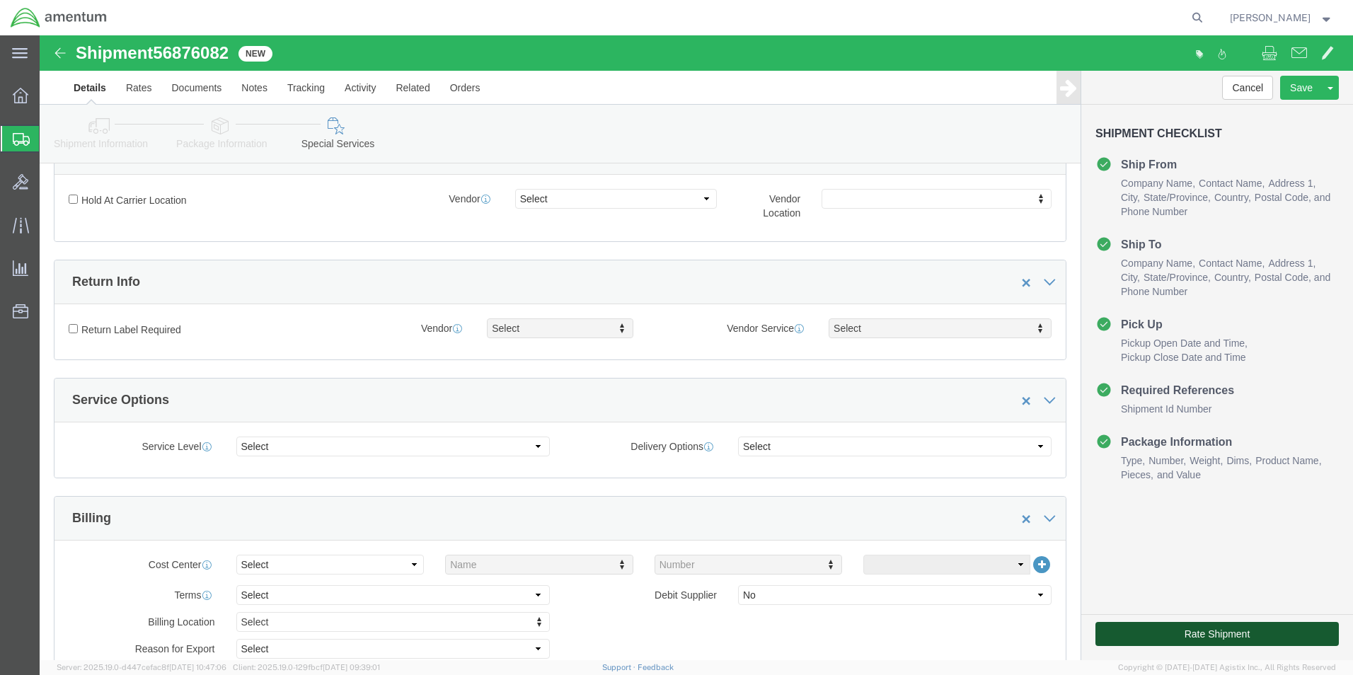
click button "Rate Shipment"
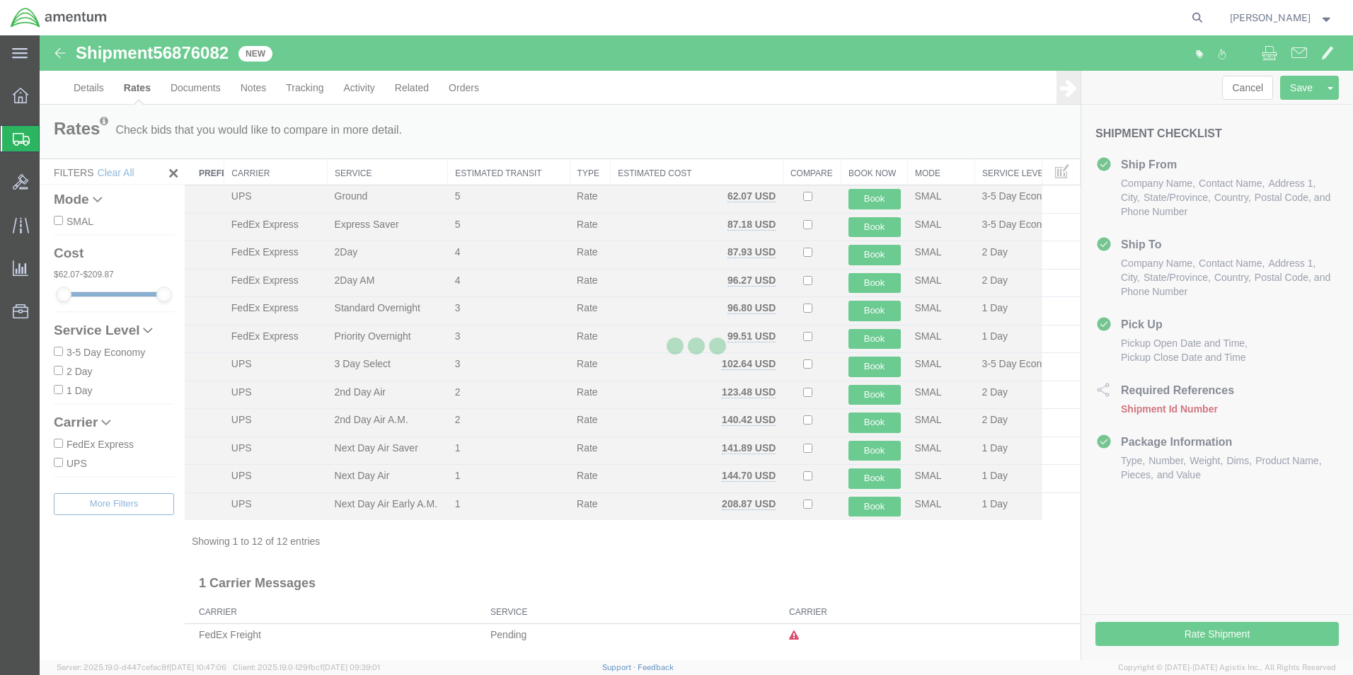
scroll to position [0, 0]
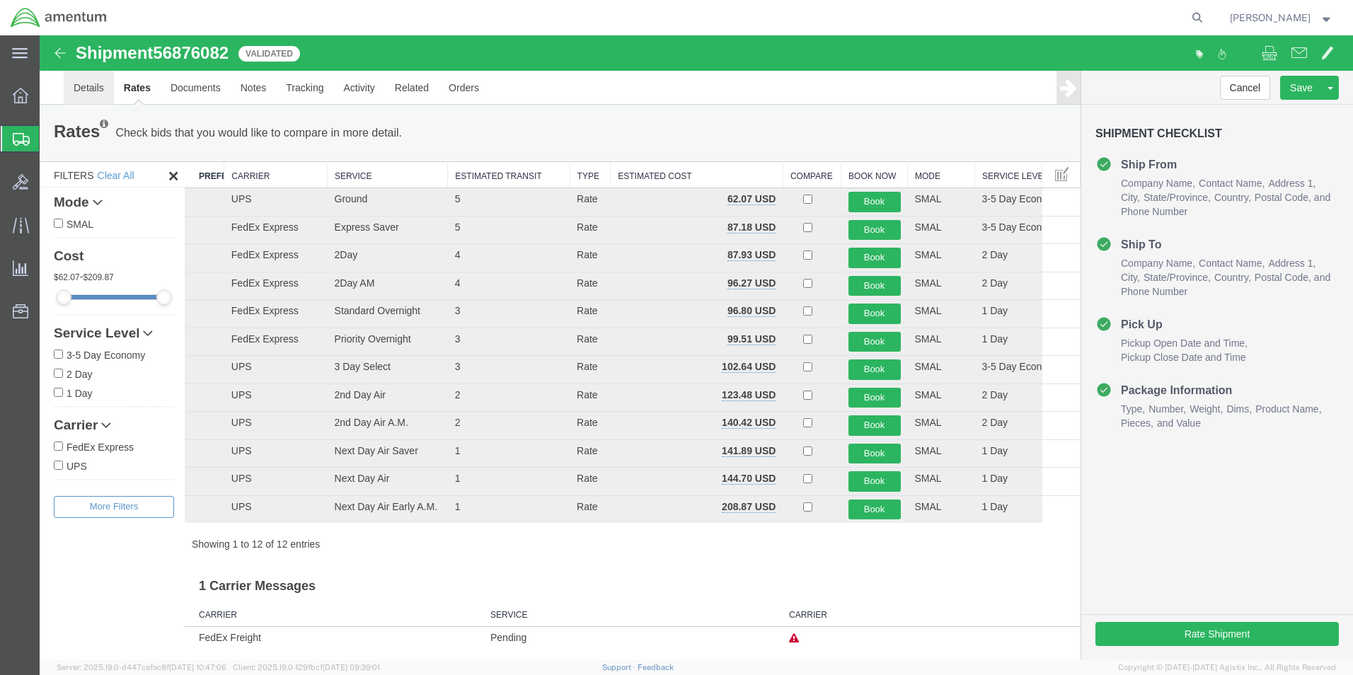
click at [88, 87] on link "Details" at bounding box center [89, 88] width 50 height 34
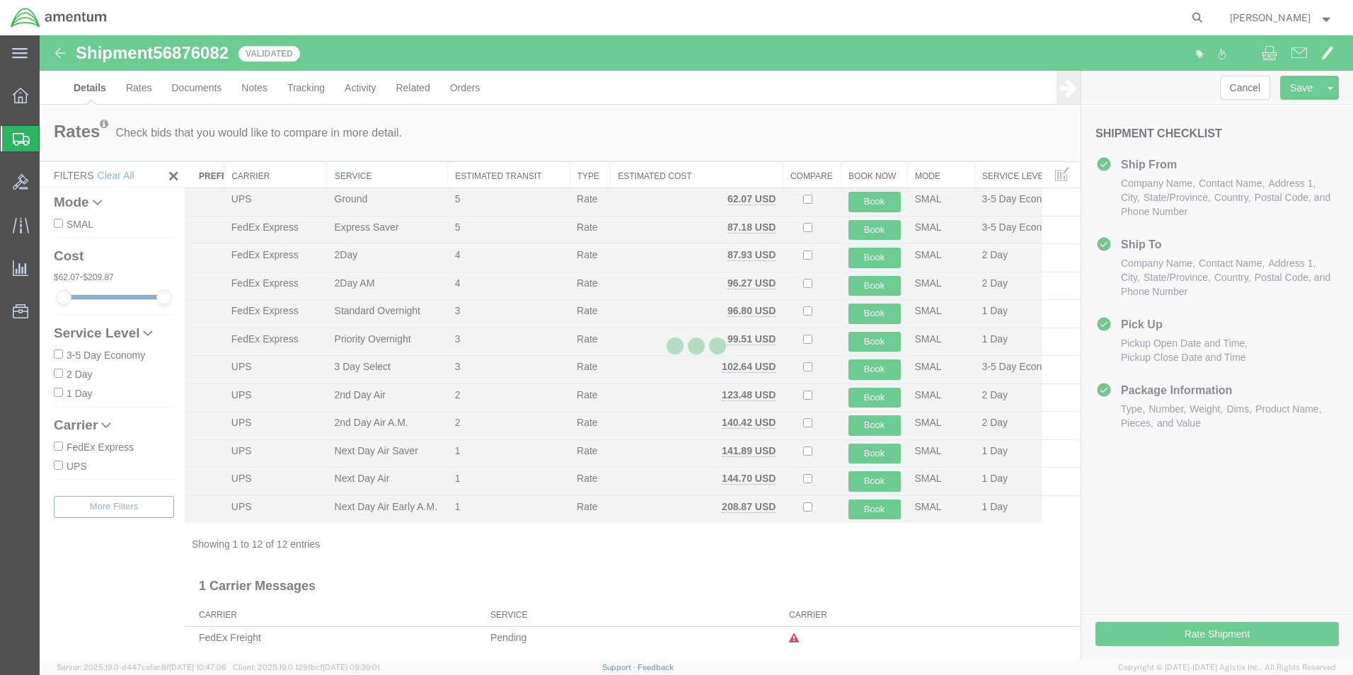
select select "49945"
select select "49918"
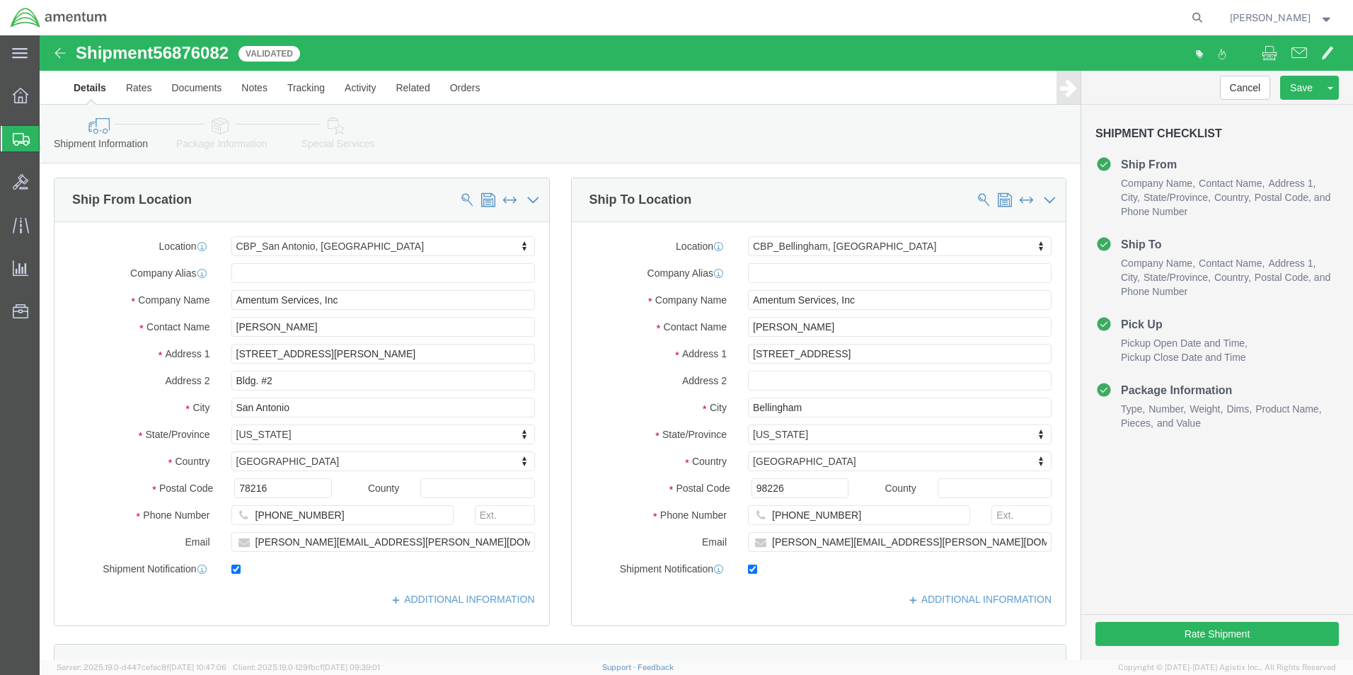
click div "Shipment Information Package Information Special Services"
click link "Package Information"
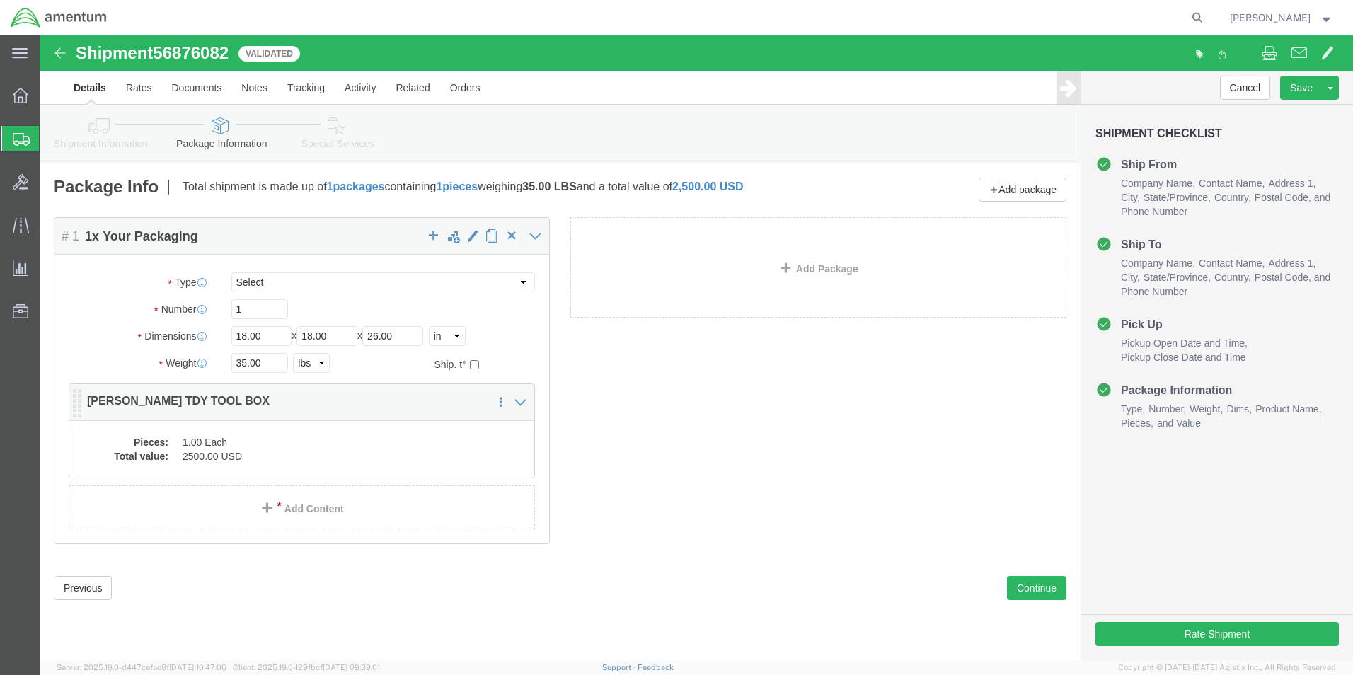
click div "Package Content # 1 1 x Your Packaging Package Type Select Bale(s) Basket(s) Bo…"
click dd "2500.00 USD"
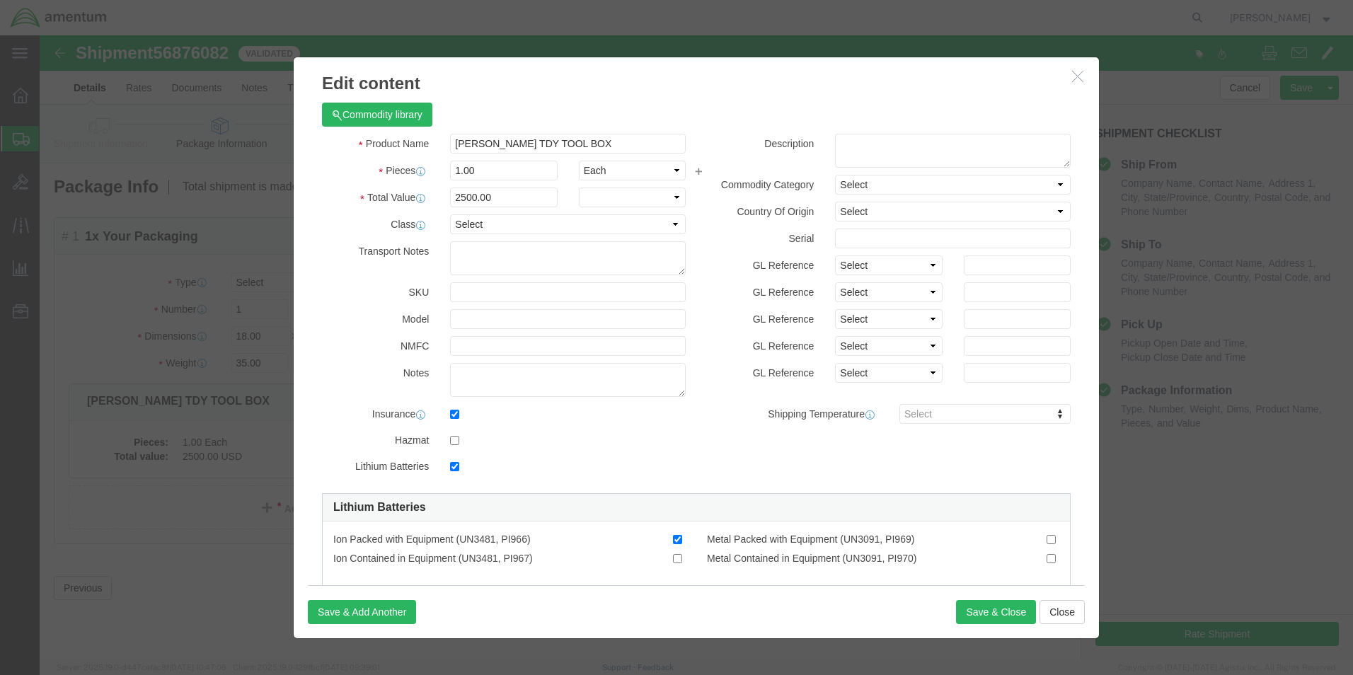
checkbox input "true"
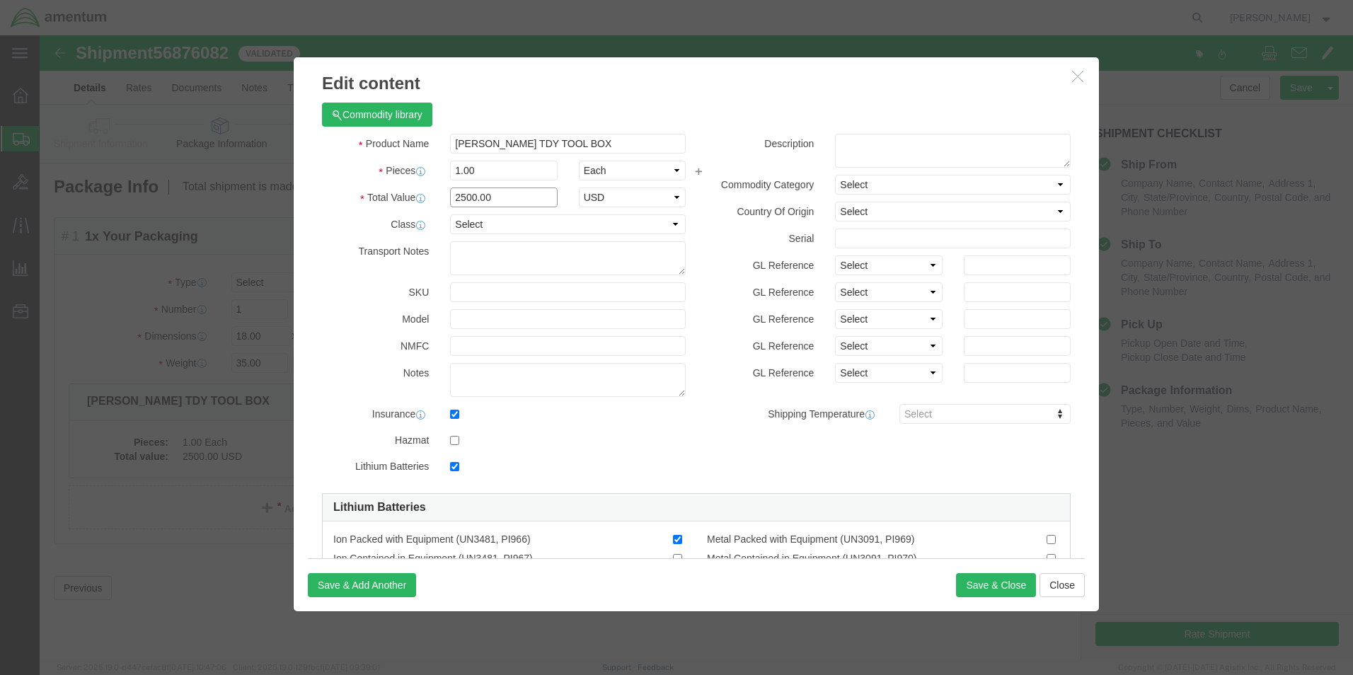
click input "2500.00"
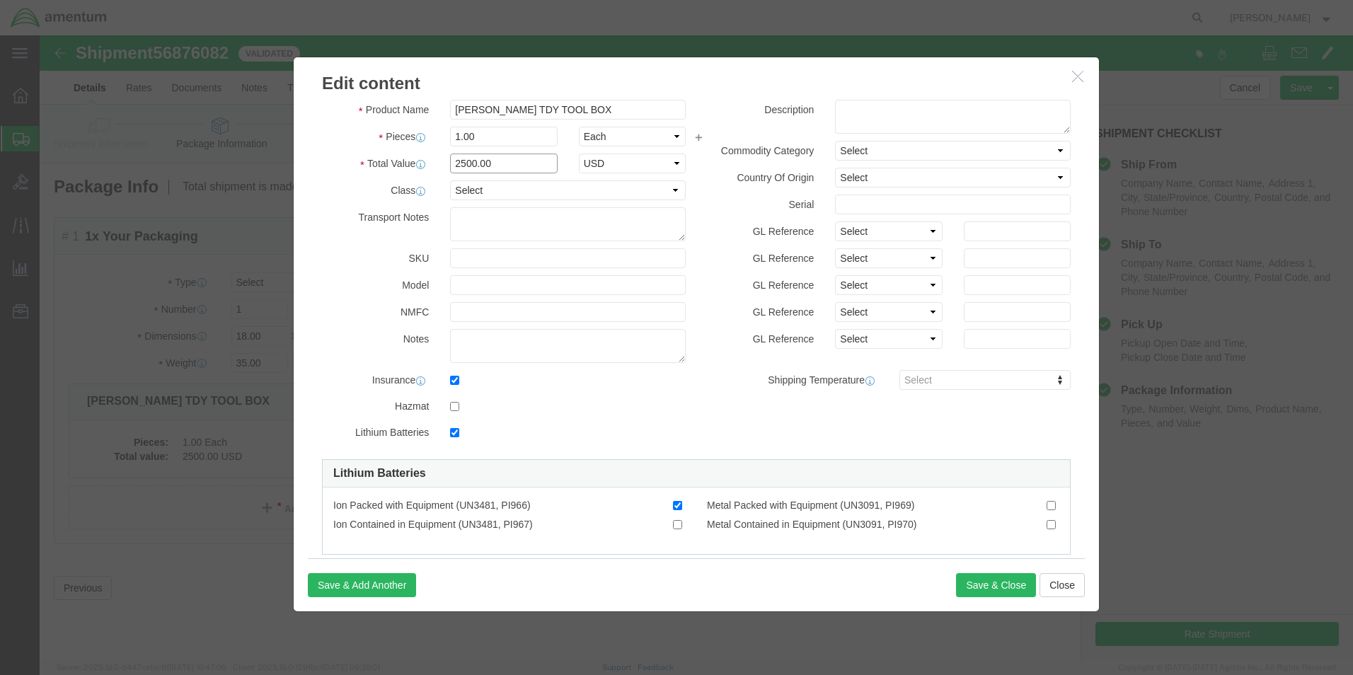
scroll to position [62, 0]
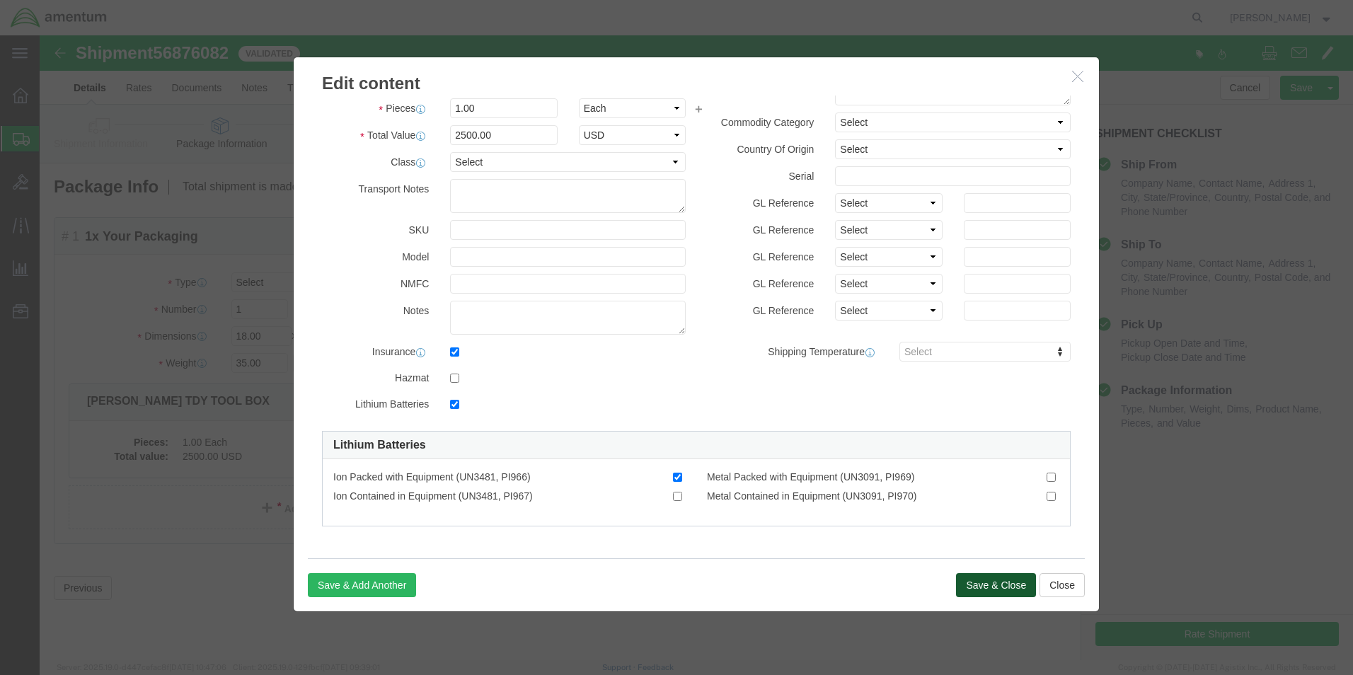
click button "Save & Close"
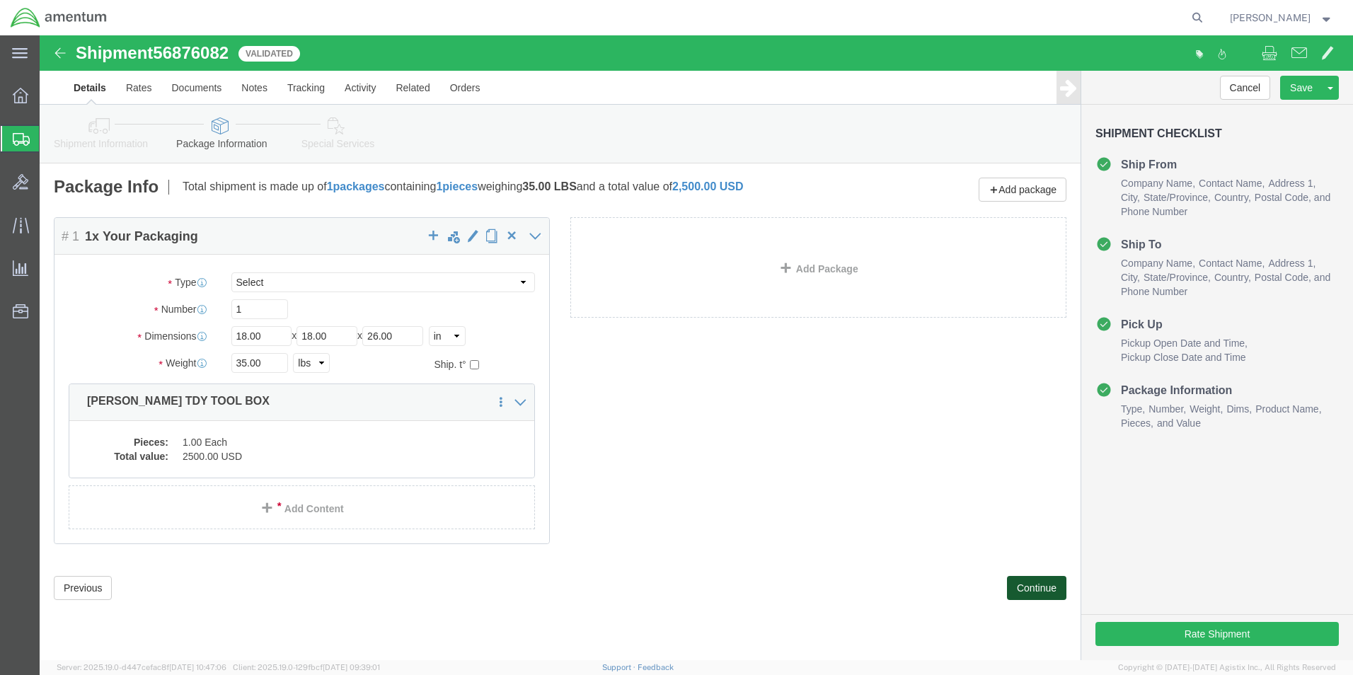
click button "Continue"
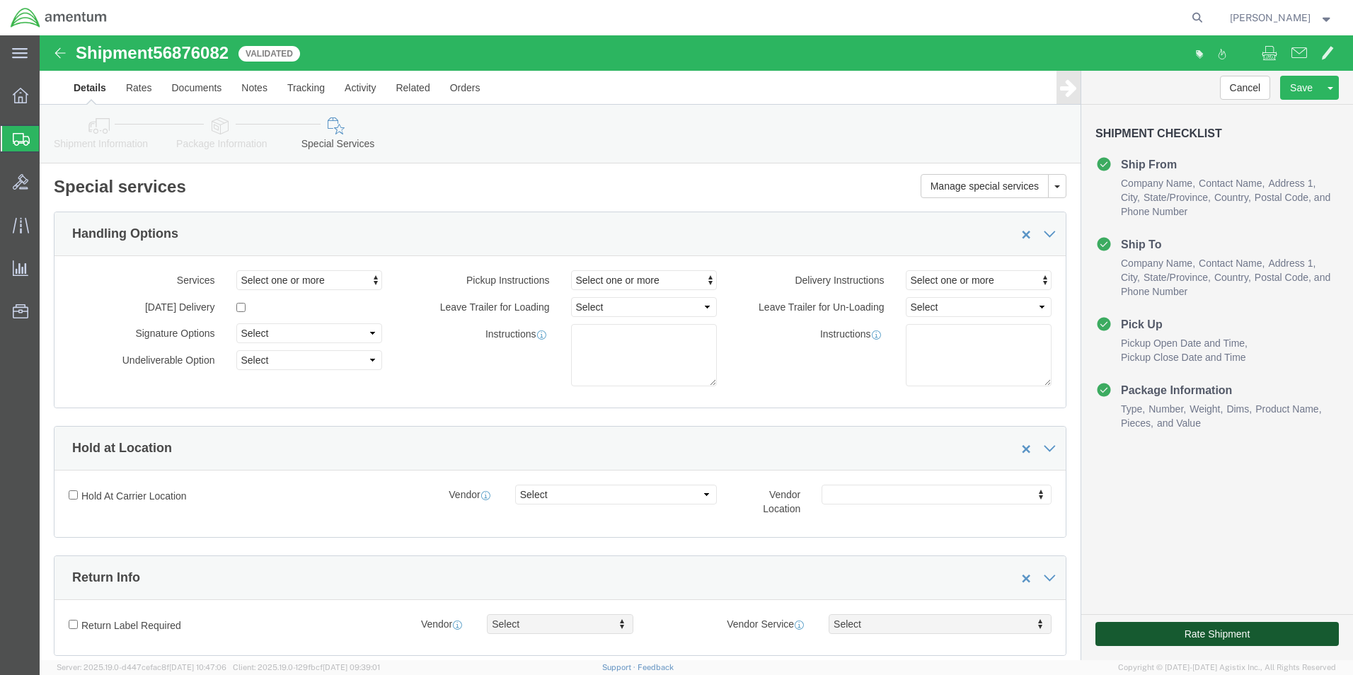
click button "Rate Shipment"
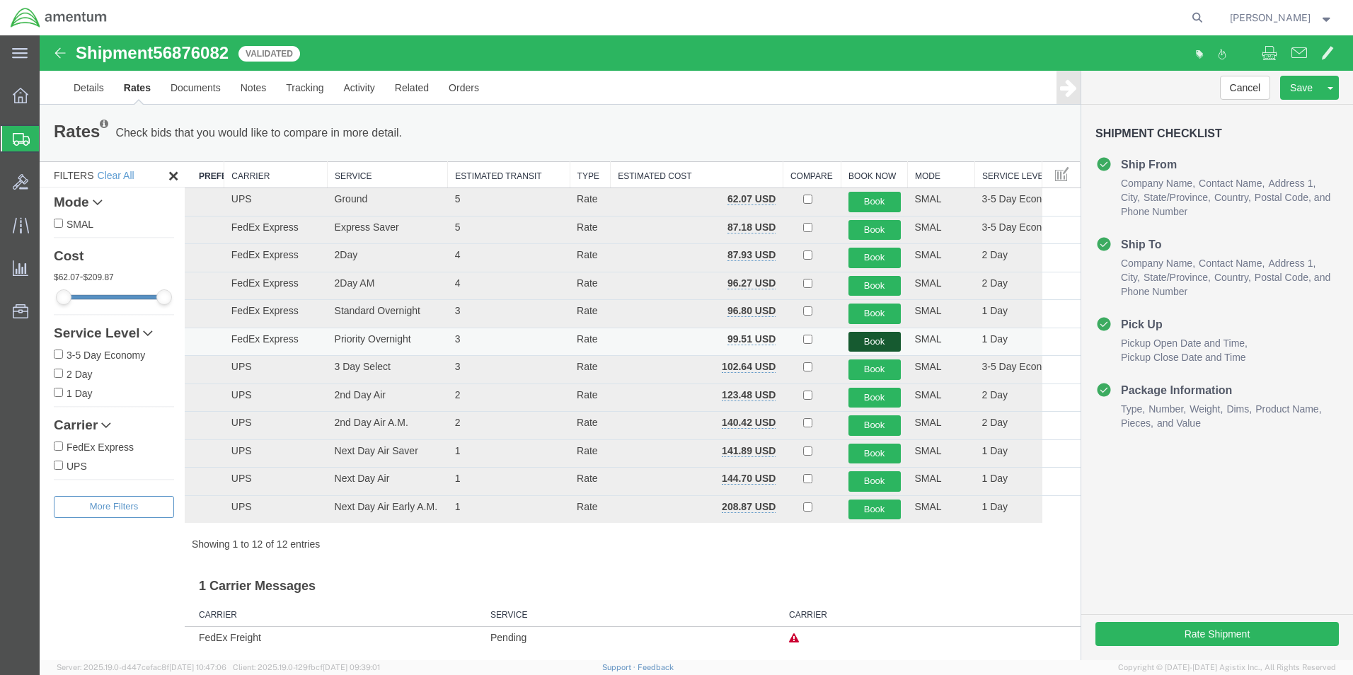
click at [865, 345] on button "Book" at bounding box center [874, 342] width 52 height 21
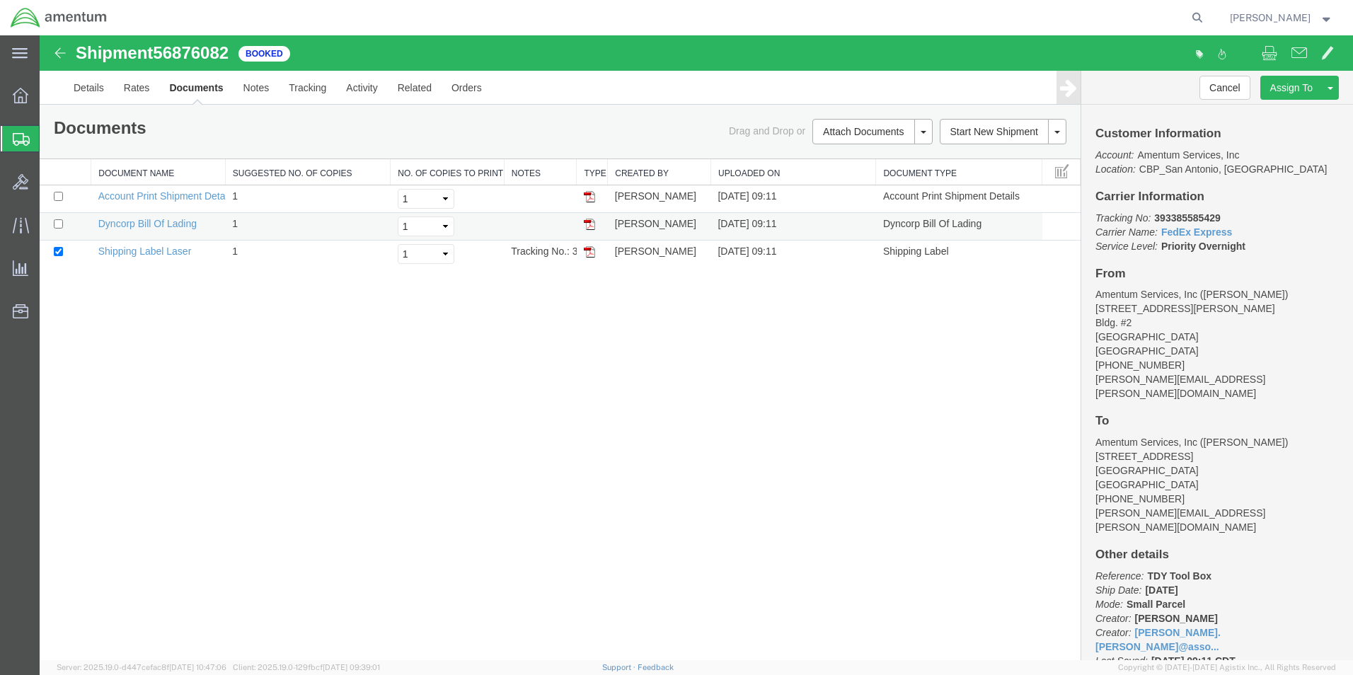
drag, startPoint x: 590, startPoint y: 254, endPoint x: 658, endPoint y: 219, distance: 76.3
click at [590, 254] on img at bounding box center [589, 251] width 11 height 11
click at [93, 89] on link "Details" at bounding box center [89, 88] width 50 height 34
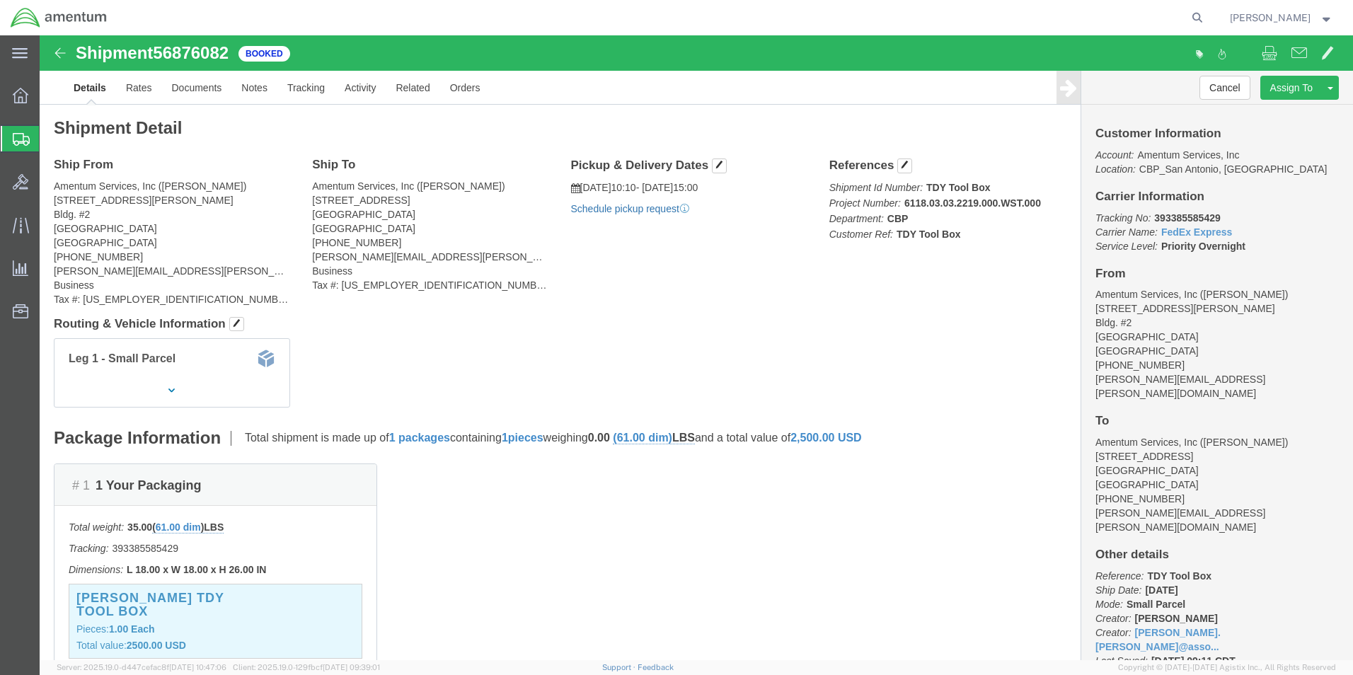
click link "Schedule pickup request"
click at [0, 0] on span "Create Shipment" at bounding box center [0, 0] width 0 height 0
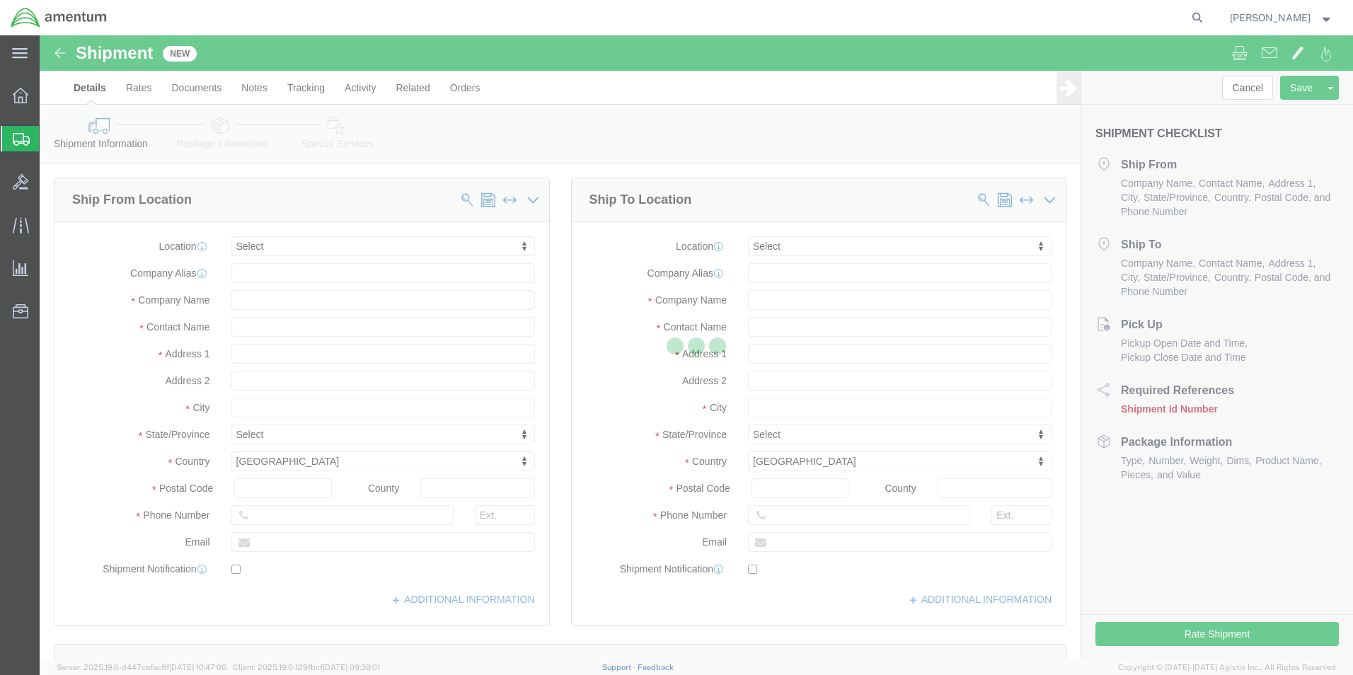
click at [321, 116] on div at bounding box center [696, 347] width 1313 height 625
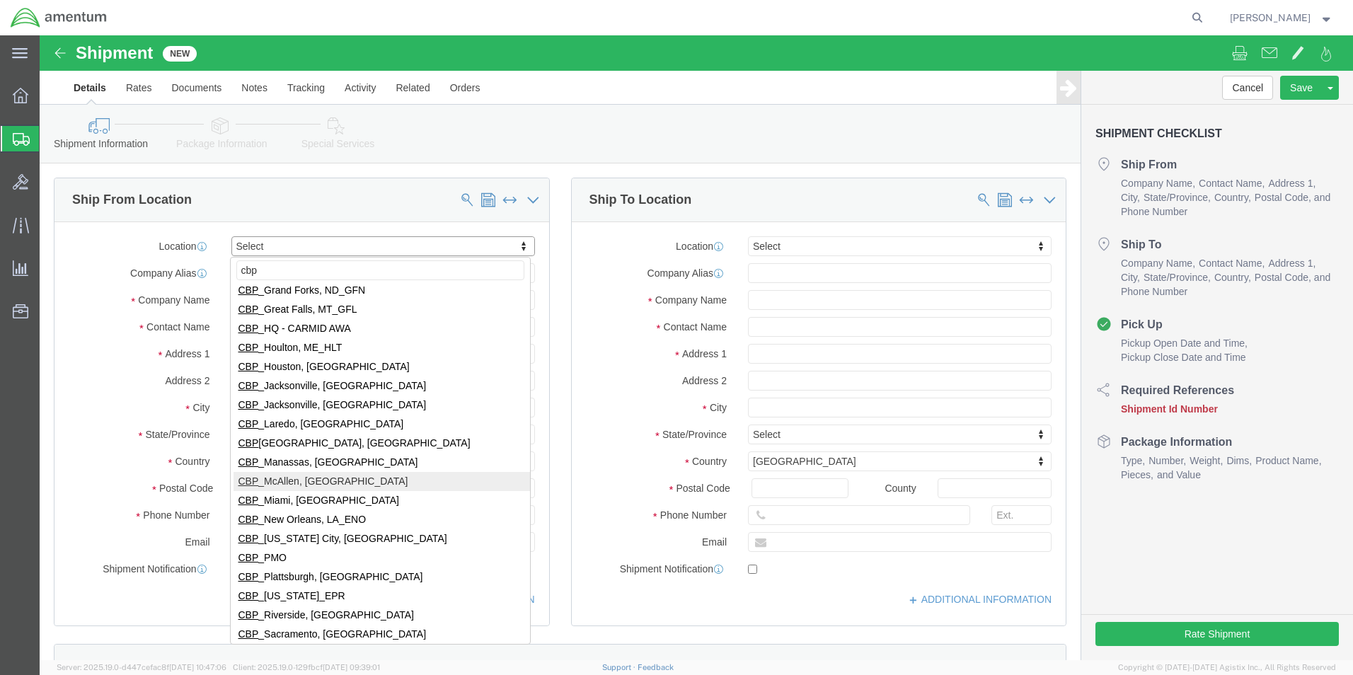
scroll to position [283, 0]
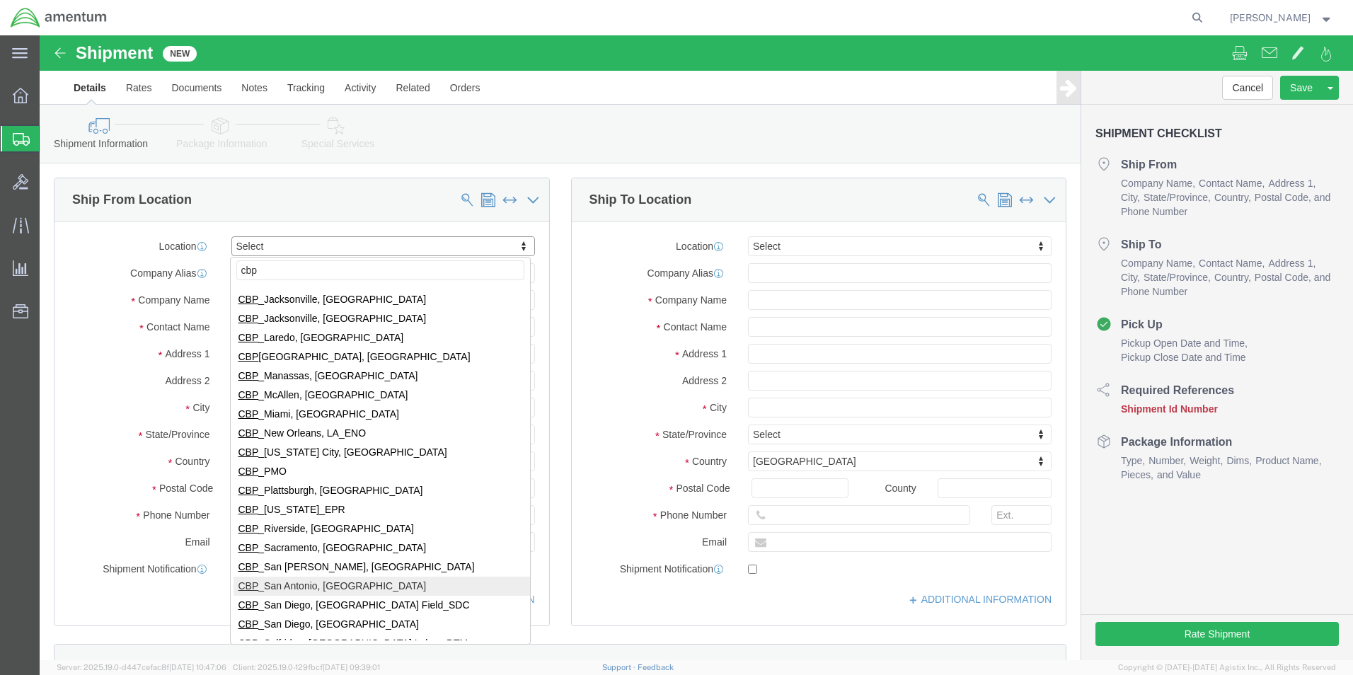
type input "cbp"
select select "49945"
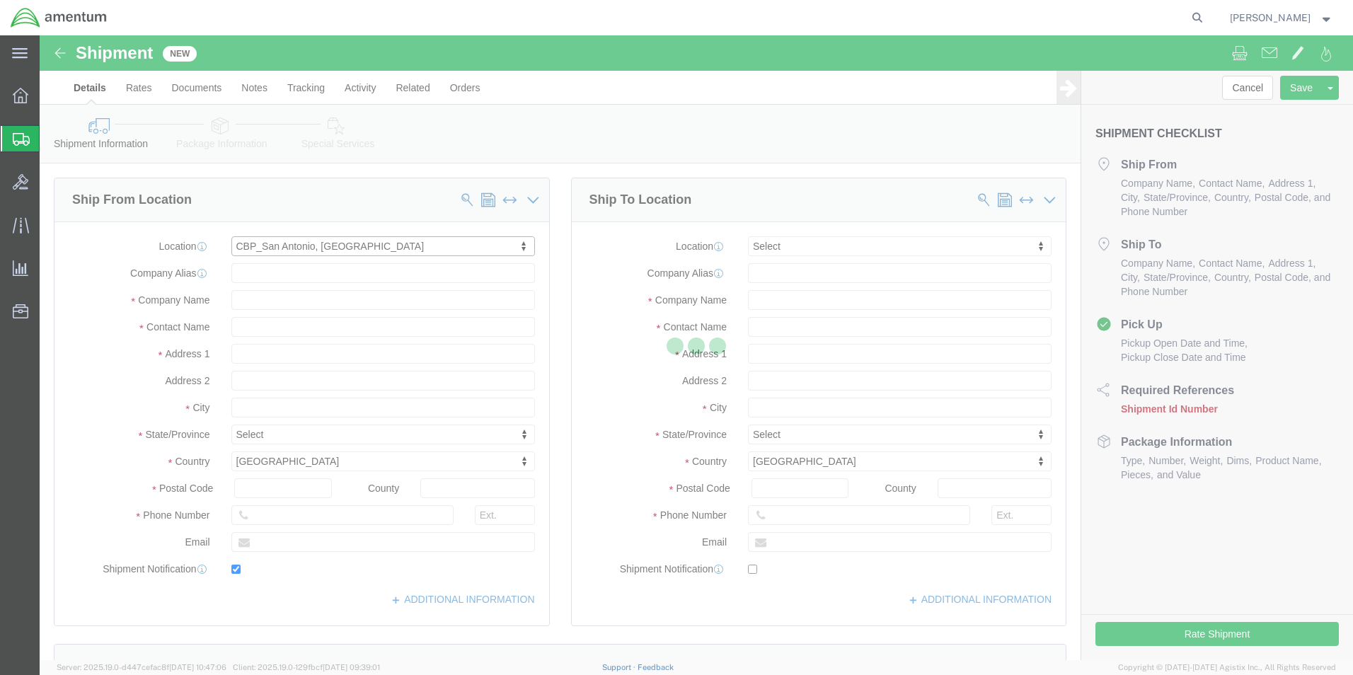
type input "[STREET_ADDRESS][PERSON_NAME]"
type input "Bldg. #2"
type input "78216"
type input "[PHONE_NUMBER]"
type input "[PERSON_NAME][EMAIL_ADDRESS][PERSON_NAME][DOMAIN_NAME]"
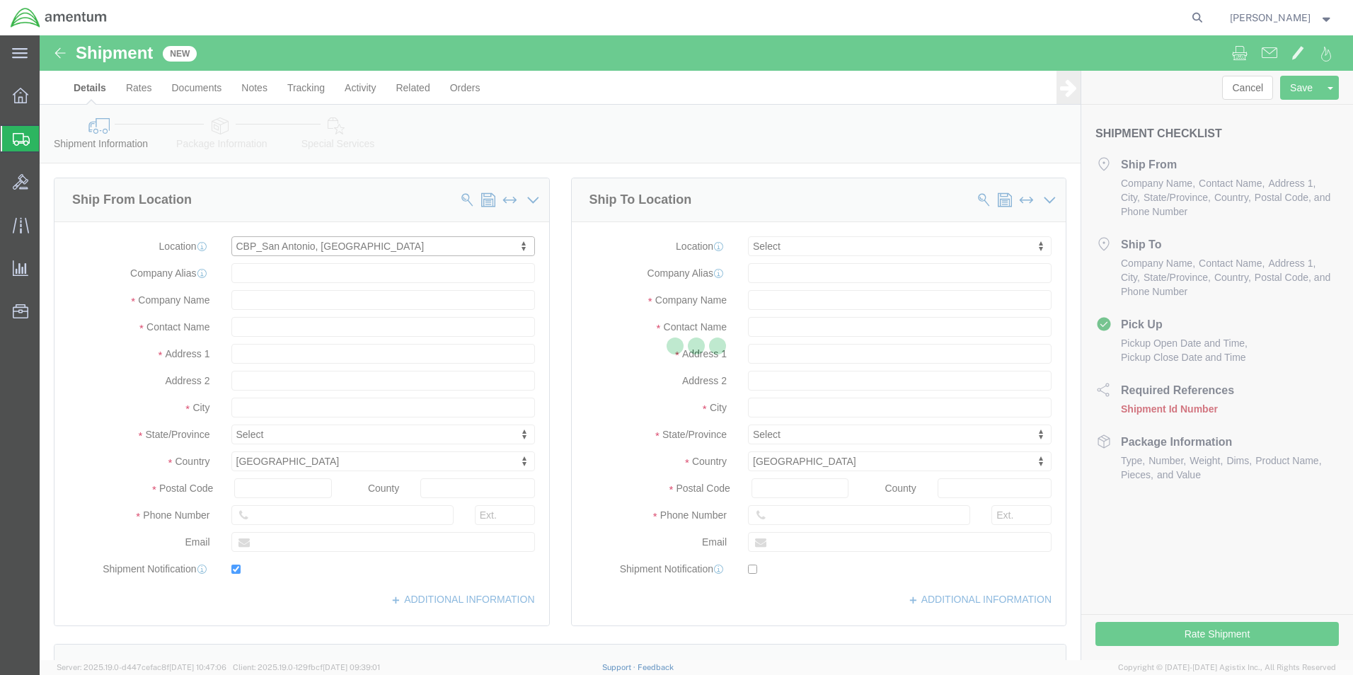
checkbox input "true"
type input "Amentum Services, Inc"
type input "[PERSON_NAME]"
type input "San Antonio"
select select "[GEOGRAPHIC_DATA]"
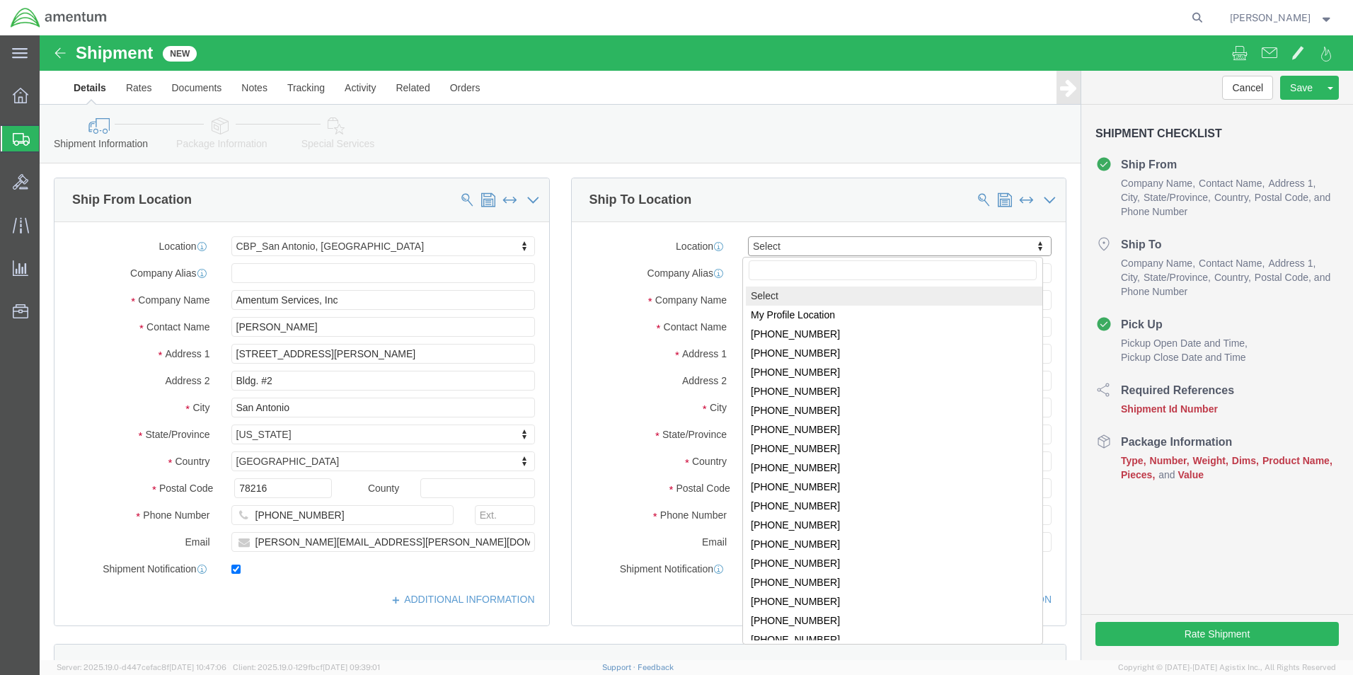
drag, startPoint x: 825, startPoint y: 249, endPoint x: 786, endPoint y: 213, distance: 53.6
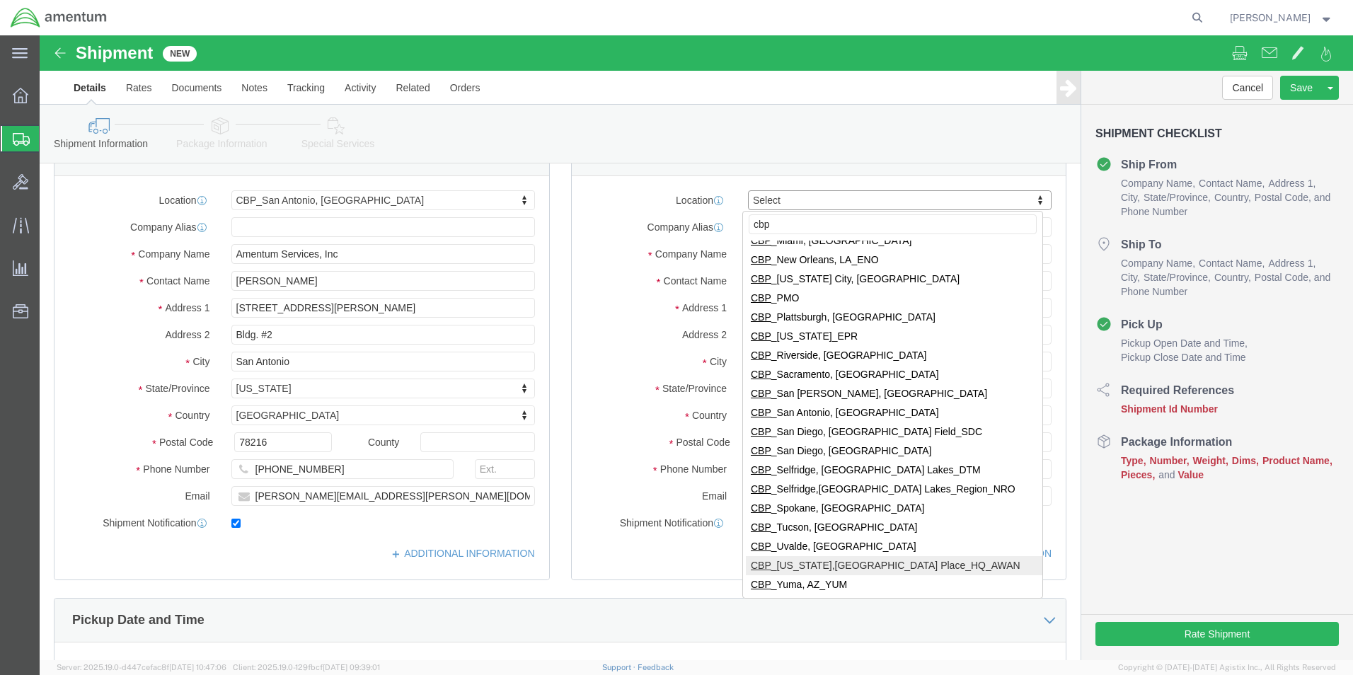
scroll to position [71, 0]
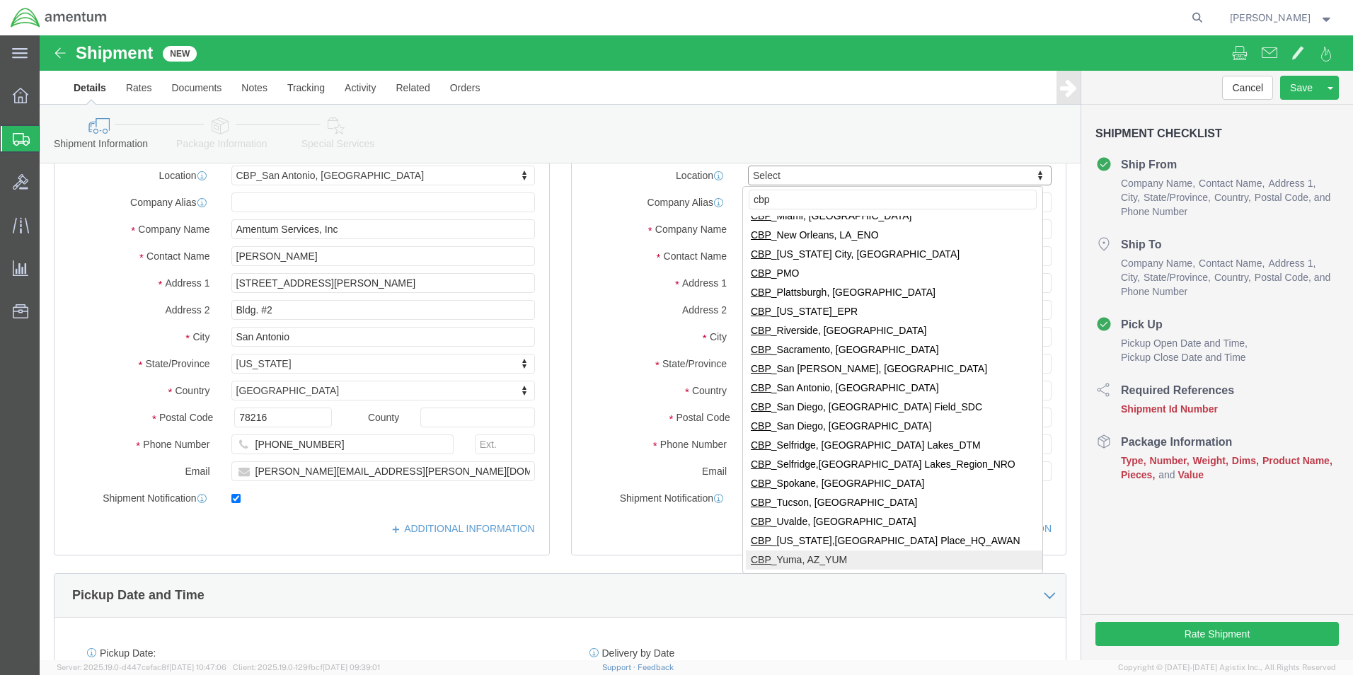
type input "cbp"
select select "49951"
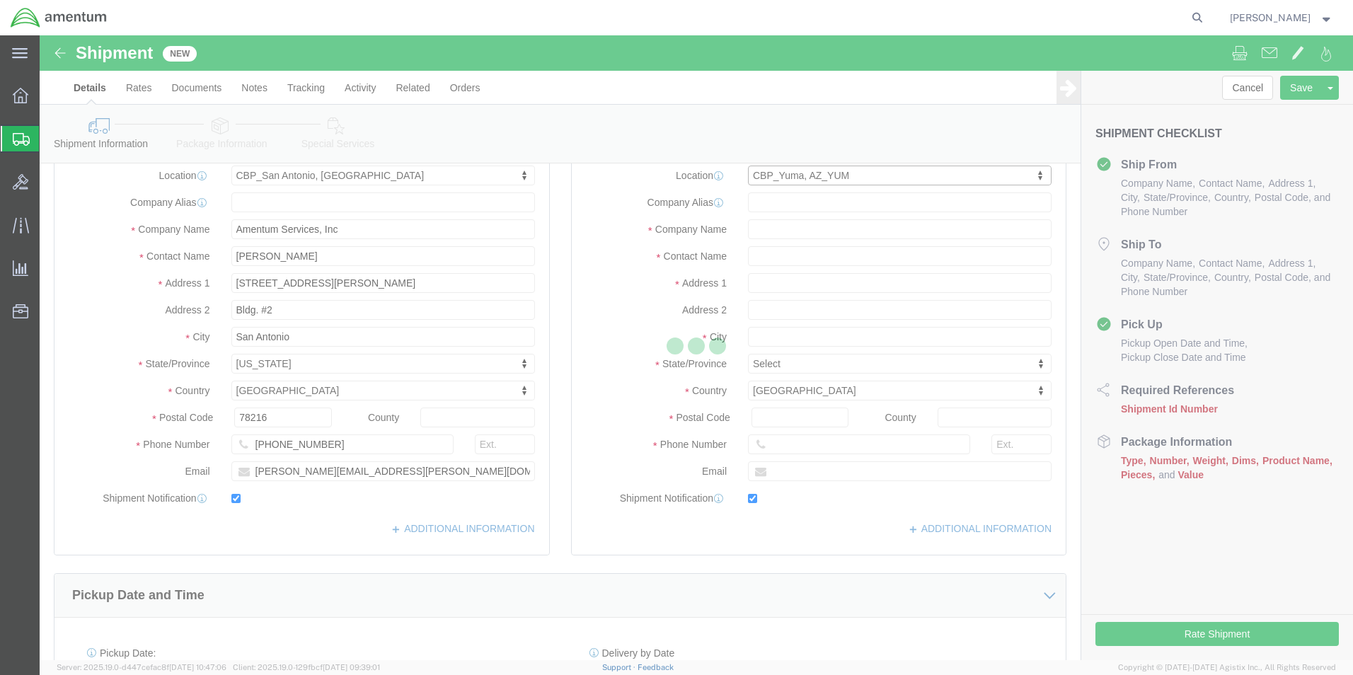
type input "[STREET_ADDRESS]"
type input "85365"
type input "[PHONE_NUMBER]"
type input "215"
type input "[PERSON_NAME][EMAIL_ADDRESS][PERSON_NAME][DOMAIN_NAME]"
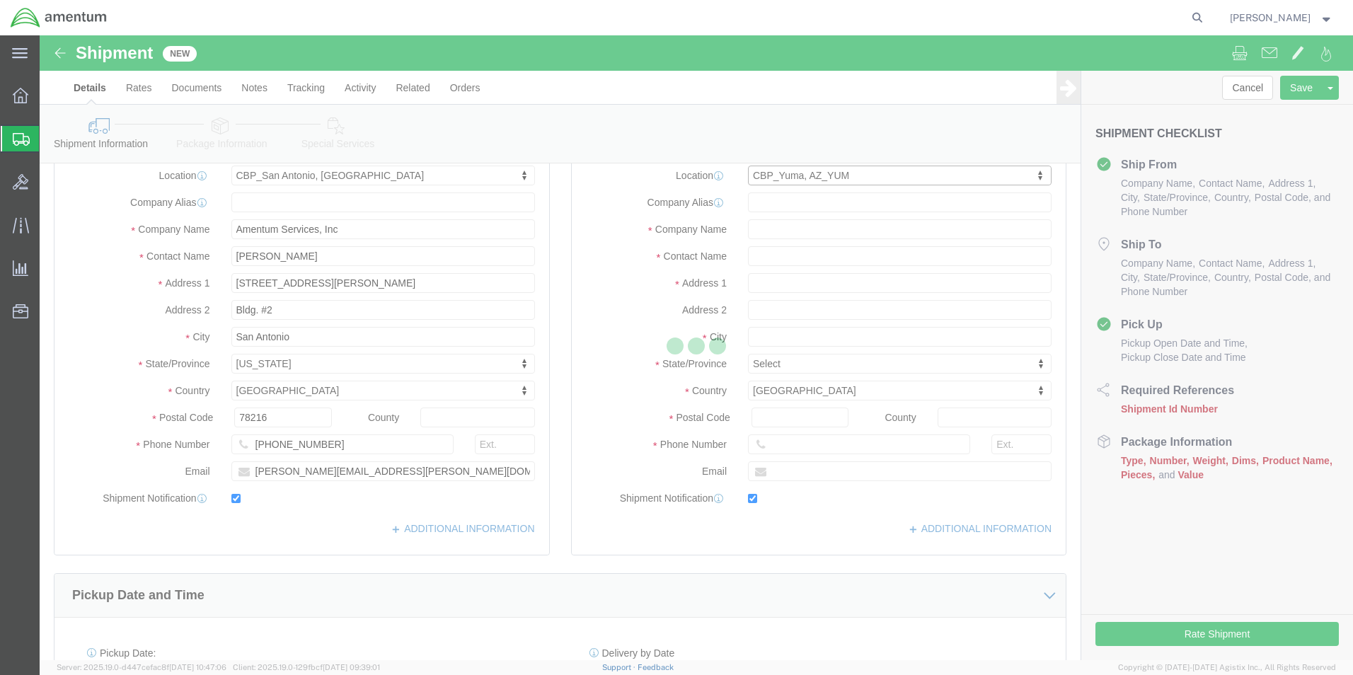
checkbox input "true"
type input "Amentum Services, Inc"
type input "[PERSON_NAME]"
type input "Yuma"
select select "AZ"
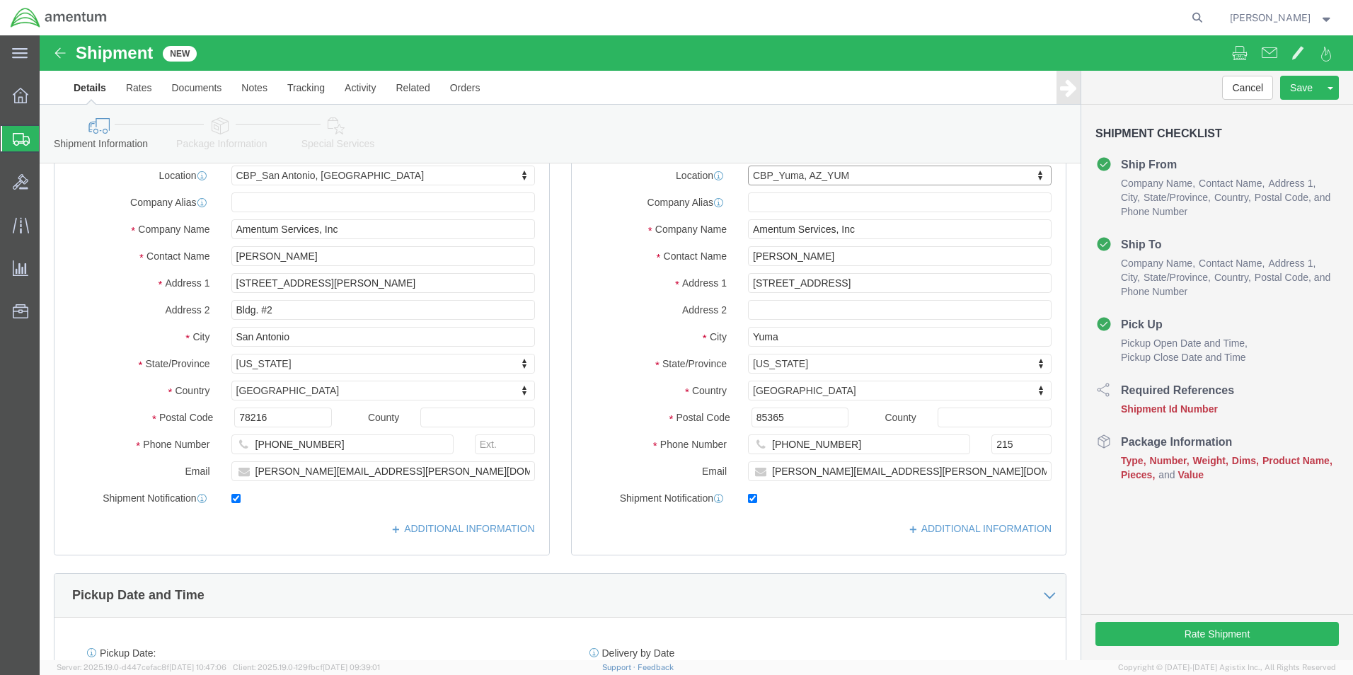
scroll to position [212, 0]
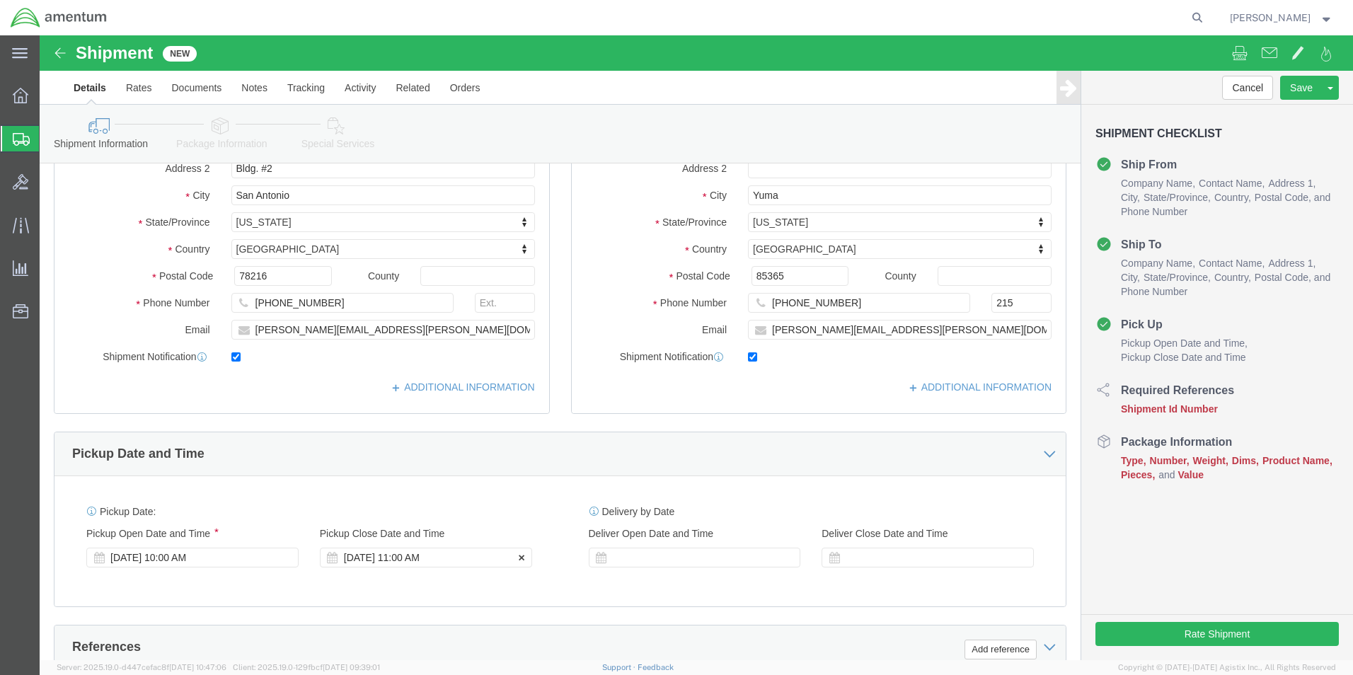
click div "[DATE] 11:00 AM"
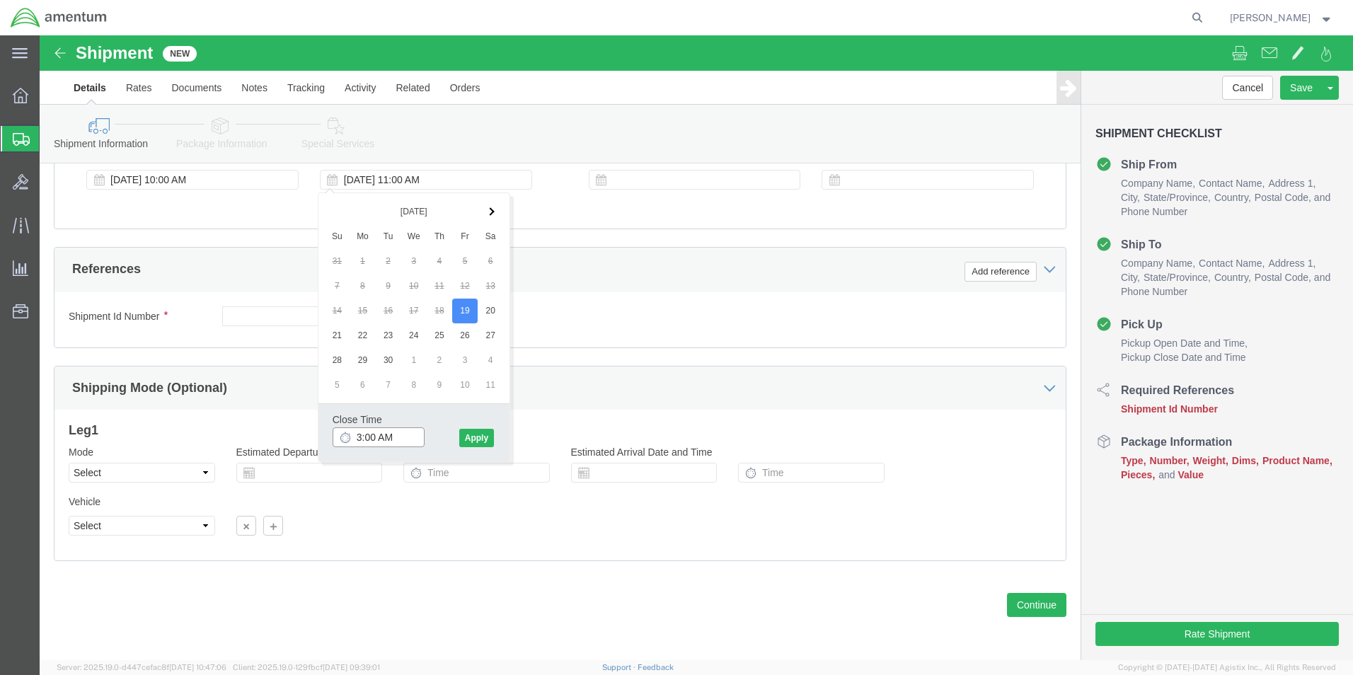
click input "3:00 AM"
type input "3:00 PM"
click button "Apply"
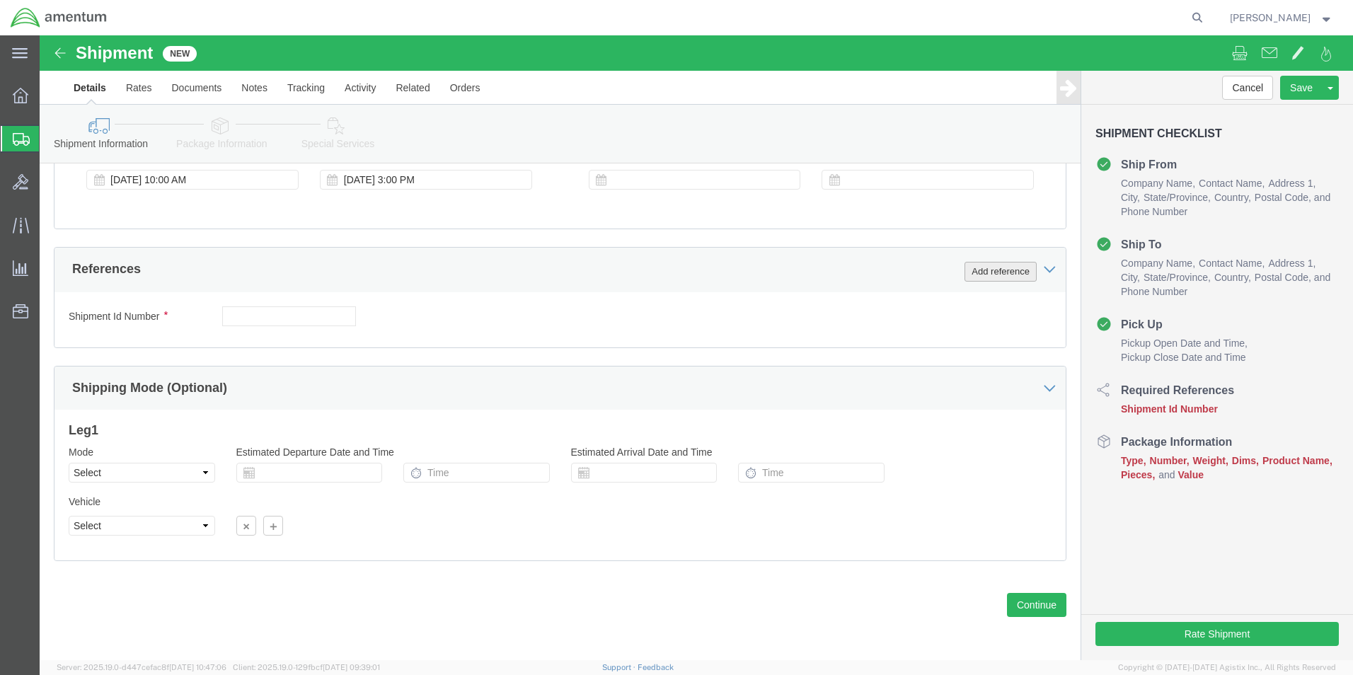
click button "Add reference"
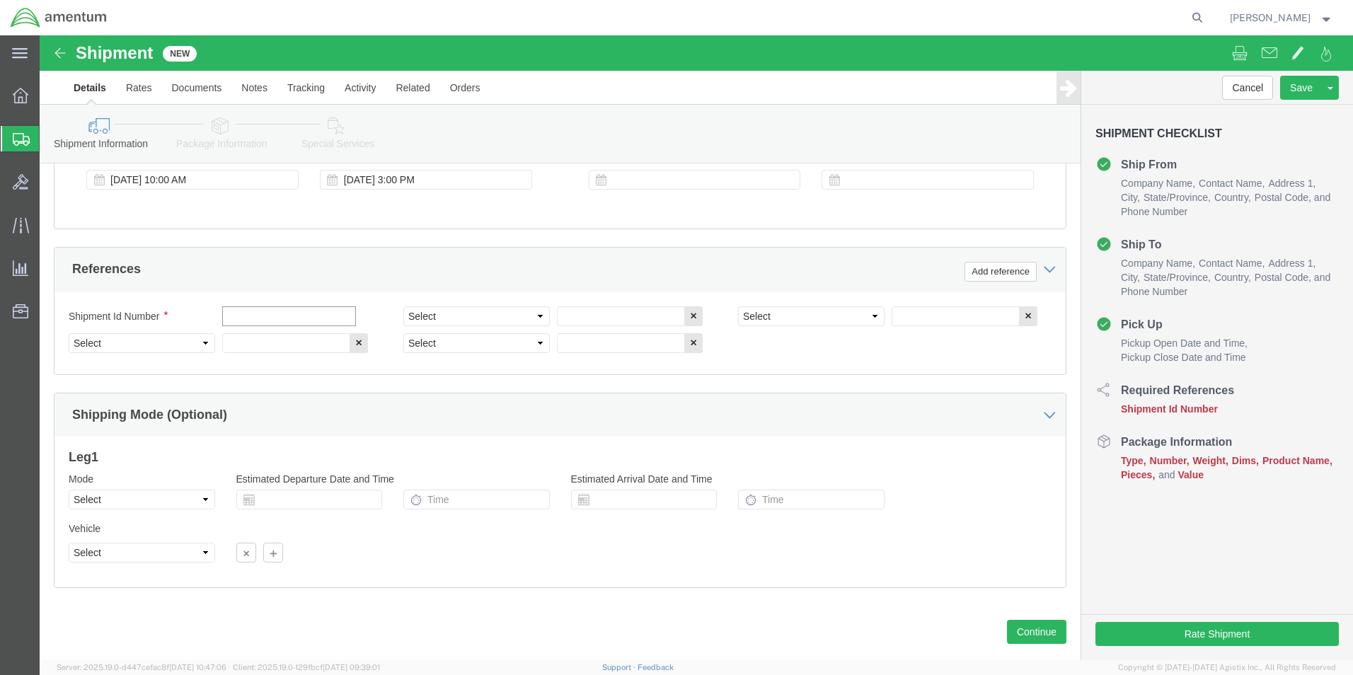
click input "text"
type input "return tool loan"
click select "Select Account Type Activity ID Airline Appointment Number ASN Batch Request # …"
select select "CUSTREF"
click select "Select Account Type Activity ID Airline Appointment Number ASN Batch Request # …"
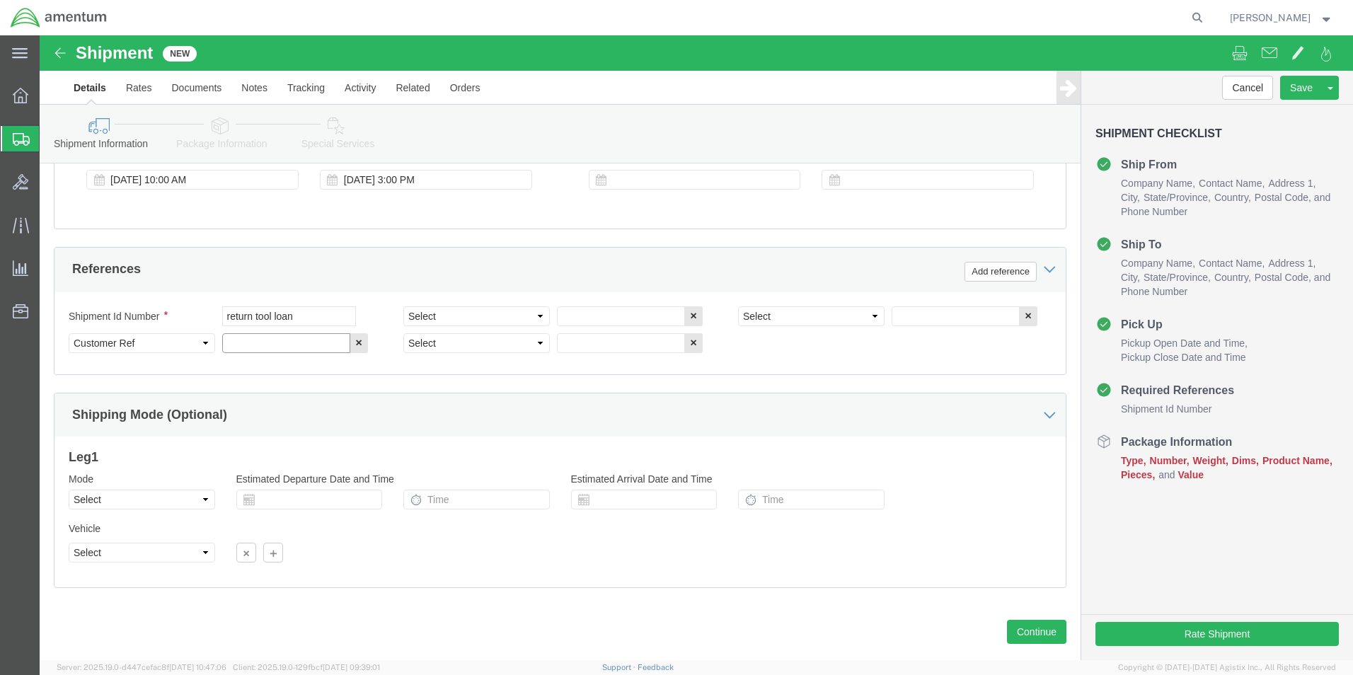
click input "text"
type input "return tool loan"
click icon "button"
click select "Select Account Type Activity ID Airline Appointment Number ASN Batch Request # …"
select select "DEPT"
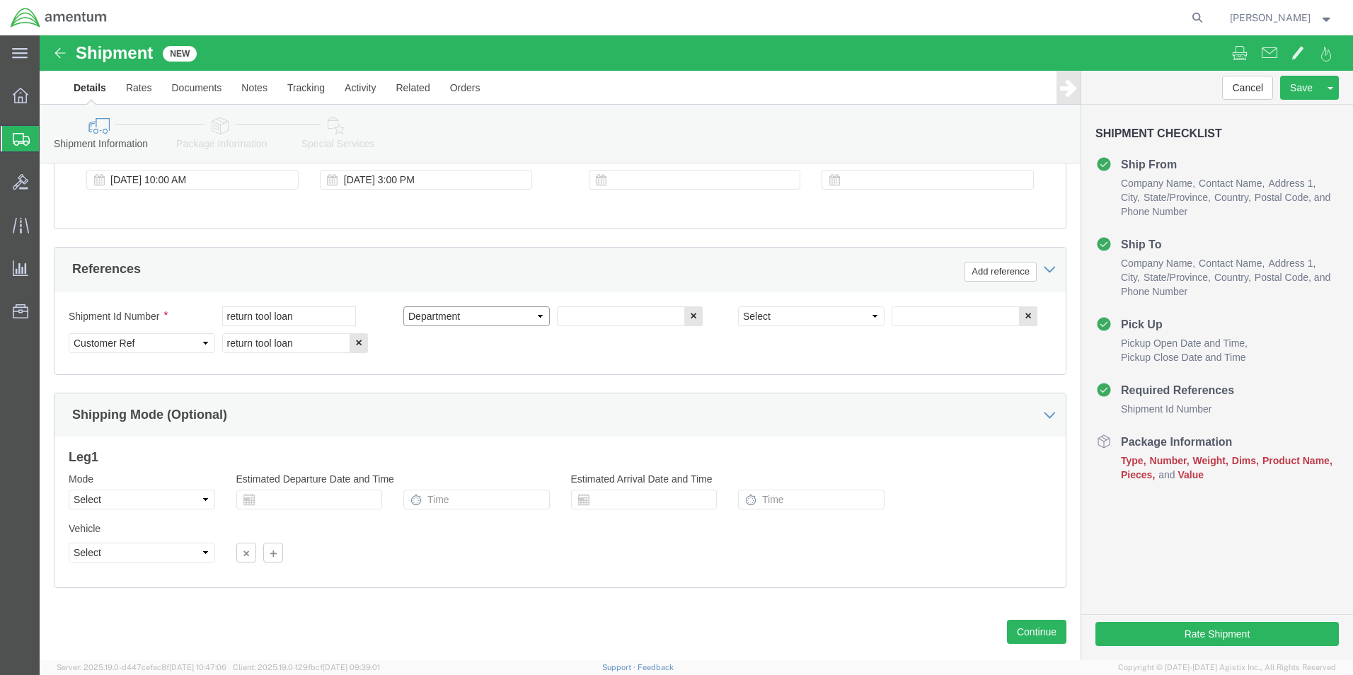
click select "Select Account Type Activity ID Airline Appointment Number ASN Batch Request # …"
click input "text"
type input "CBP"
click select "Select Account Type Activity ID Airline Appointment Number ASN Batch Request # …"
select select "PROJNUM"
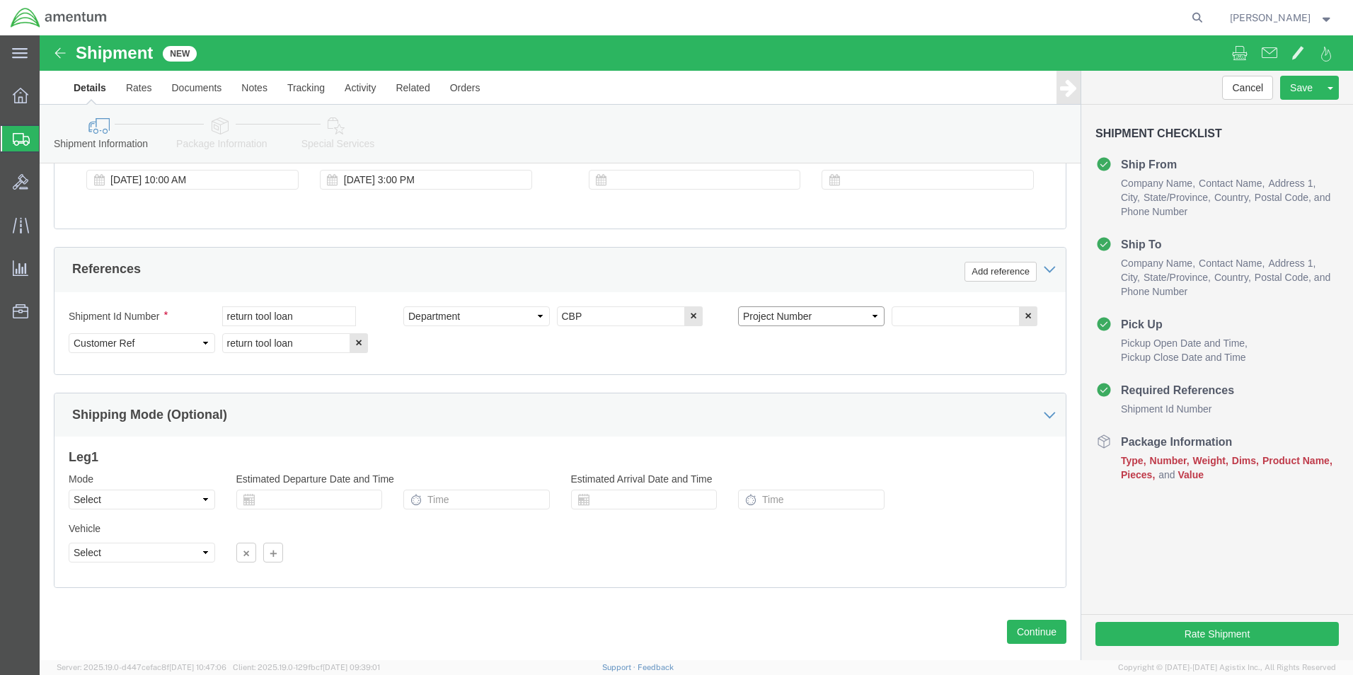
click select "Select Account Type Activity ID Airline Appointment Number ASN Batch Request # …"
click input "text"
type input "6118.03.03.2219.000.WST.0000"
click select "Select Air Less than Truckload Multi-Leg Ocean Freight Rail Small Parcel Truckl…"
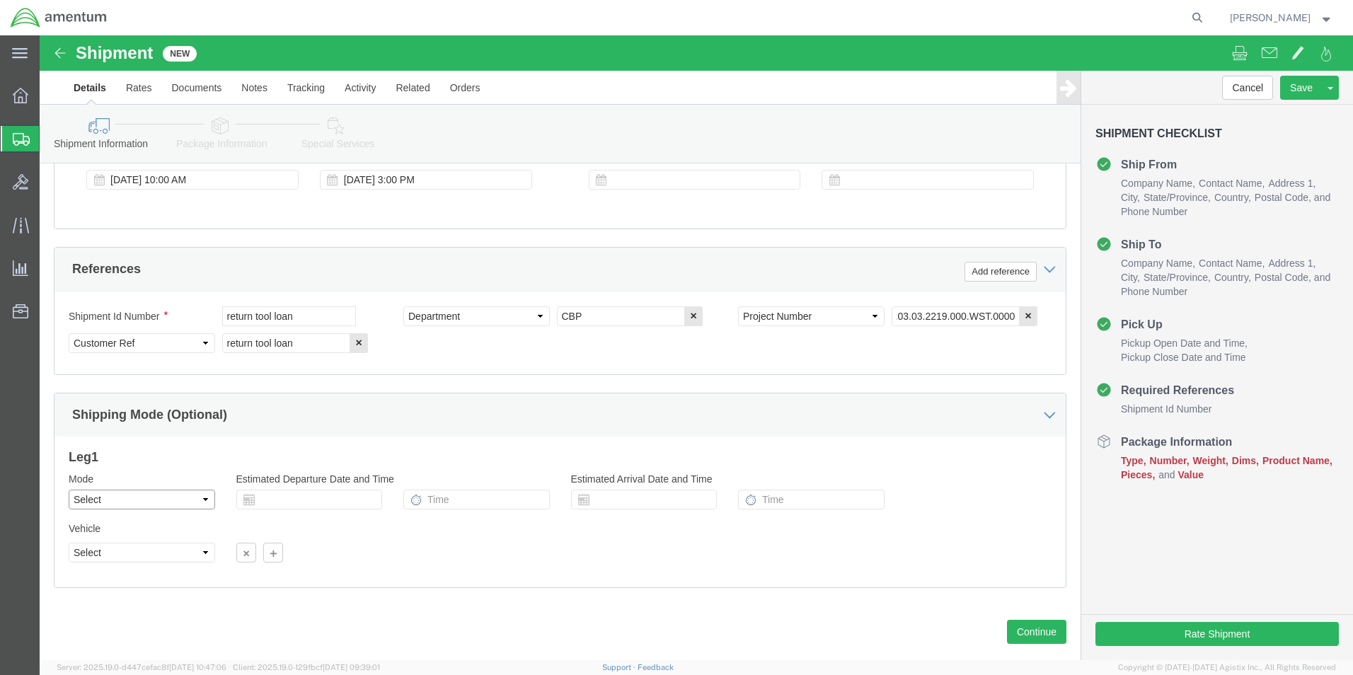
scroll to position [0, 0]
select select "SMAL"
click select "Select Air Less than Truckload Multi-Leg Ocean Freight Rail Small Parcel Truckl…"
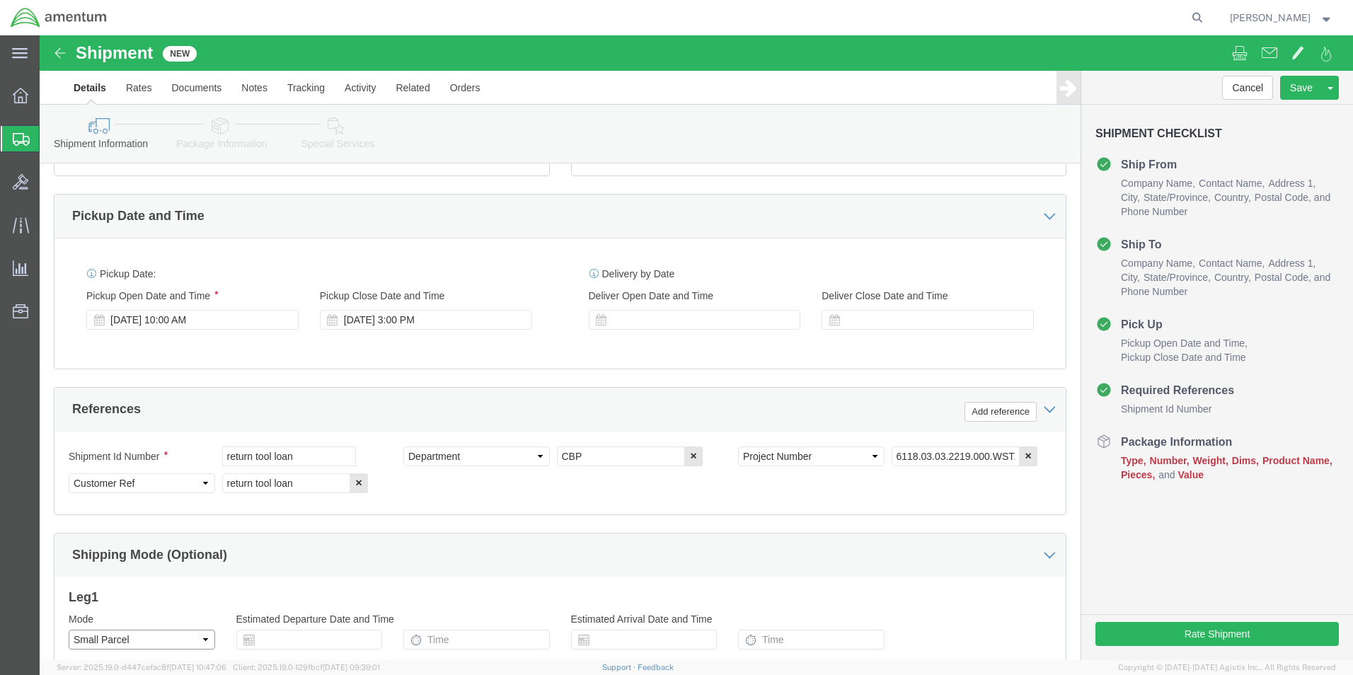
scroll to position [617, 0]
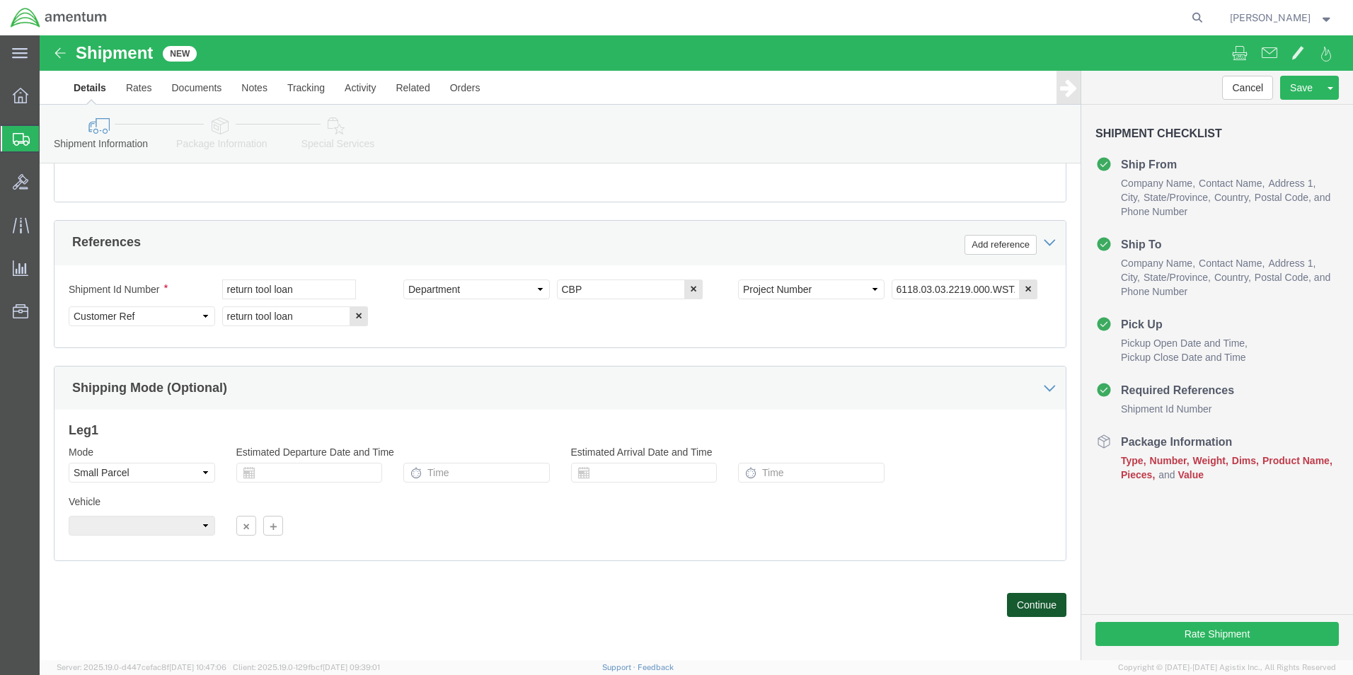
drag, startPoint x: 1005, startPoint y: 570, endPoint x: 967, endPoint y: 574, distance: 38.4
click button "Continue"
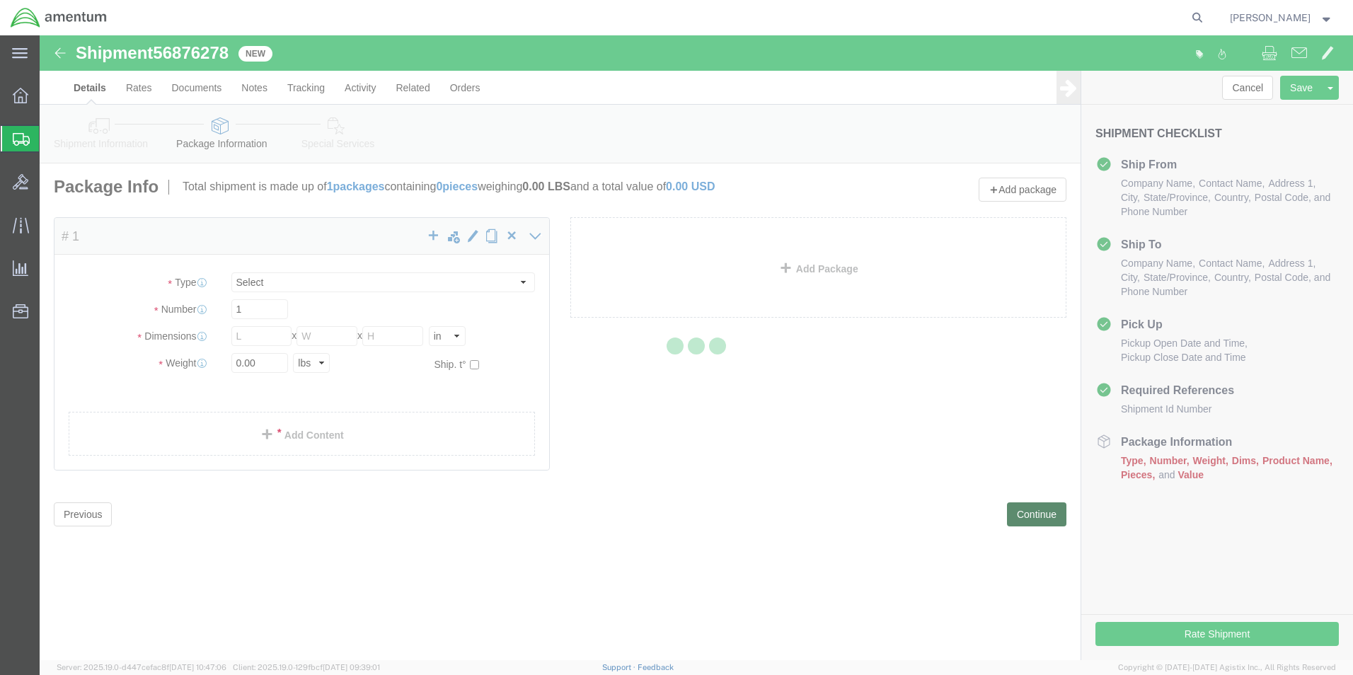
select select "YRPK"
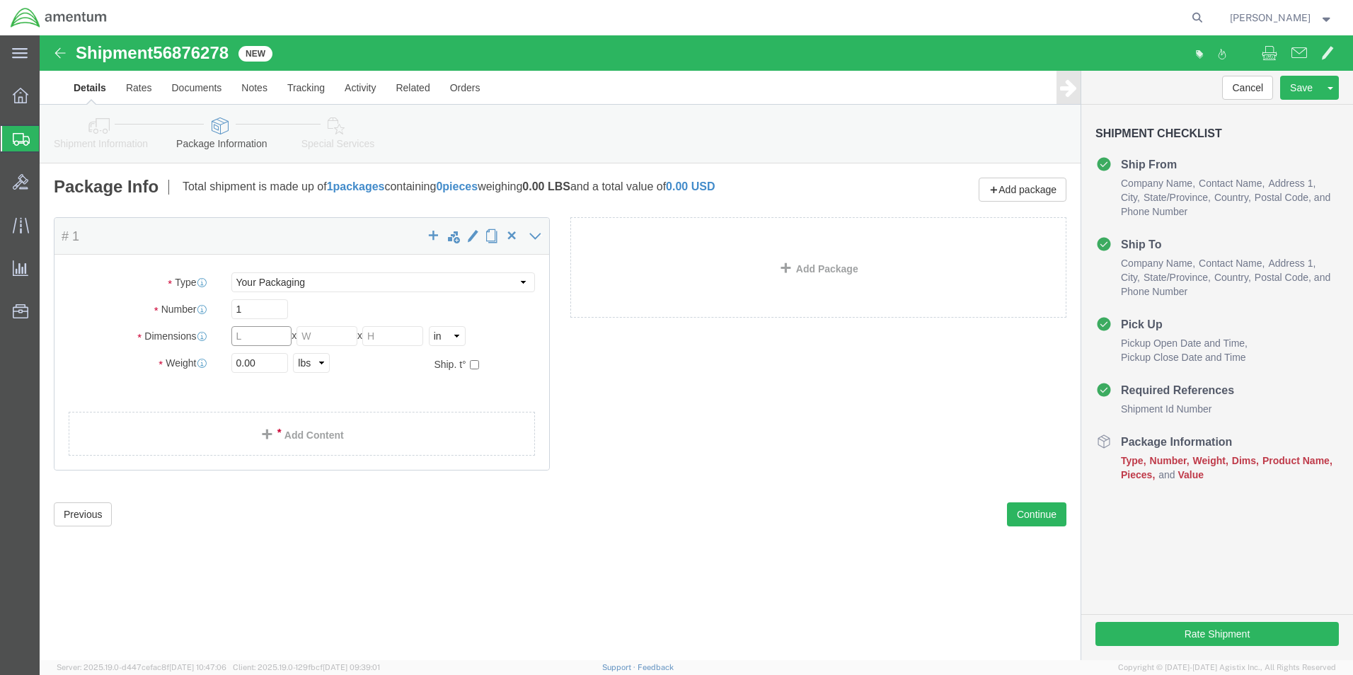
click input "text"
type input "16"
drag, startPoint x: 224, startPoint y: 327, endPoint x: 156, endPoint y: 319, distance: 68.4
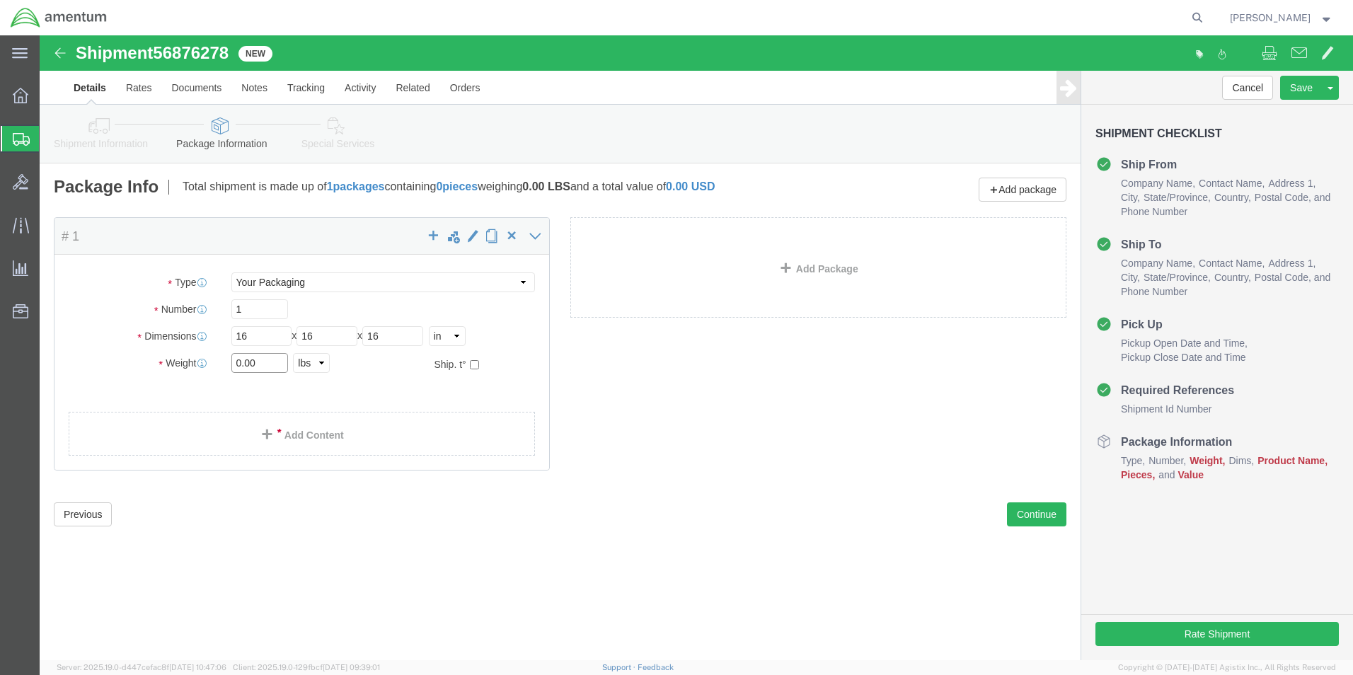
click div "Weight 0.00 Select kgs lbs Ship. t°"
type input "20.00"
click link "Add Content"
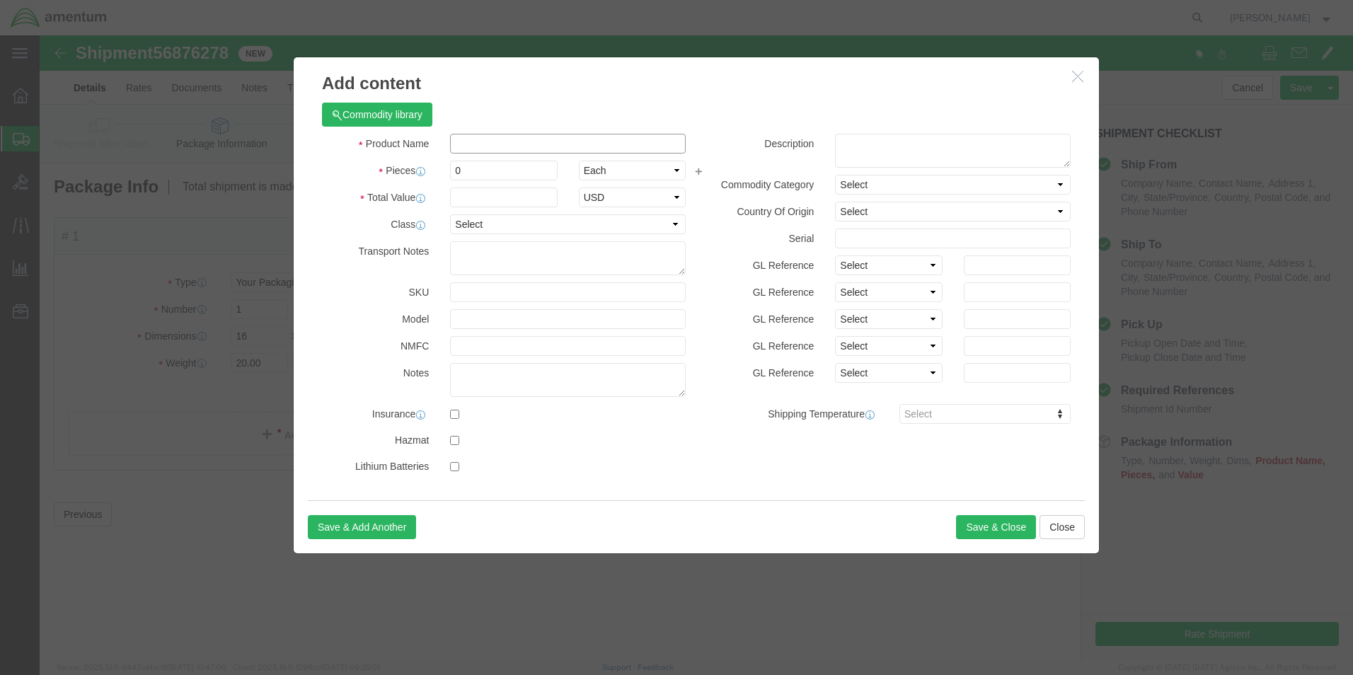
click input "text"
type input "Return tool loan"
drag, startPoint x: 448, startPoint y: 128, endPoint x: 405, endPoint y: 134, distance: 43.5
click div "0"
type input "1"
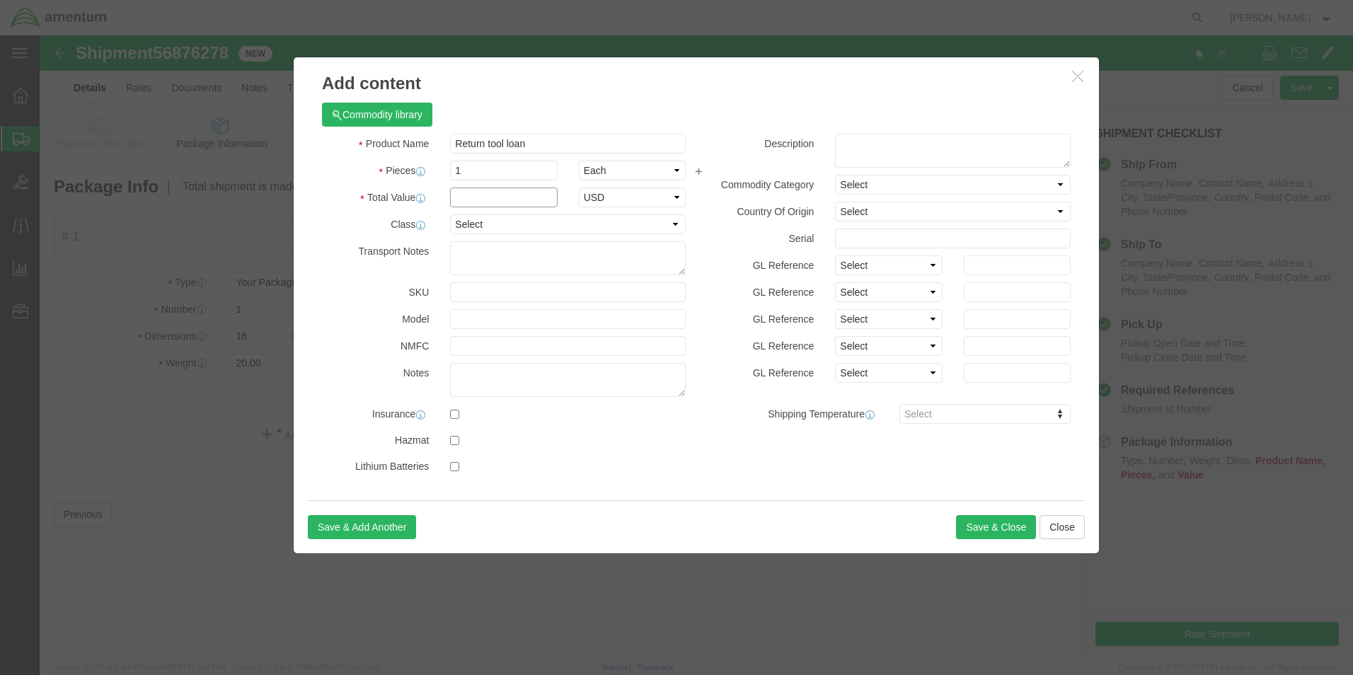
click input "text"
type input "800.000"
drag, startPoint x: 965, startPoint y: 510, endPoint x: 969, endPoint y: 497, distance: 13.2
click div "Save & Add Another Save & Close Close"
click button "Save & Close"
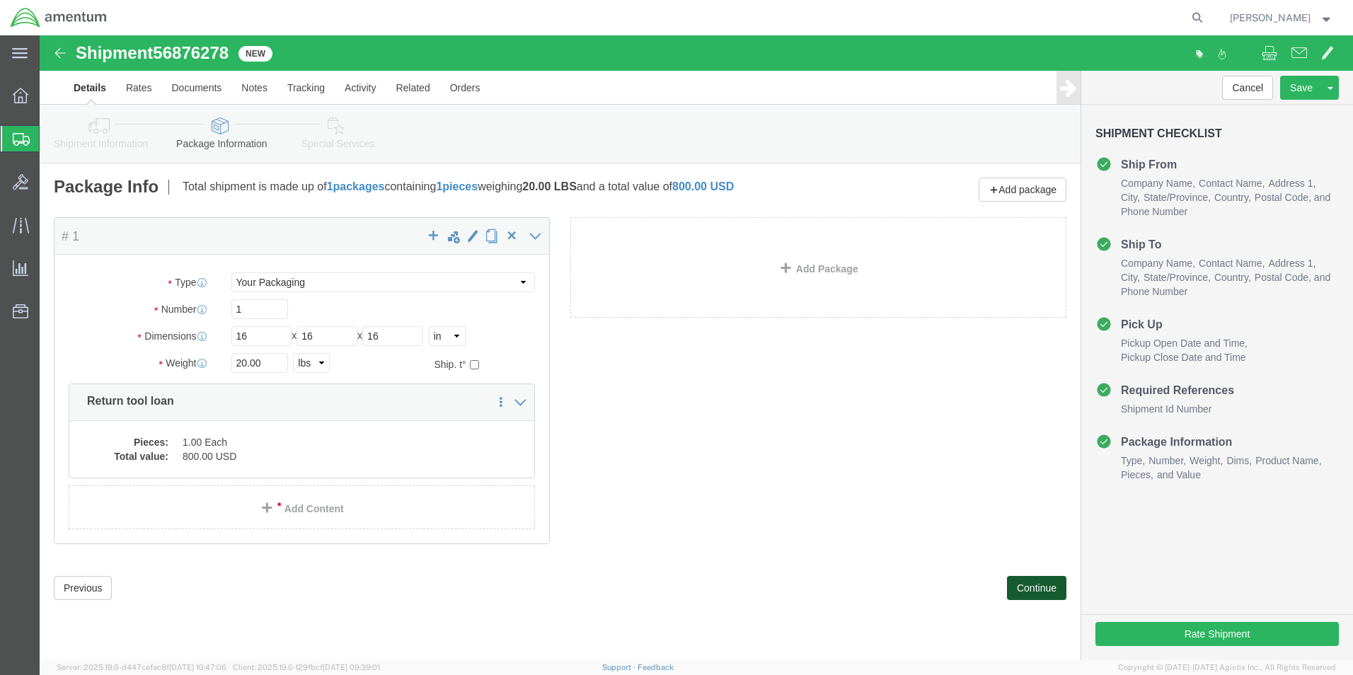
click button "Continue"
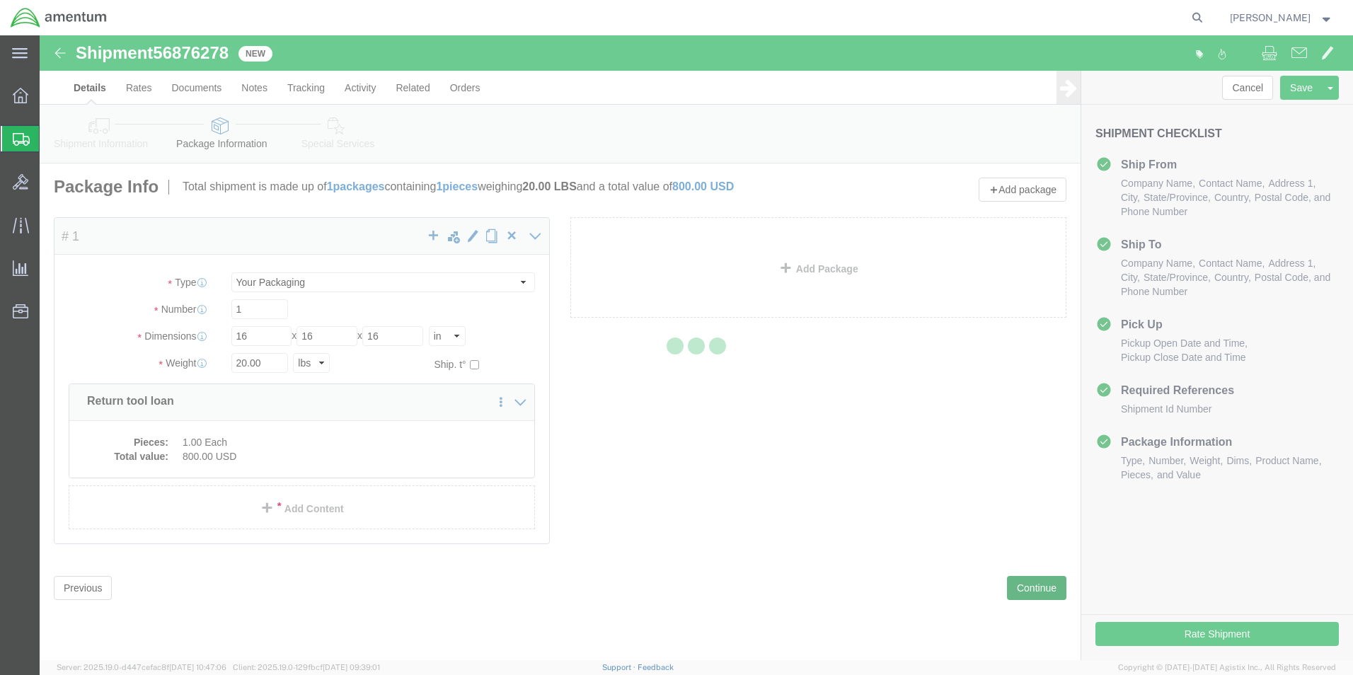
select select
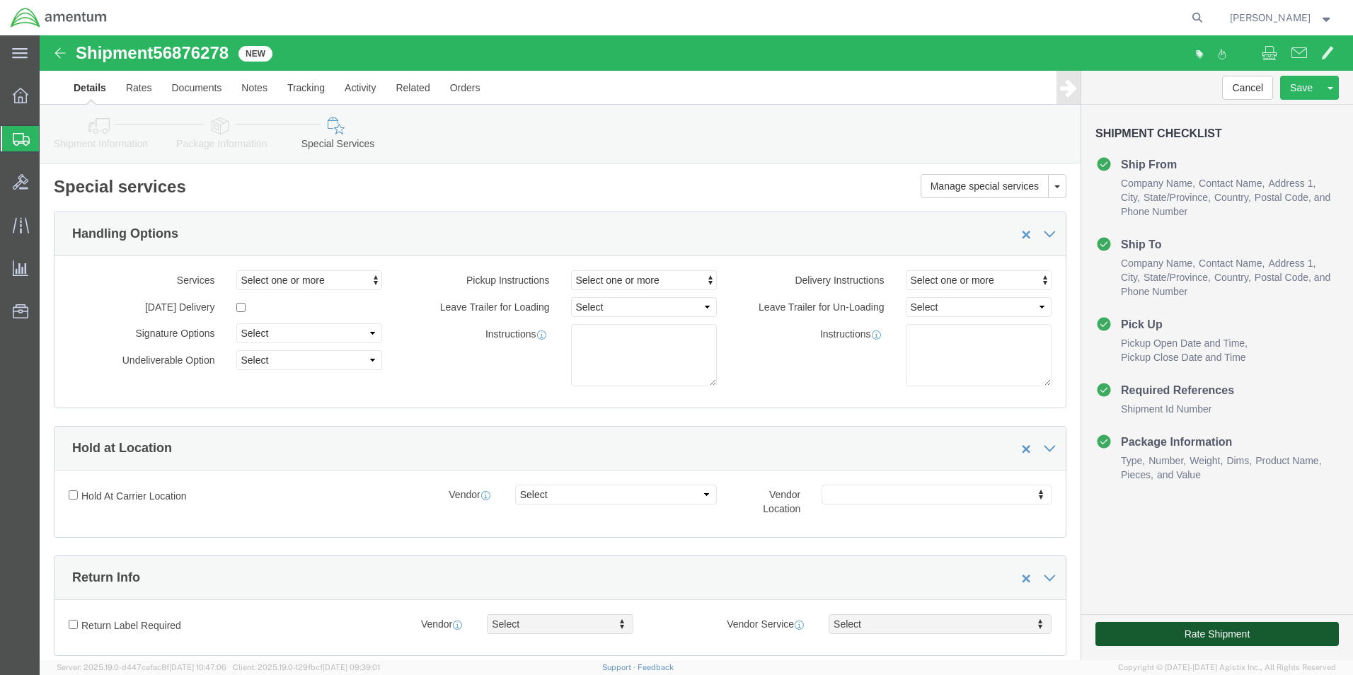
click button "Rate Shipment"
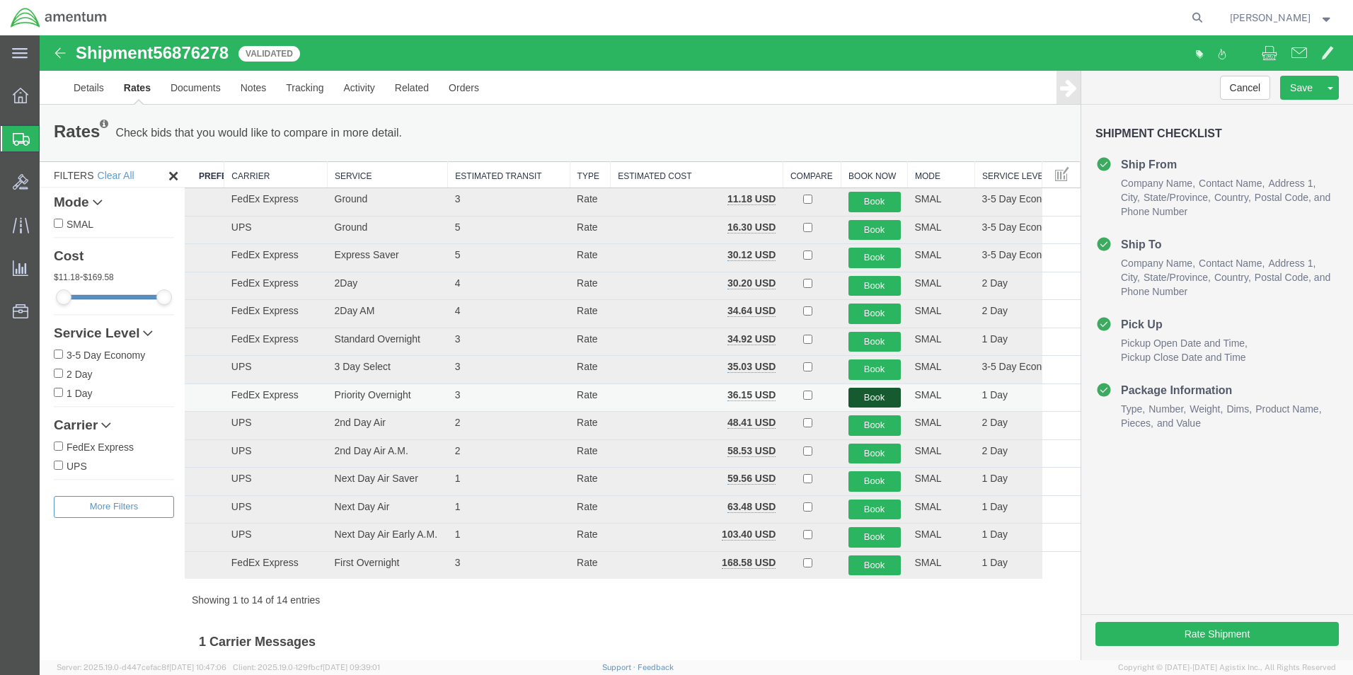
click at [870, 397] on button "Book" at bounding box center [874, 398] width 52 height 21
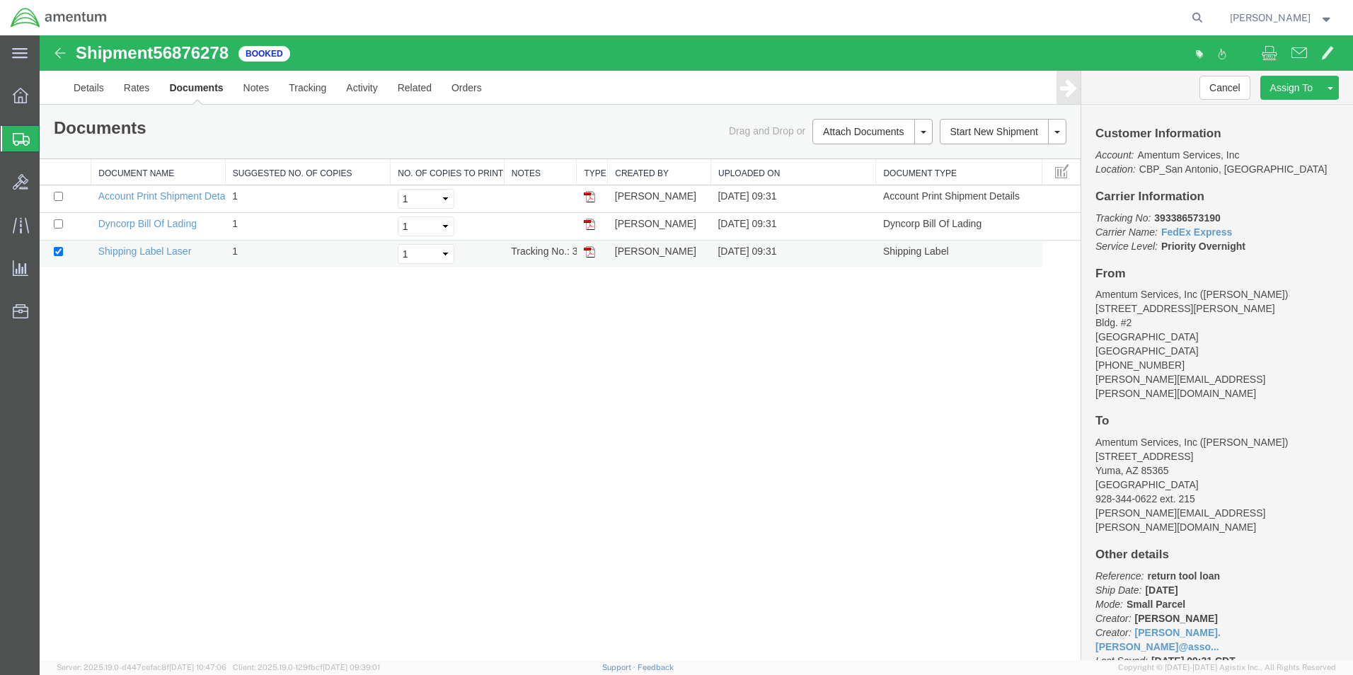
click at [593, 252] on img at bounding box center [589, 251] width 11 height 11
click at [98, 87] on link "Details" at bounding box center [89, 88] width 50 height 34
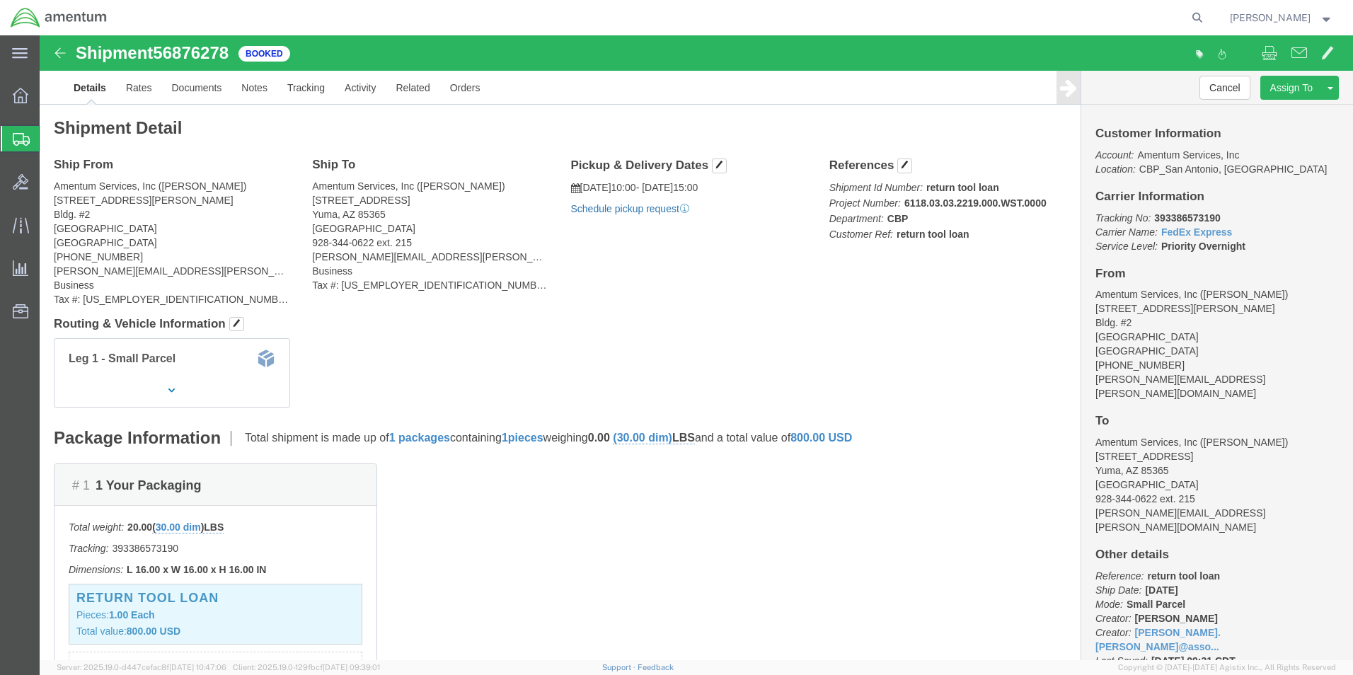
click link "Schedule pickup request"
